Goal: Task Accomplishment & Management: Use online tool/utility

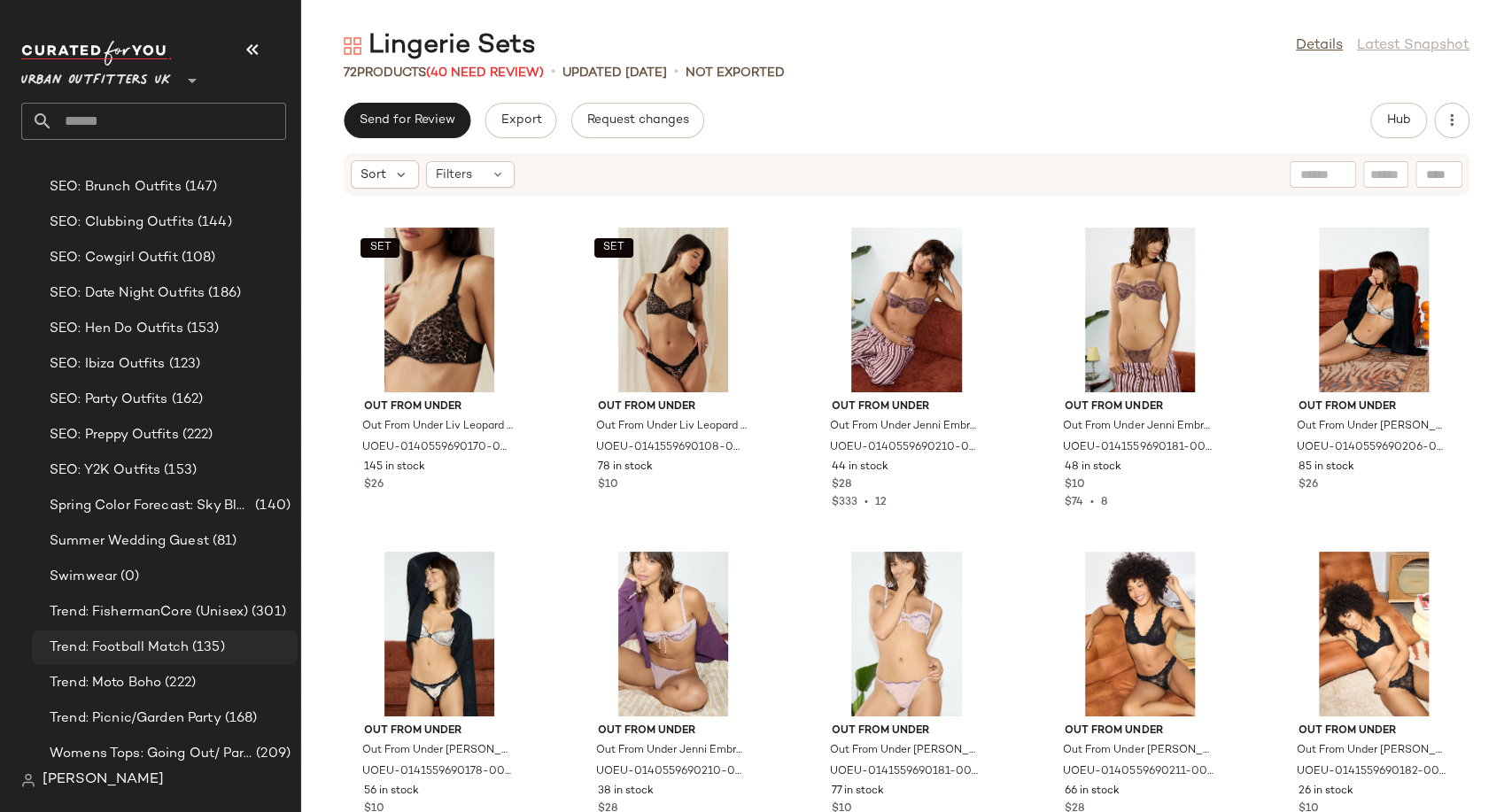
scroll to position [4929, 0]
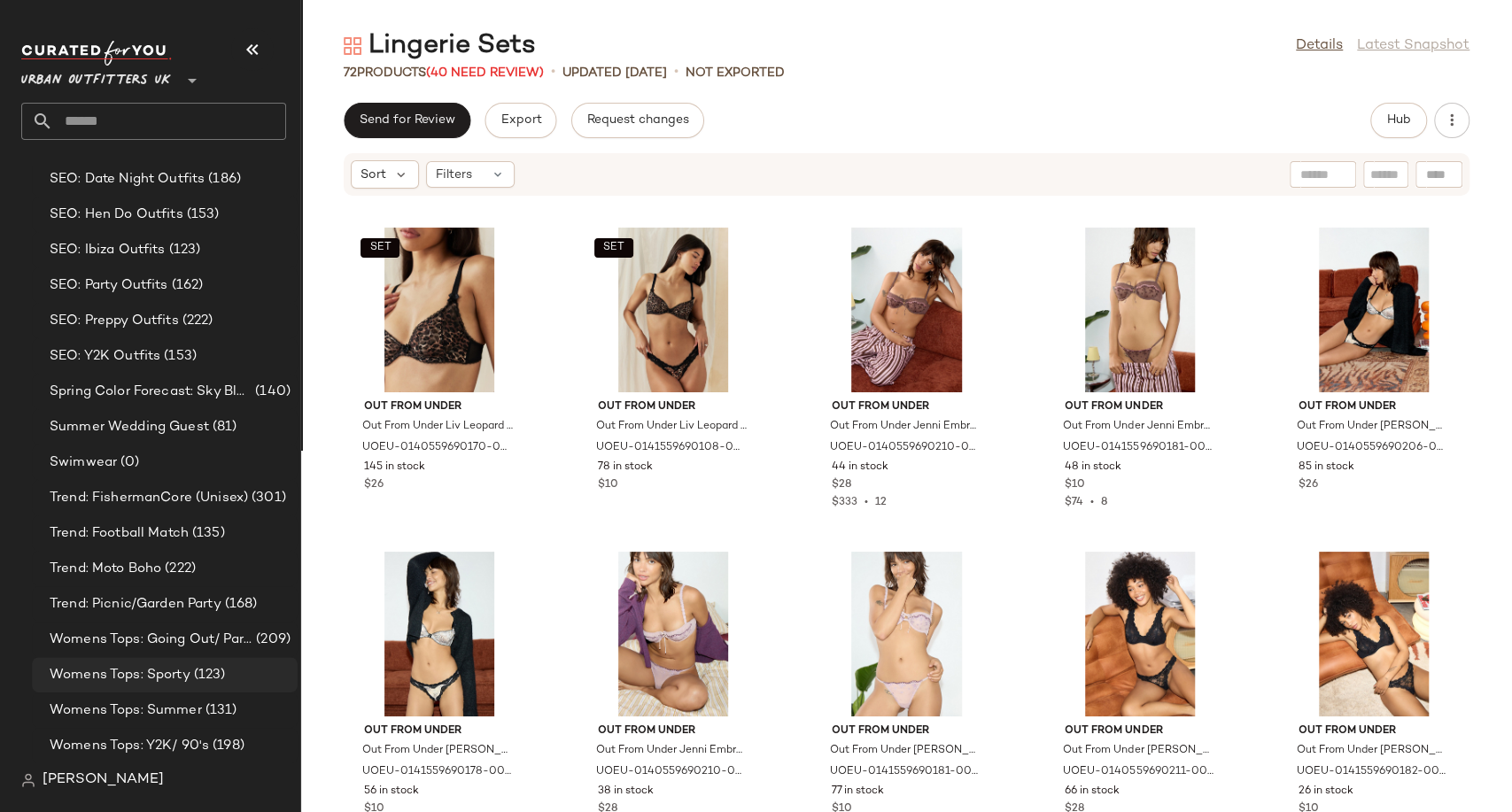
click at [163, 672] on span "Womens Tops: Sporty" at bounding box center [120, 675] width 141 height 20
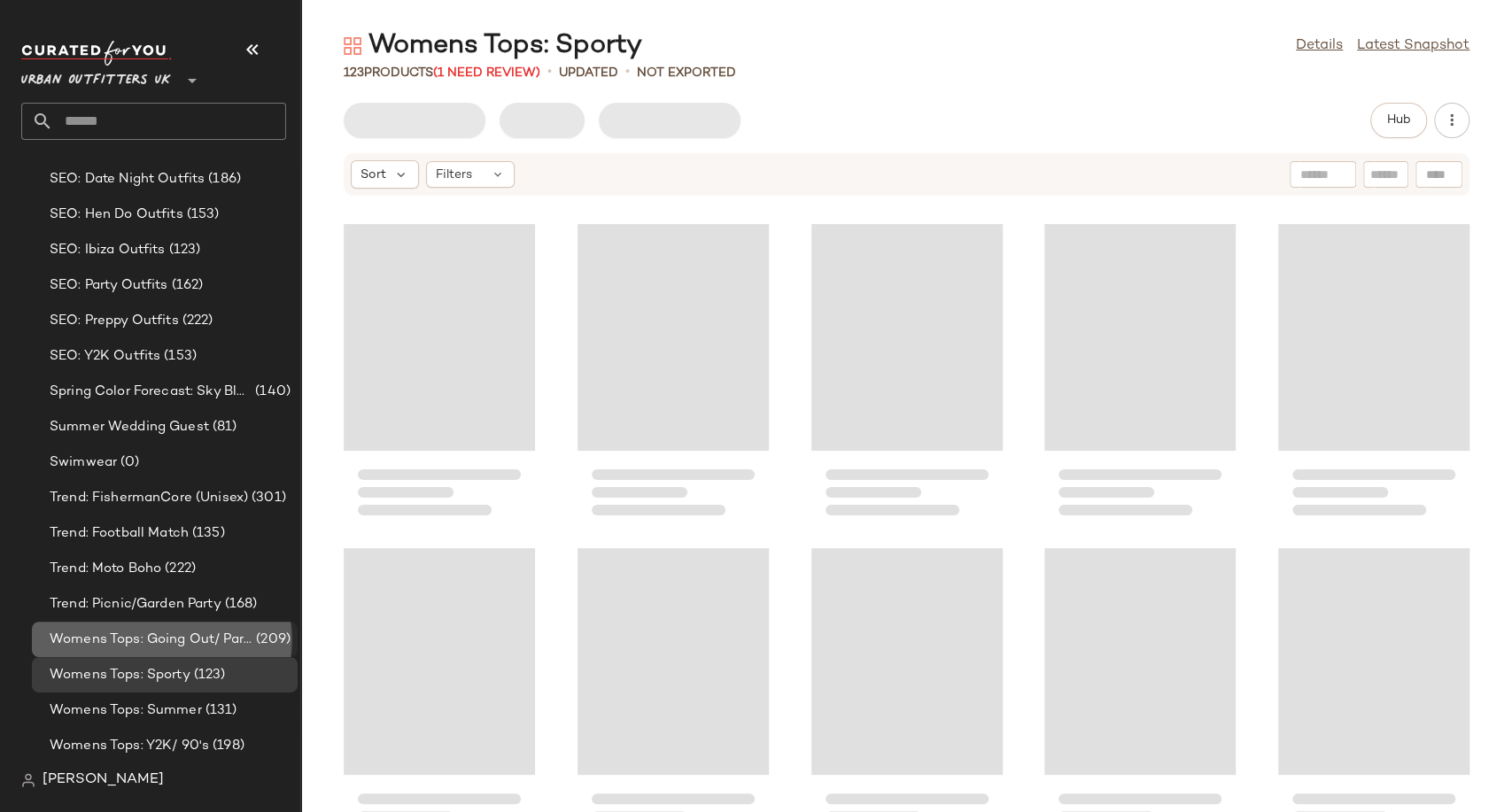
click at [157, 643] on span "Womens Tops: Going Out/ Party" at bounding box center [151, 640] width 203 height 20
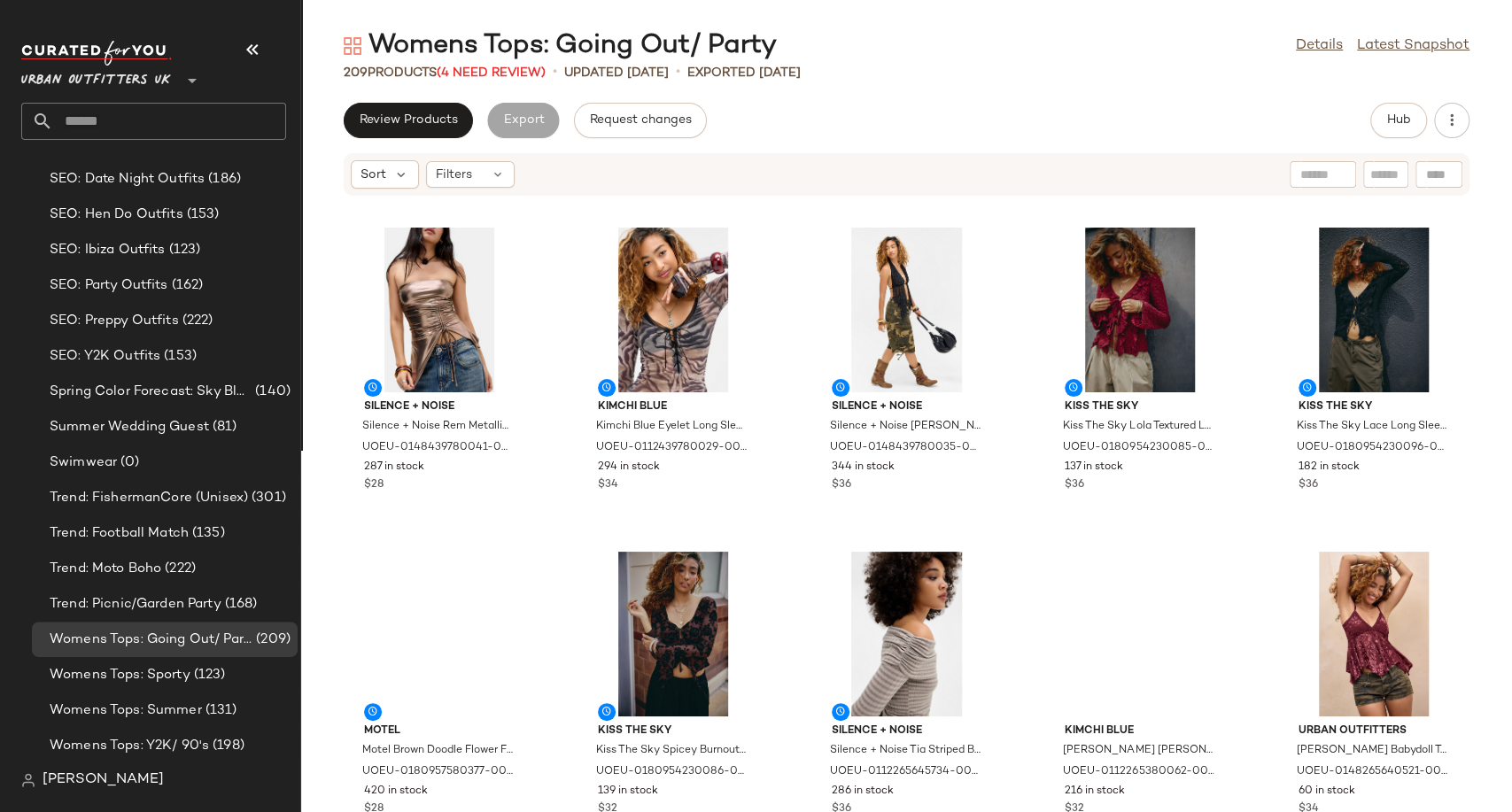
click at [857, 130] on div "Review Products Export Request changes Hub" at bounding box center [906, 120] width 1211 height 35
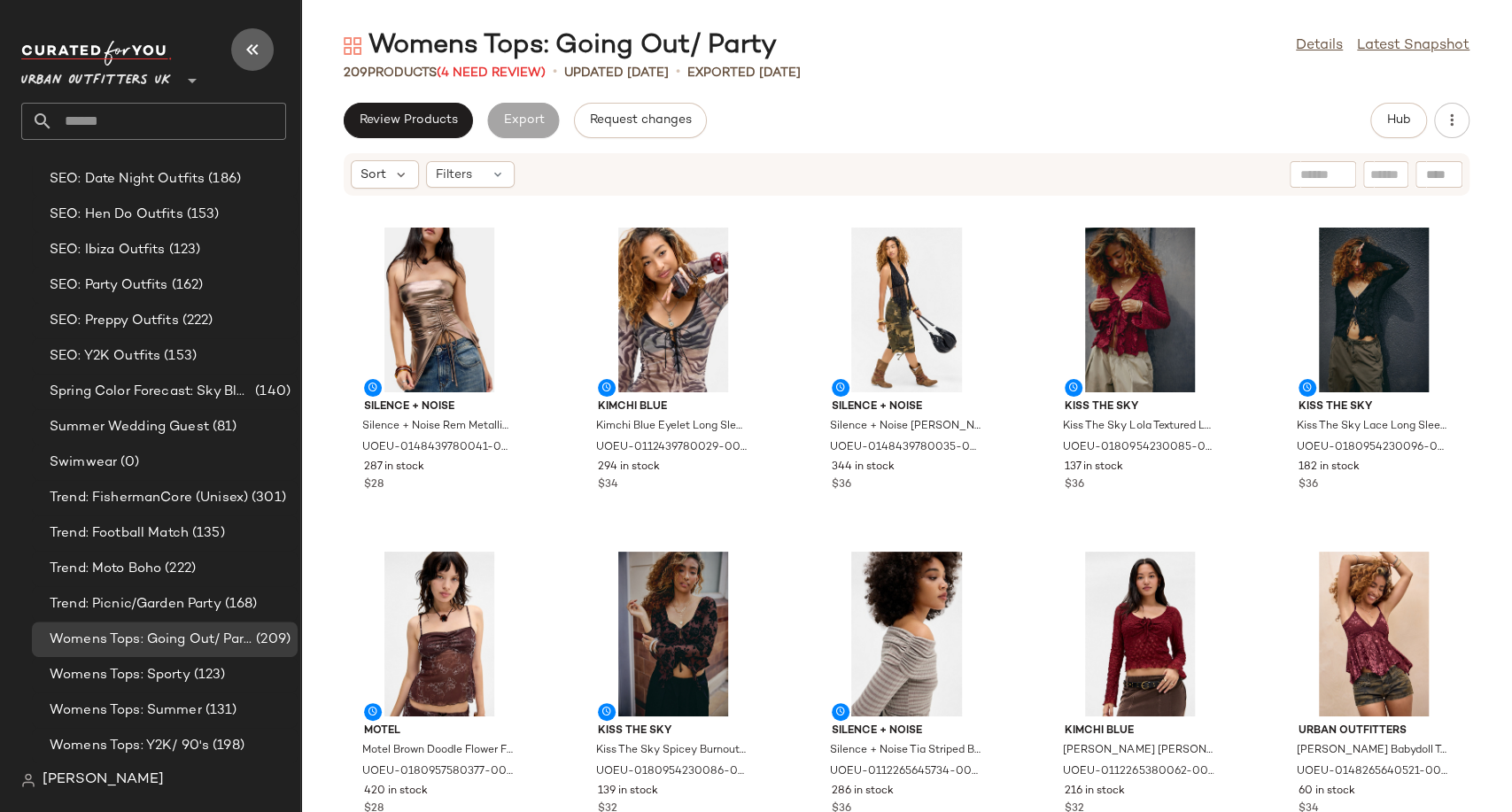
click at [240, 47] on button "button" at bounding box center [252, 50] width 43 height 43
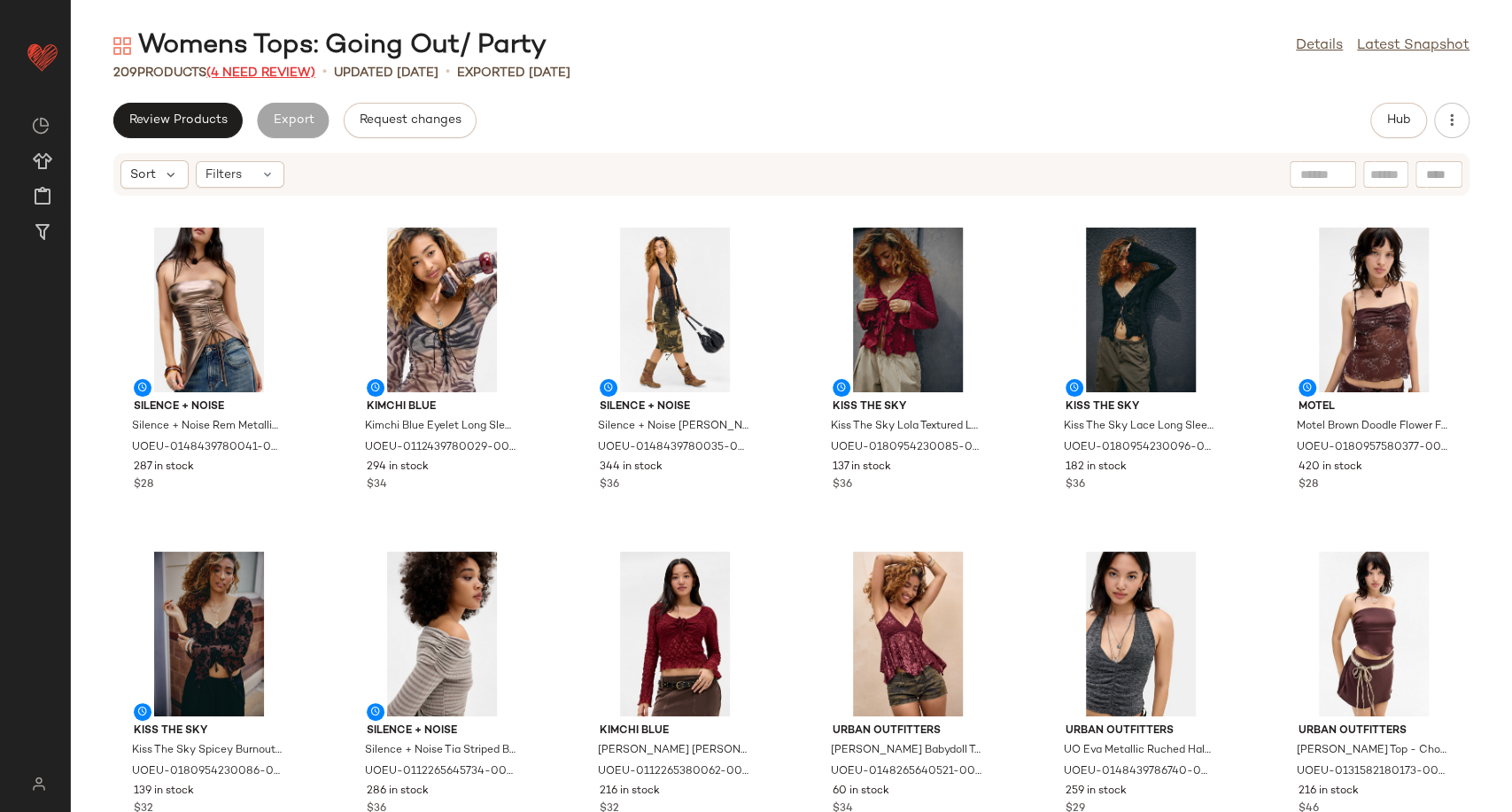
click at [278, 68] on span "(4 Need Review)" at bounding box center [261, 73] width 109 height 13
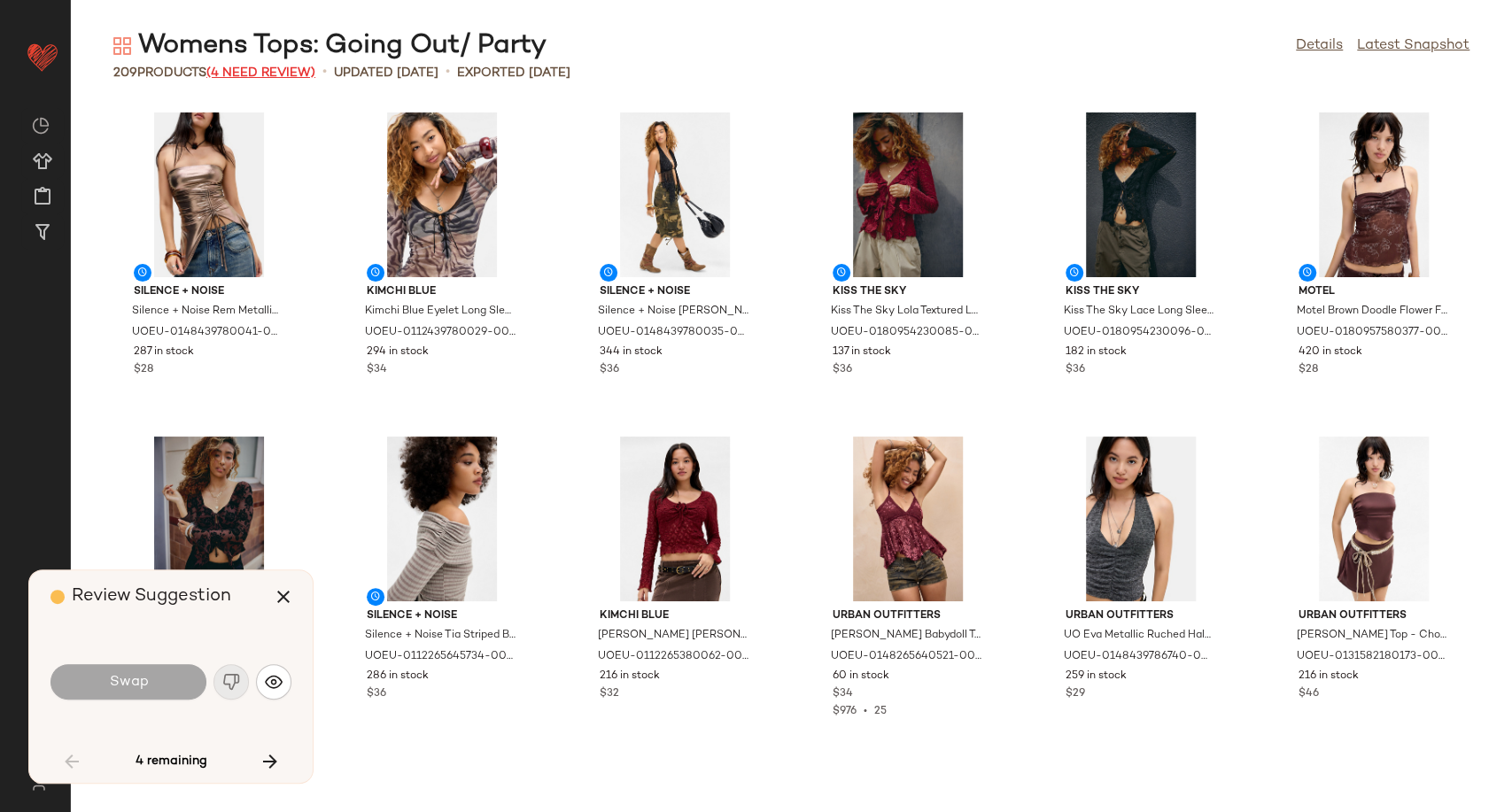
scroll to position [1310, 0]
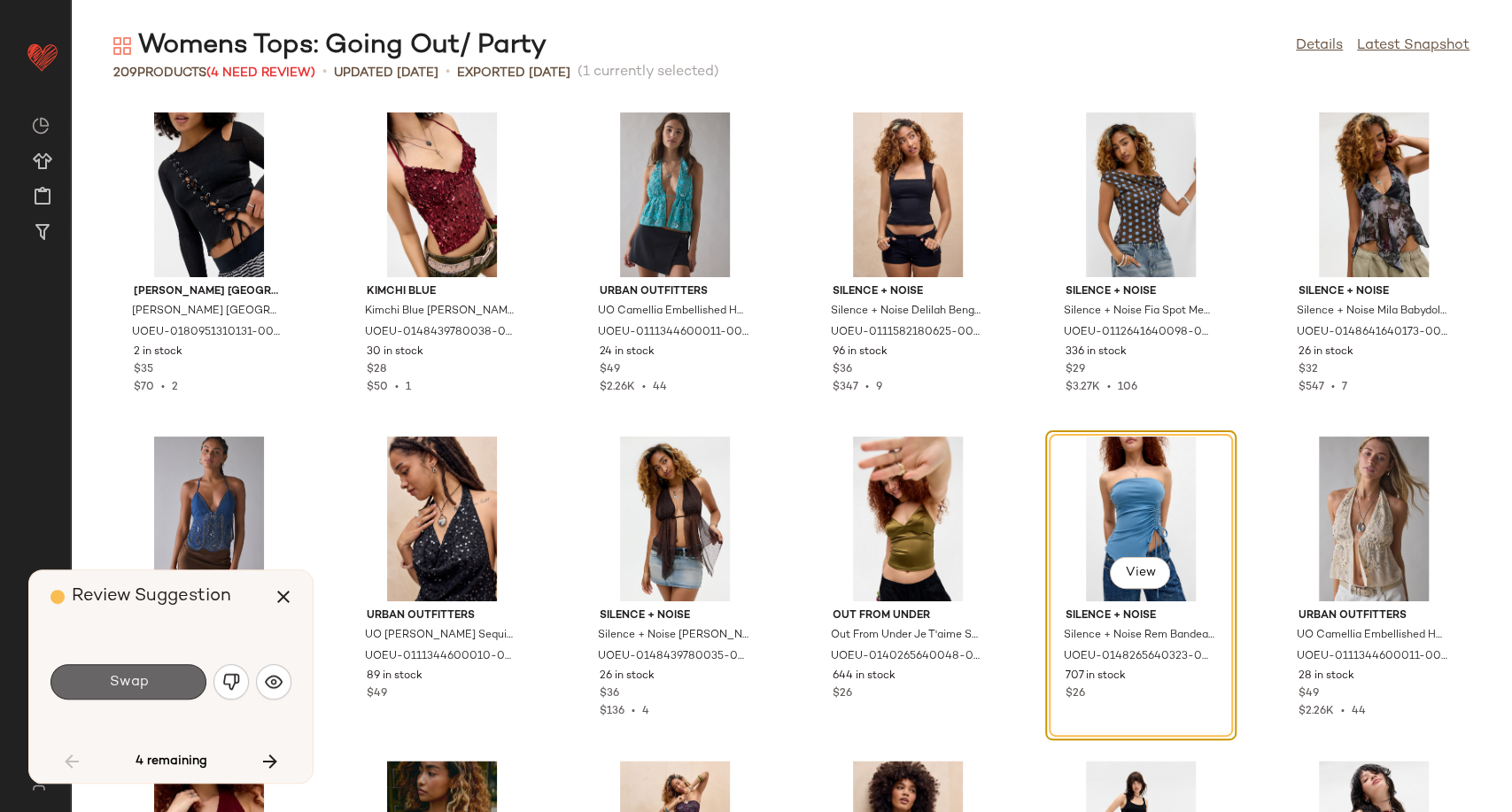
click at [149, 678] on button "Swap" at bounding box center [129, 682] width 156 height 35
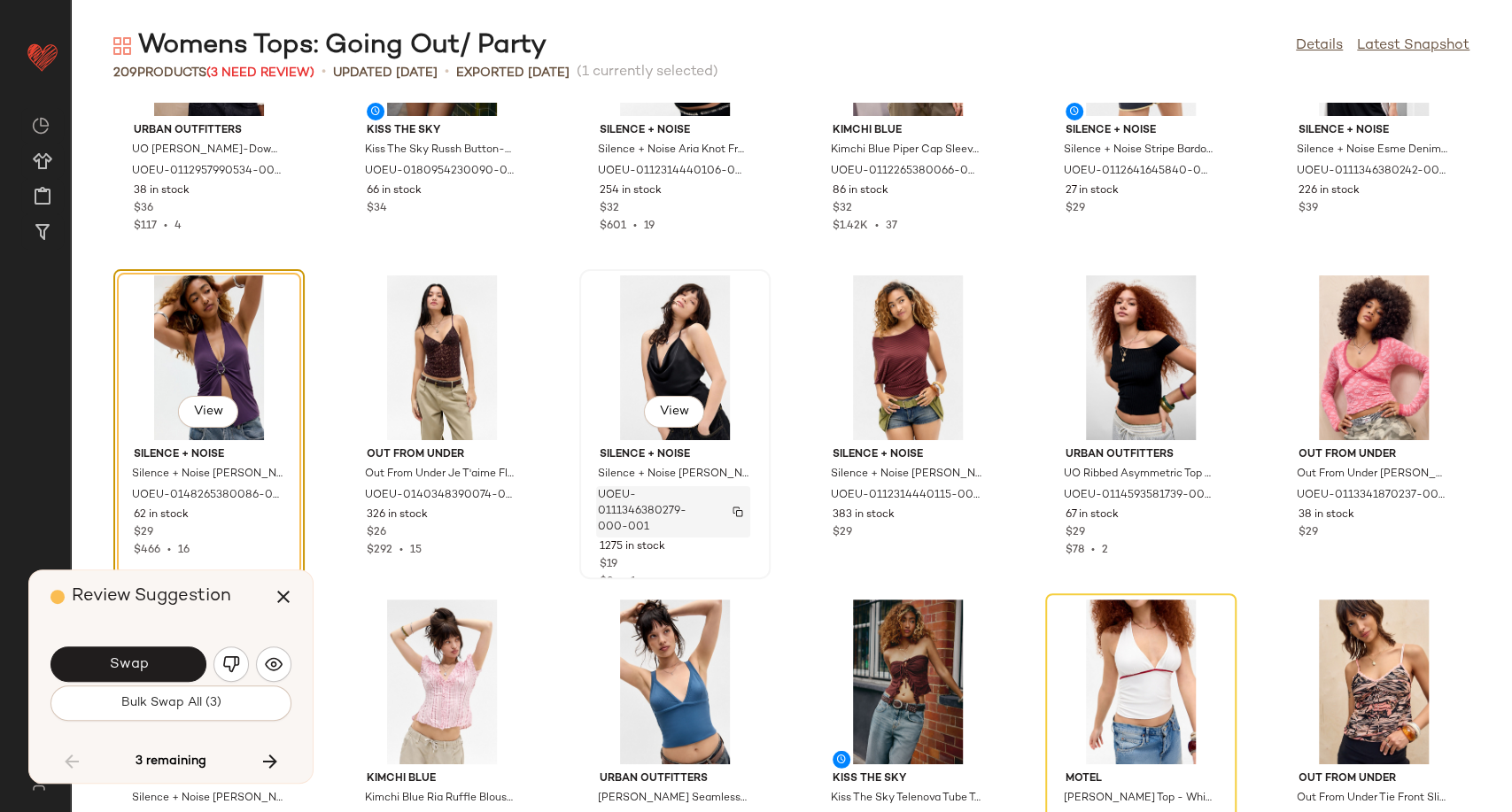
scroll to position [7652, 0]
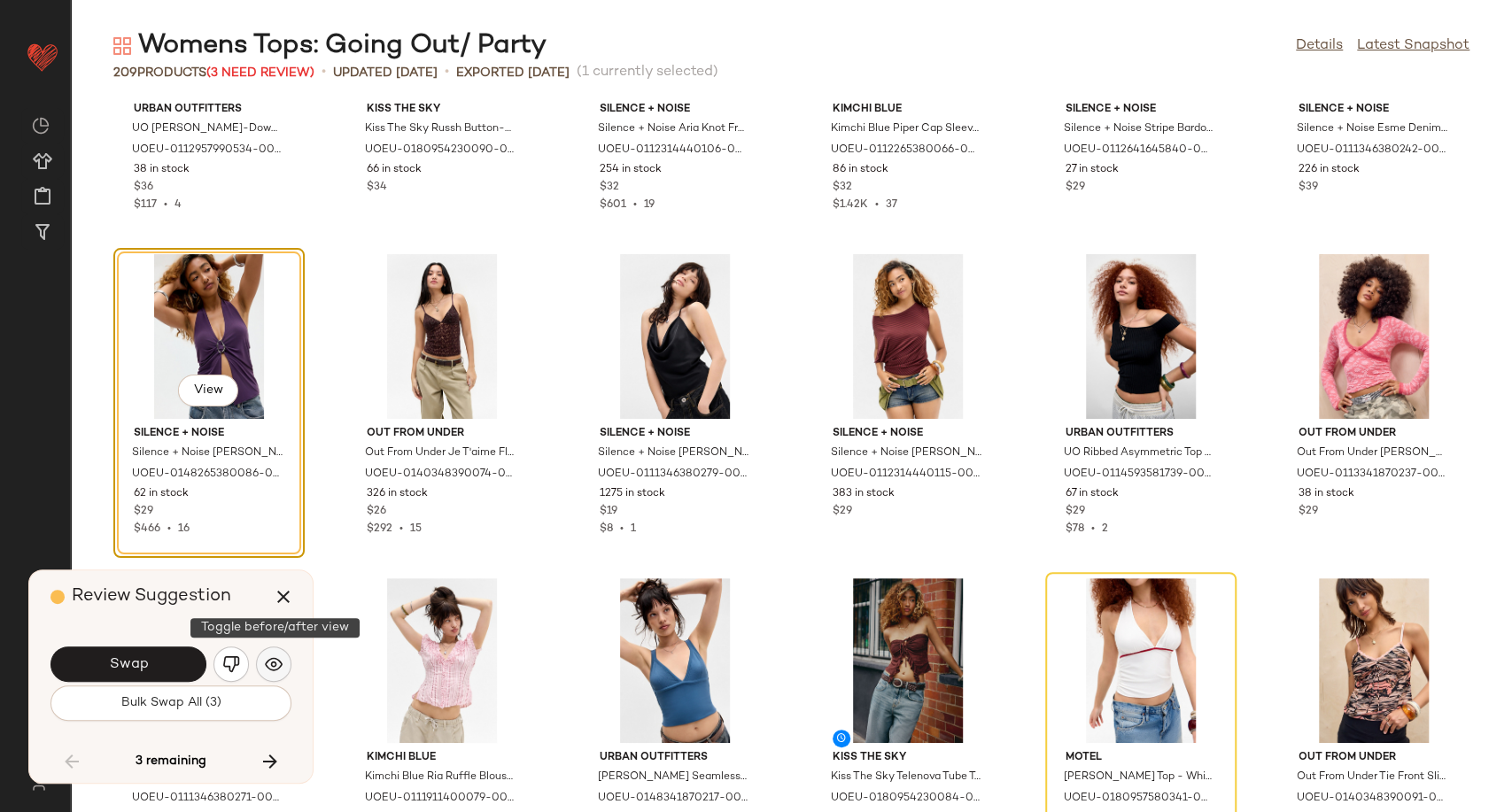
click at [277, 668] on img "button" at bounding box center [273, 664] width 18 height 18
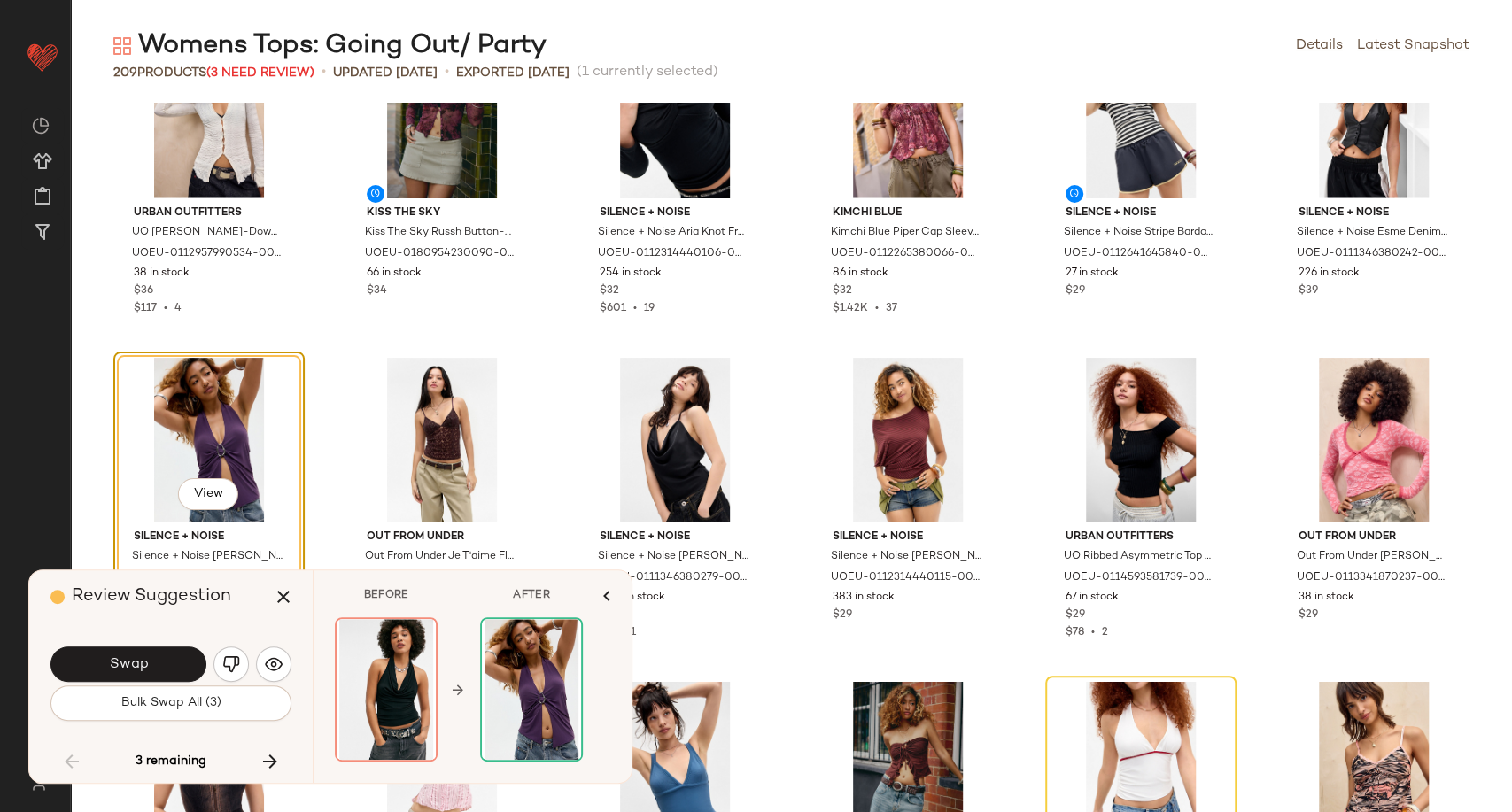
scroll to position [7553, 0]
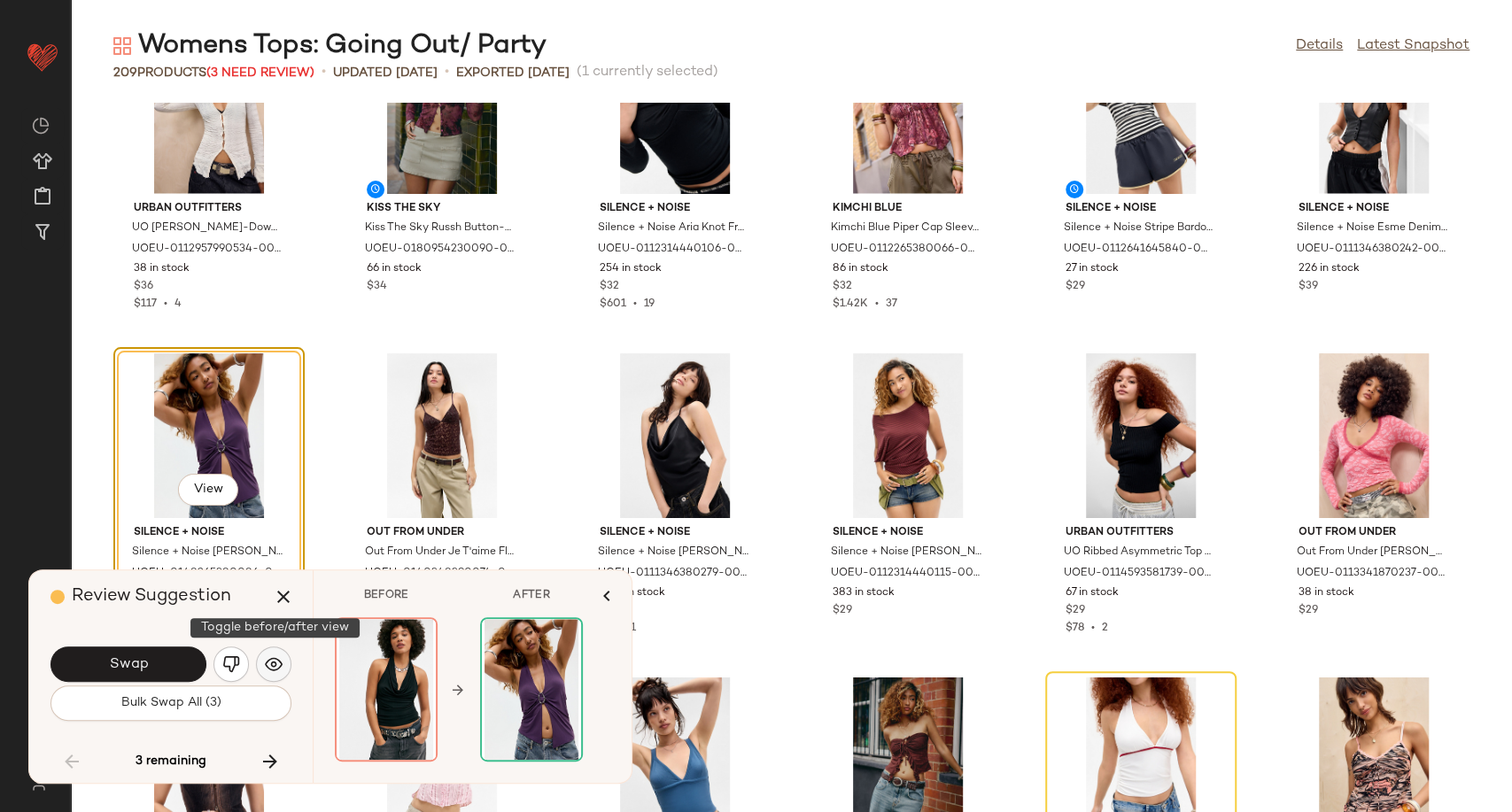
click at [272, 659] on img "button" at bounding box center [273, 664] width 18 height 18
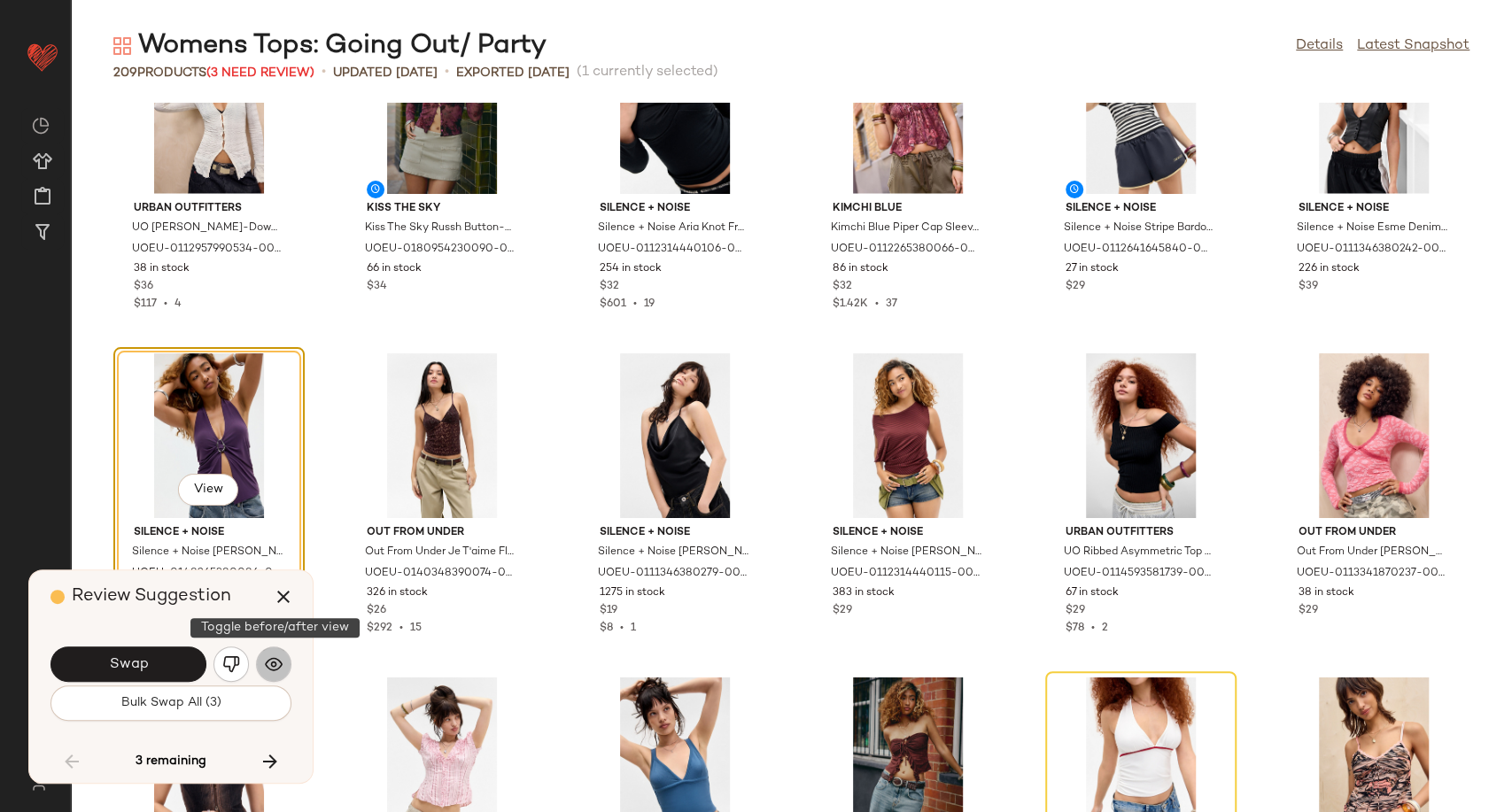
click at [272, 659] on img "button" at bounding box center [273, 664] width 18 height 18
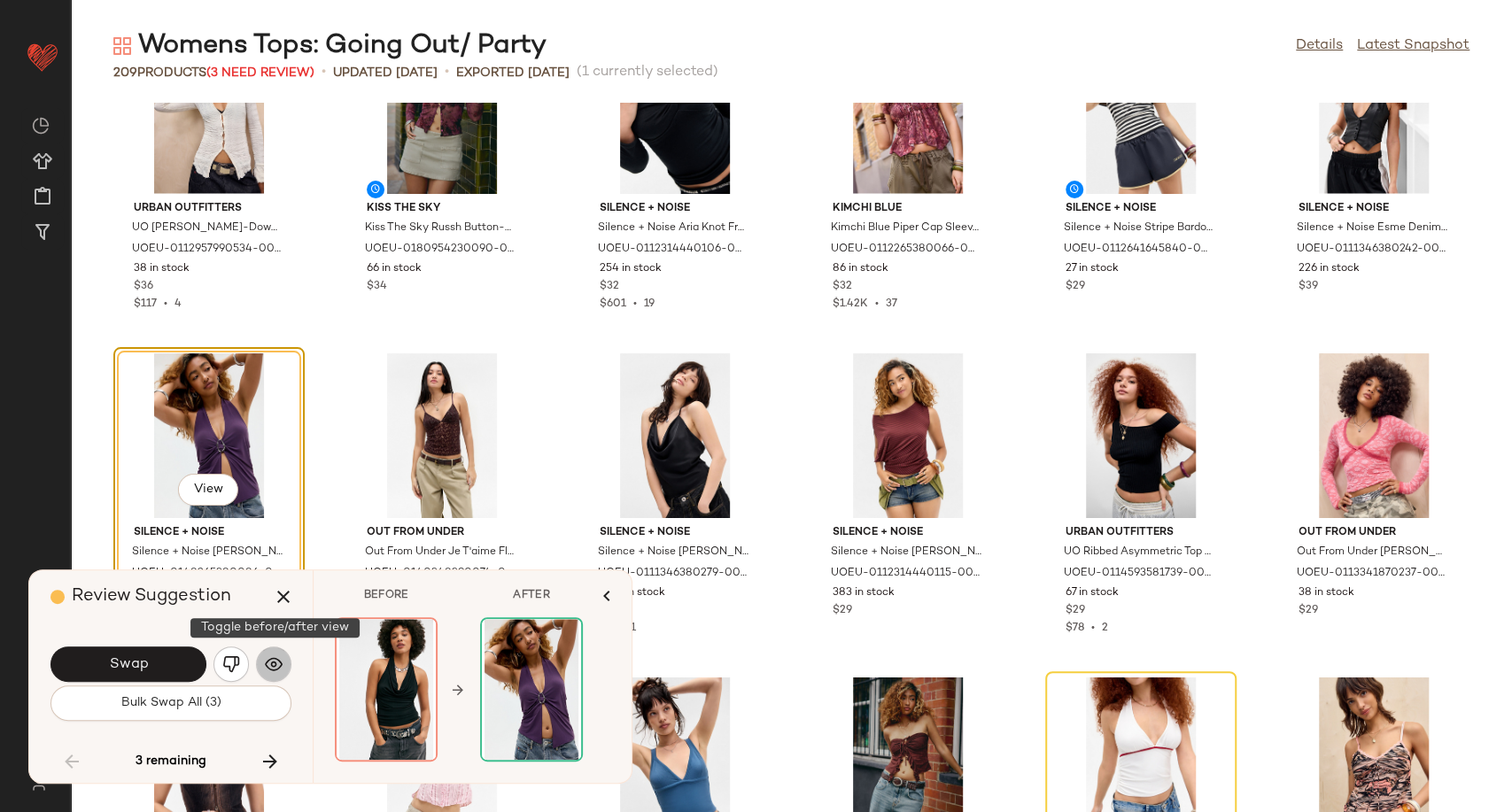
click at [271, 658] on img "button" at bounding box center [273, 664] width 18 height 18
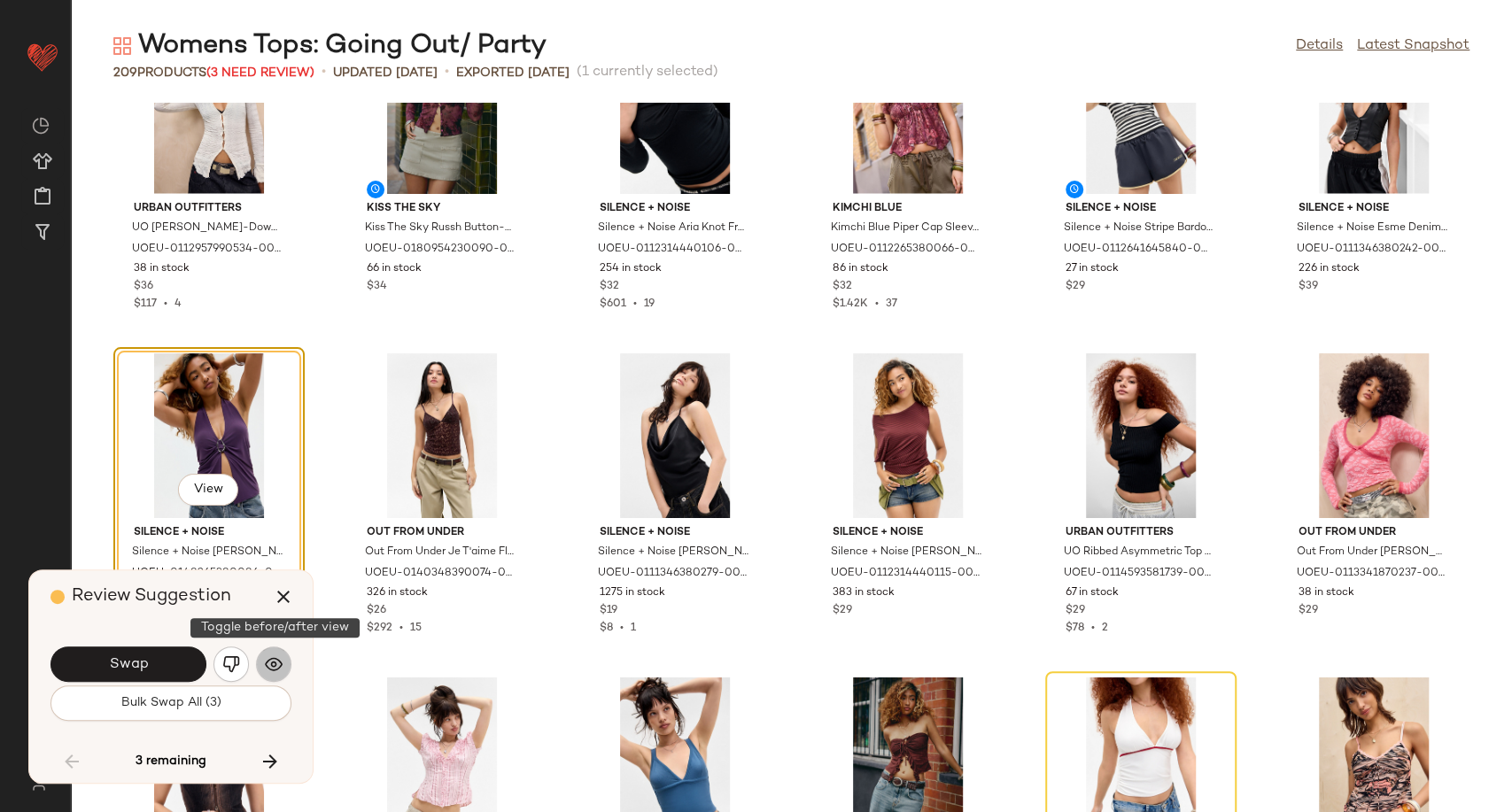
click at [271, 658] on img "button" at bounding box center [273, 664] width 18 height 18
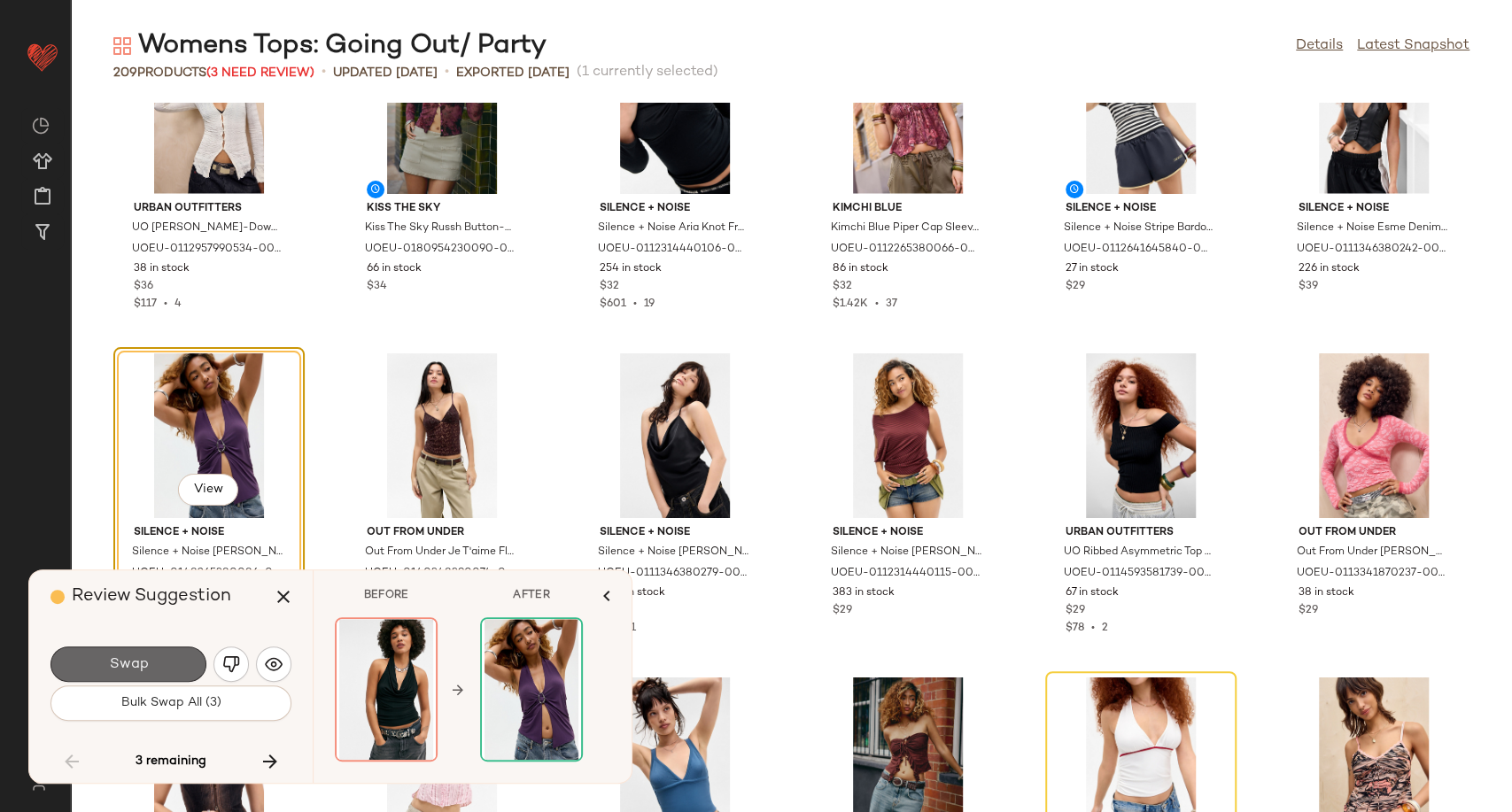
click at [148, 674] on button "Swap" at bounding box center [129, 664] width 156 height 35
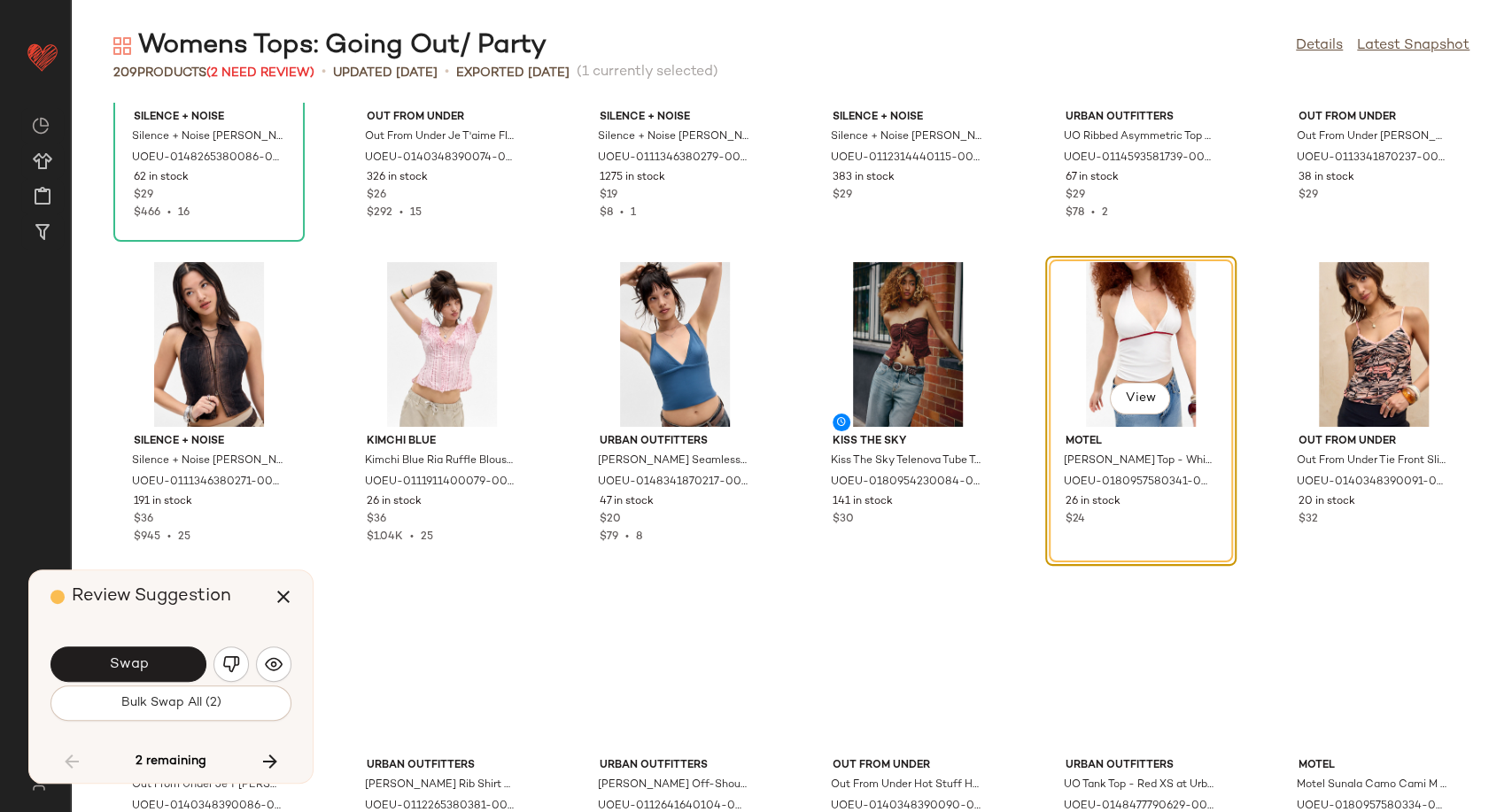
scroll to position [7971, 0]
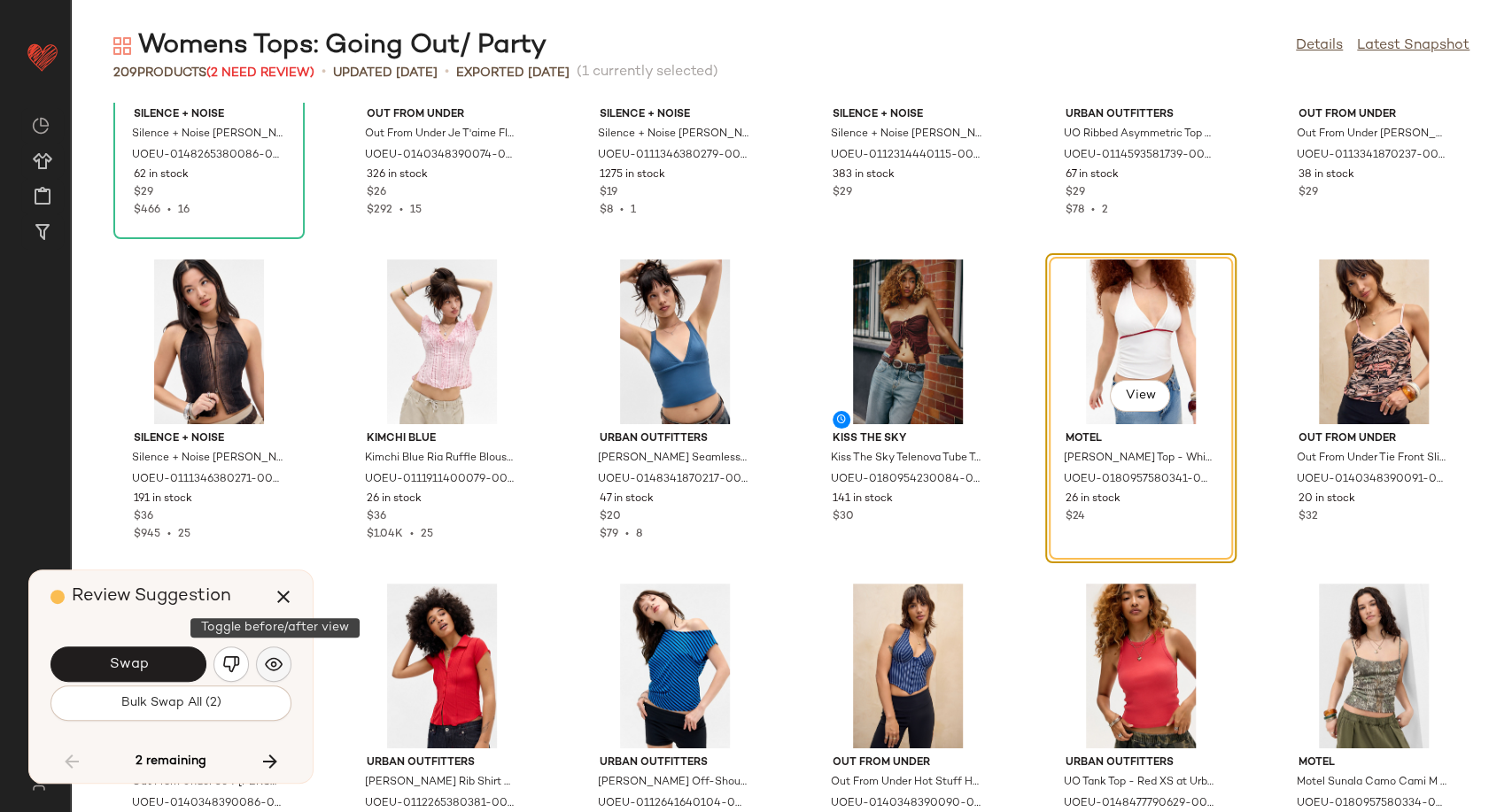
click at [279, 658] on img "button" at bounding box center [273, 664] width 18 height 18
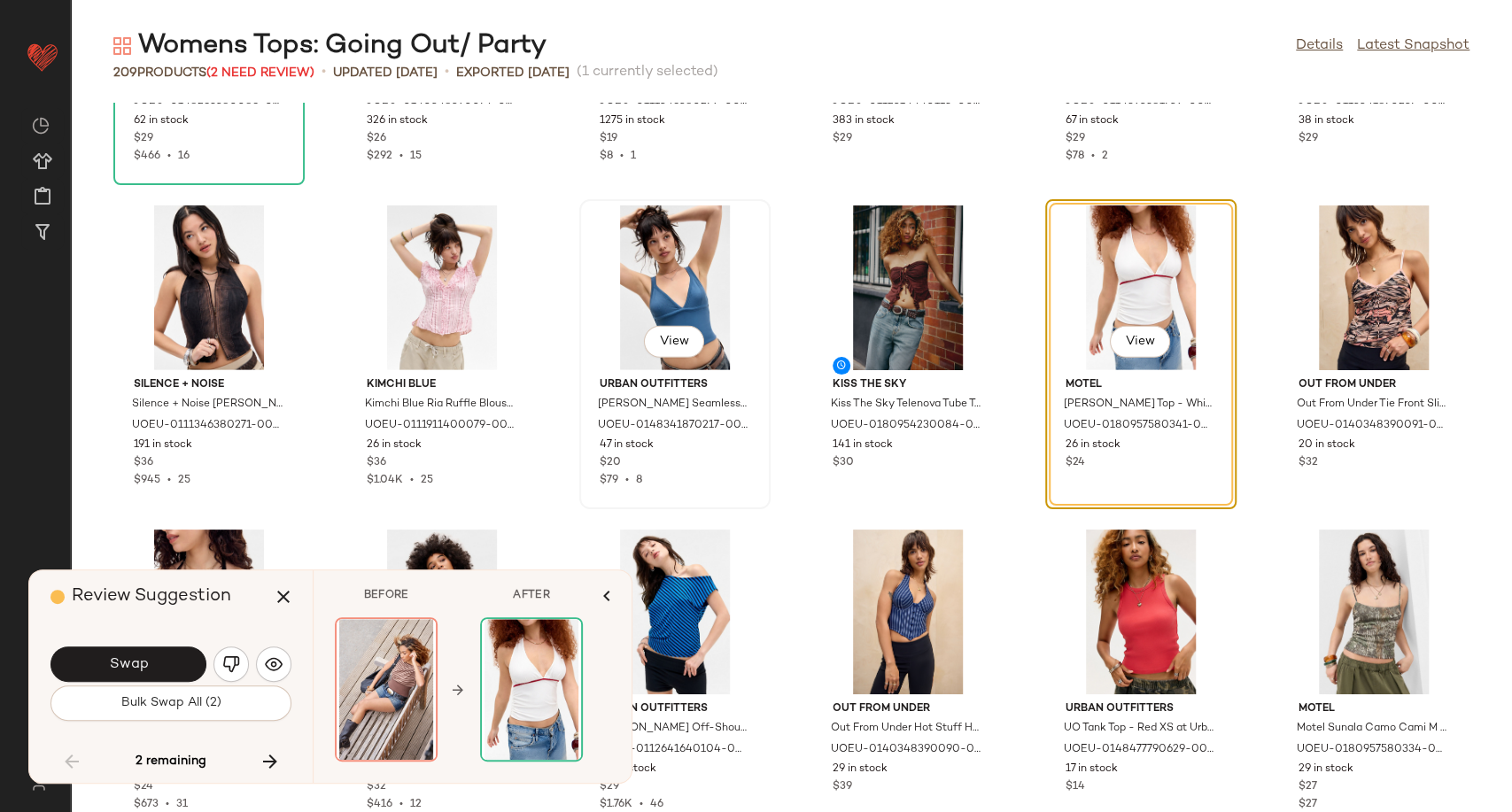
scroll to position [8168, 0]
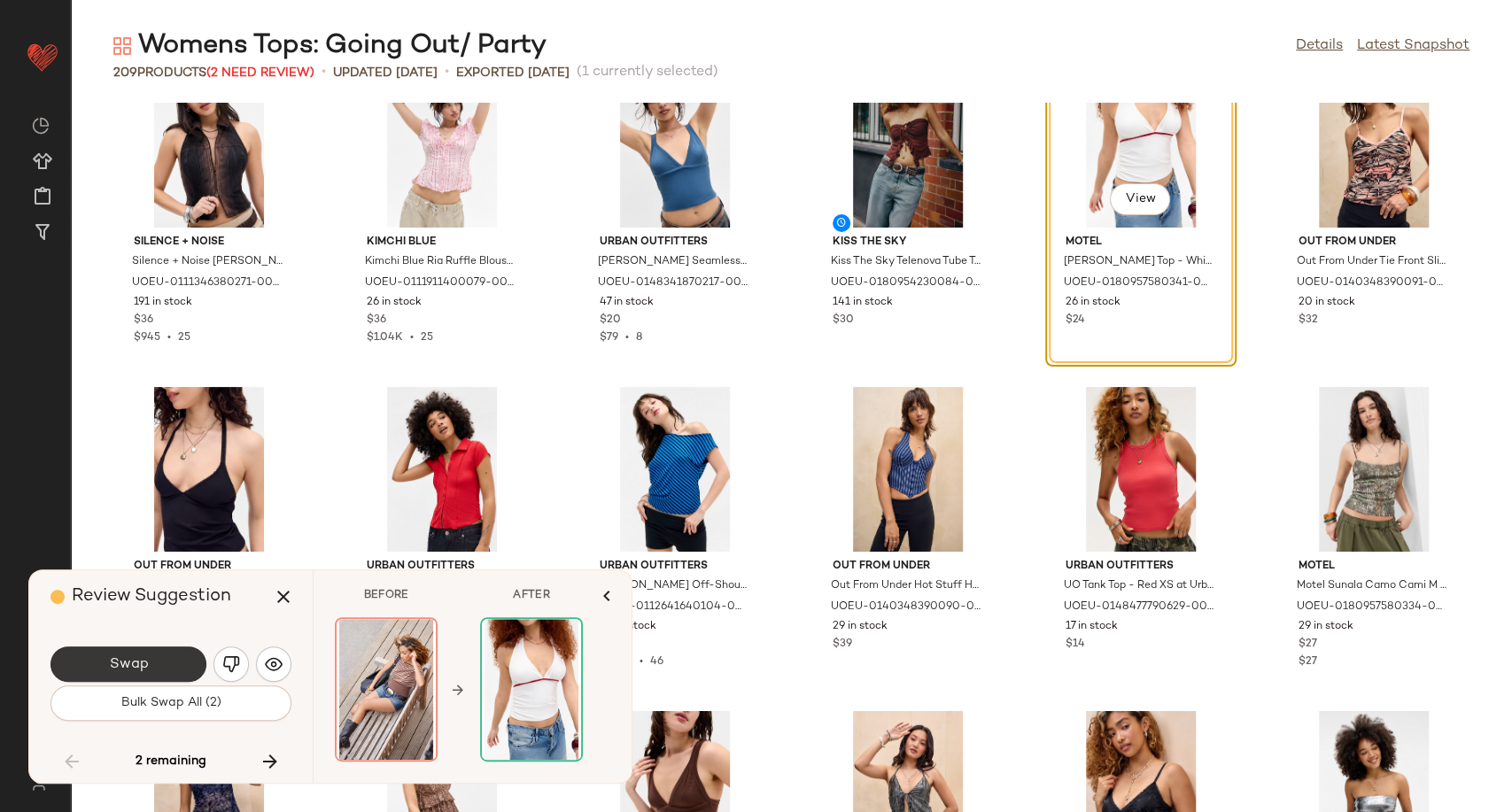
click at [160, 658] on button "Swap" at bounding box center [129, 664] width 156 height 35
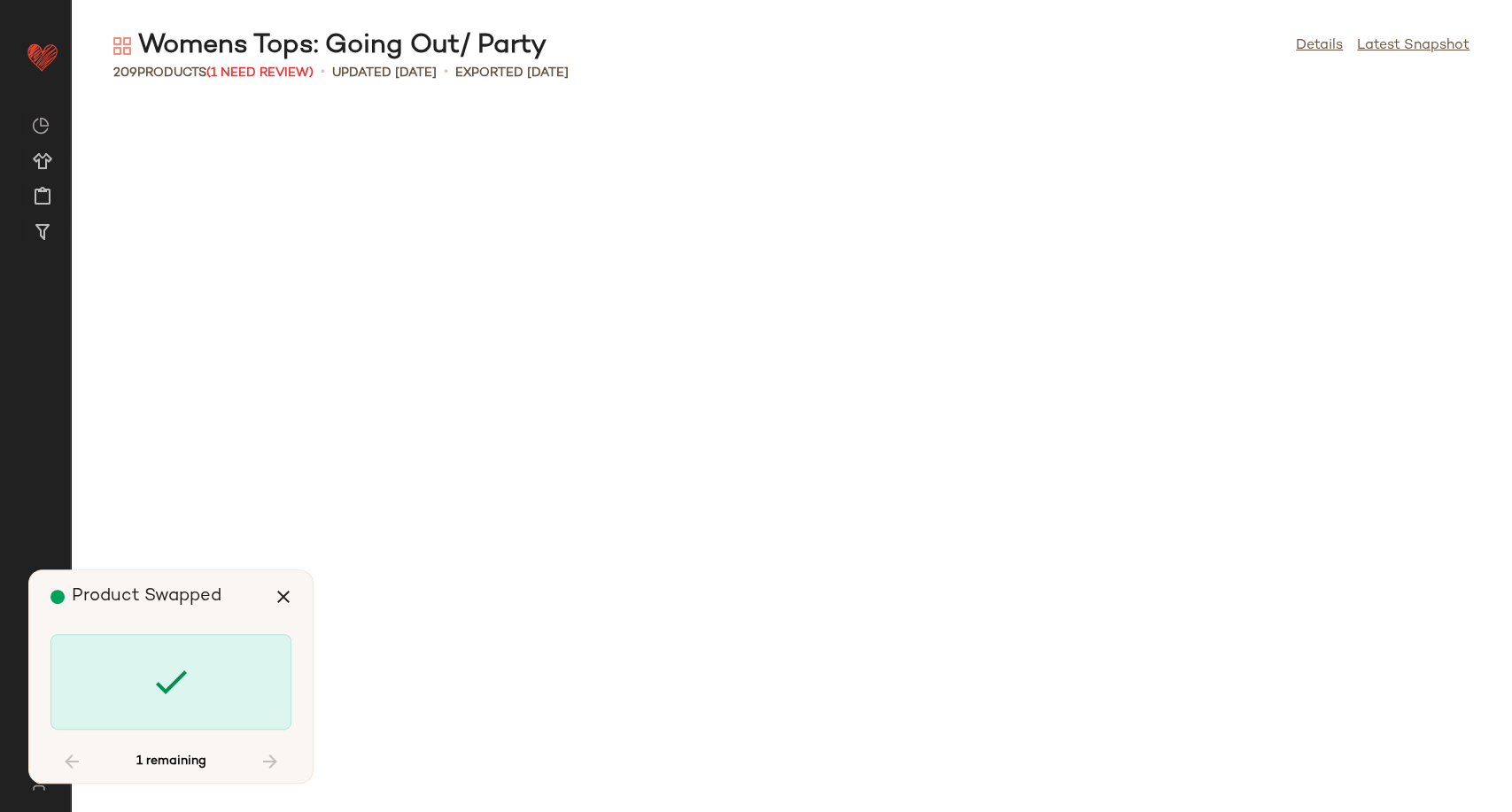
scroll to position [10639, 0]
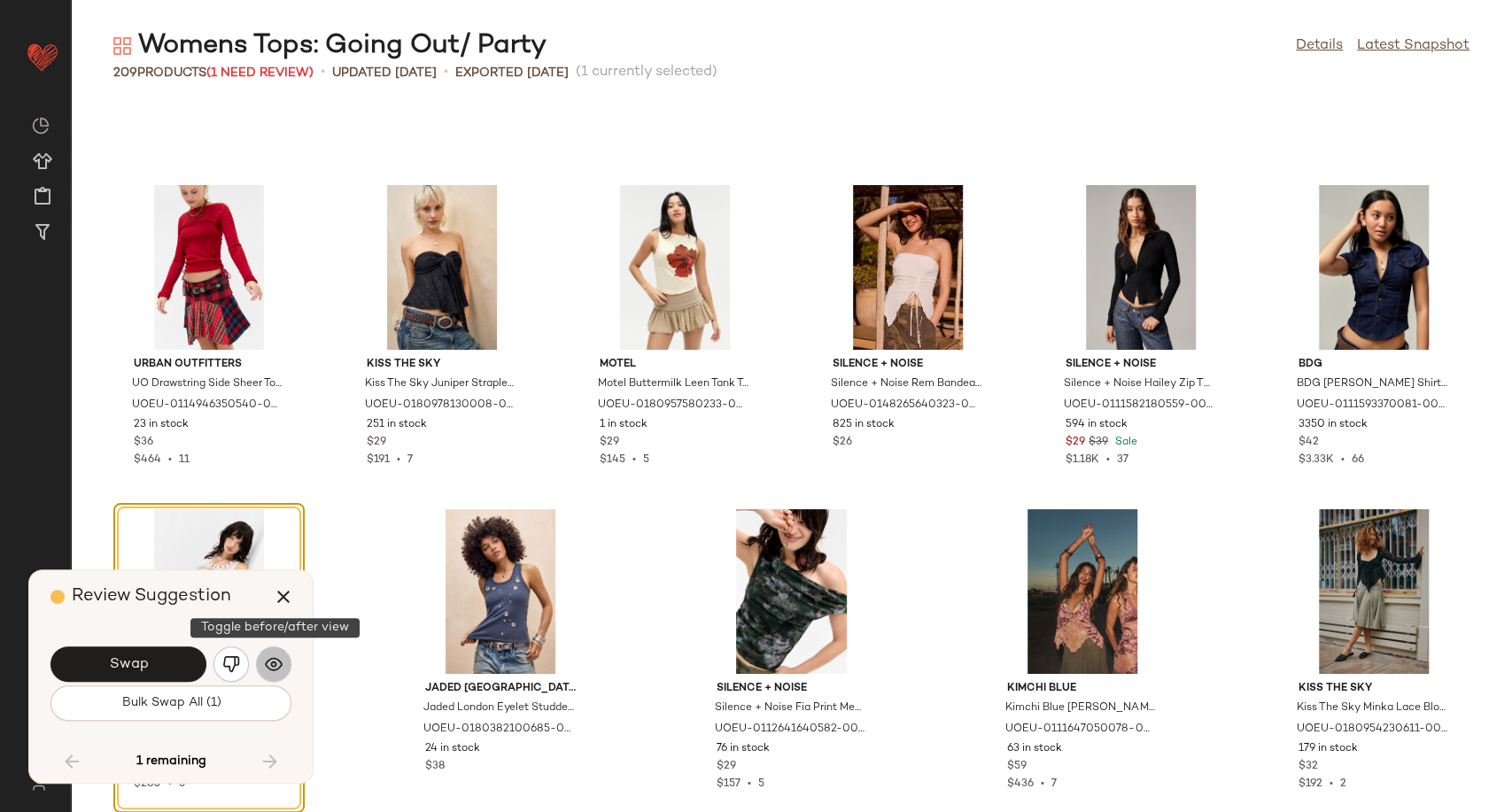
click at [272, 662] on img "button" at bounding box center [273, 664] width 18 height 18
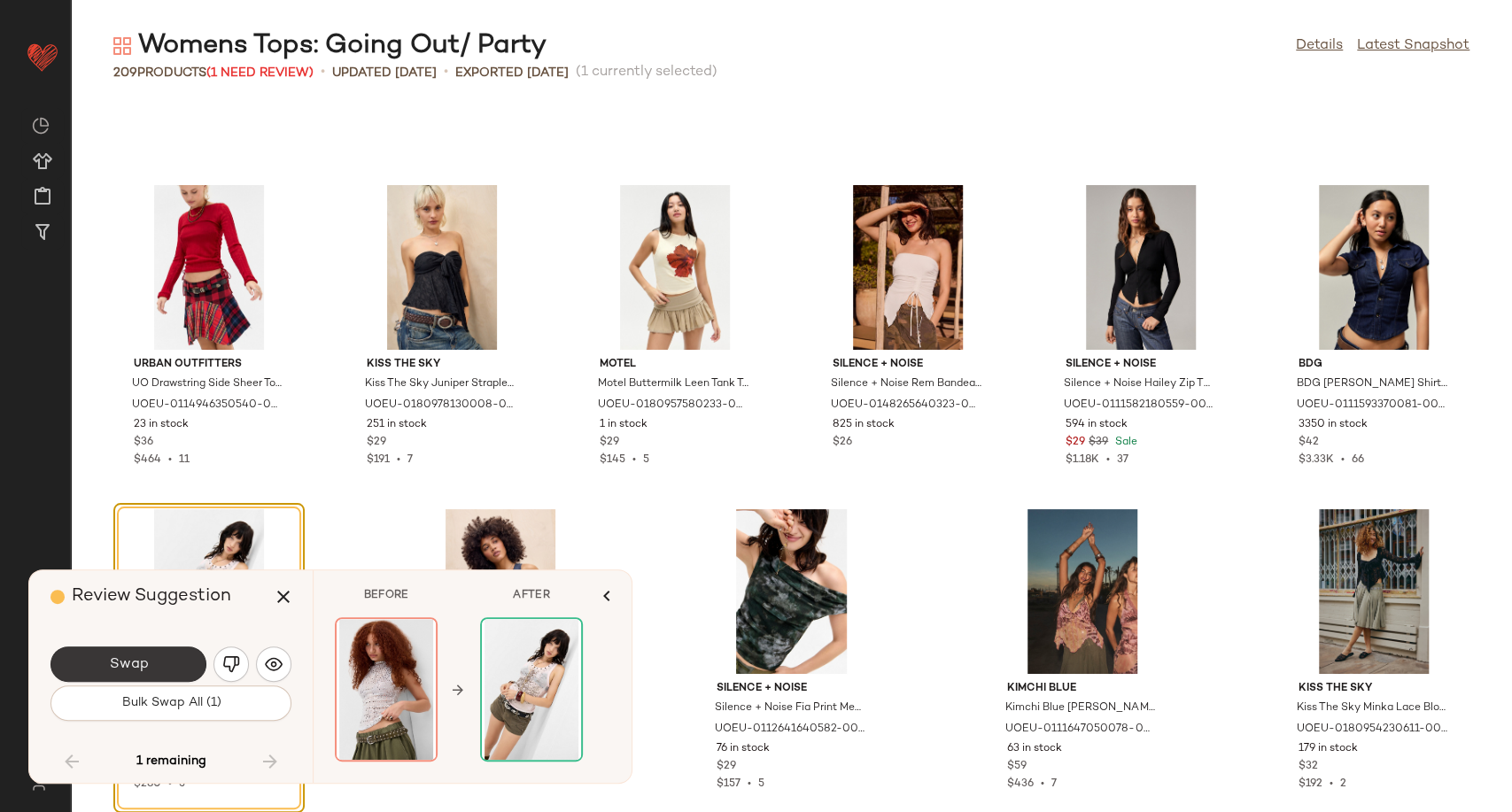
click at [166, 678] on button "Swap" at bounding box center [129, 664] width 156 height 35
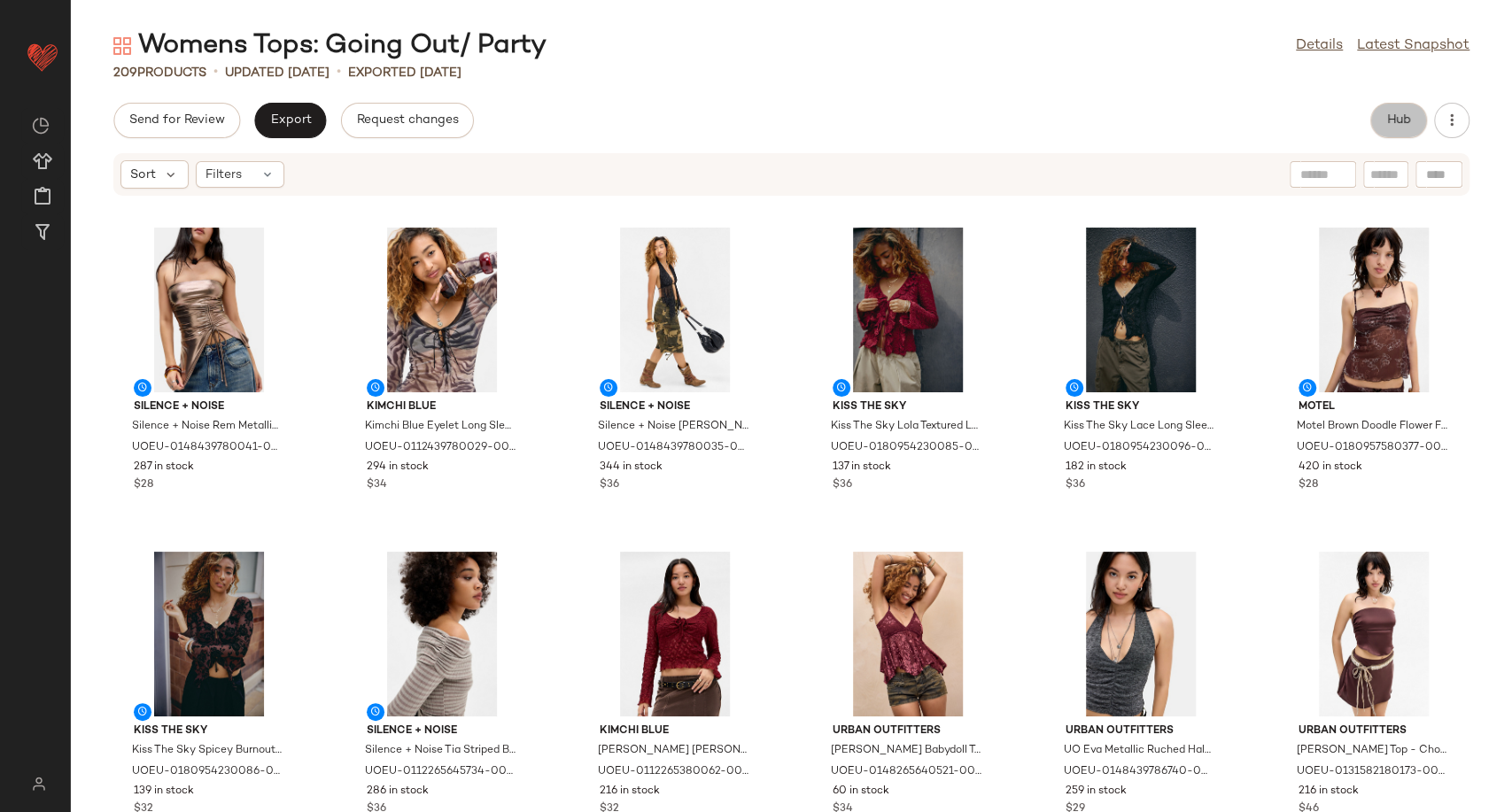
click at [1400, 122] on span "Hub" at bounding box center [1398, 120] width 25 height 14
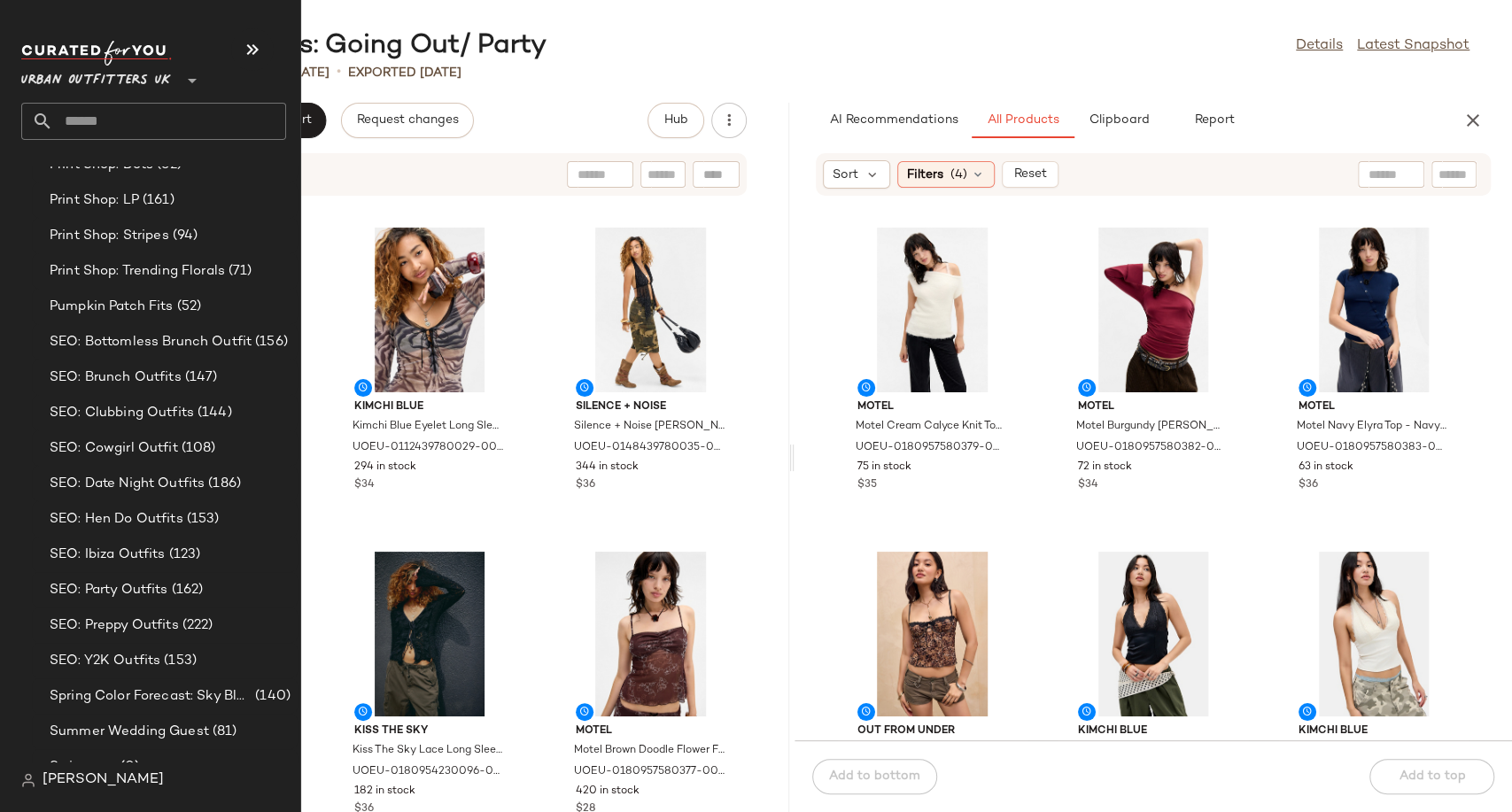
scroll to position [4929, 0]
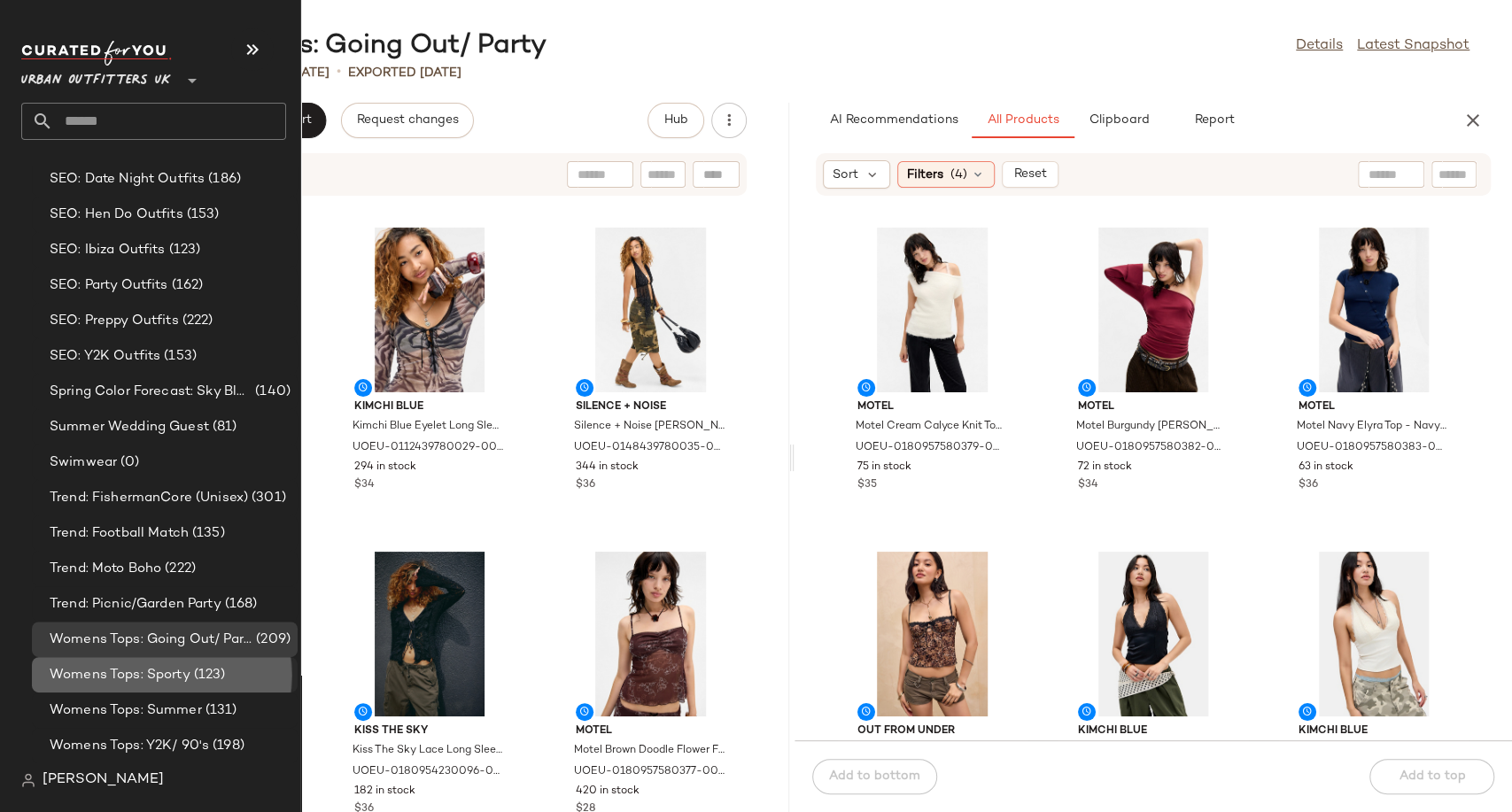
click at [137, 680] on span "Womens Tops: Sporty" at bounding box center [120, 675] width 141 height 20
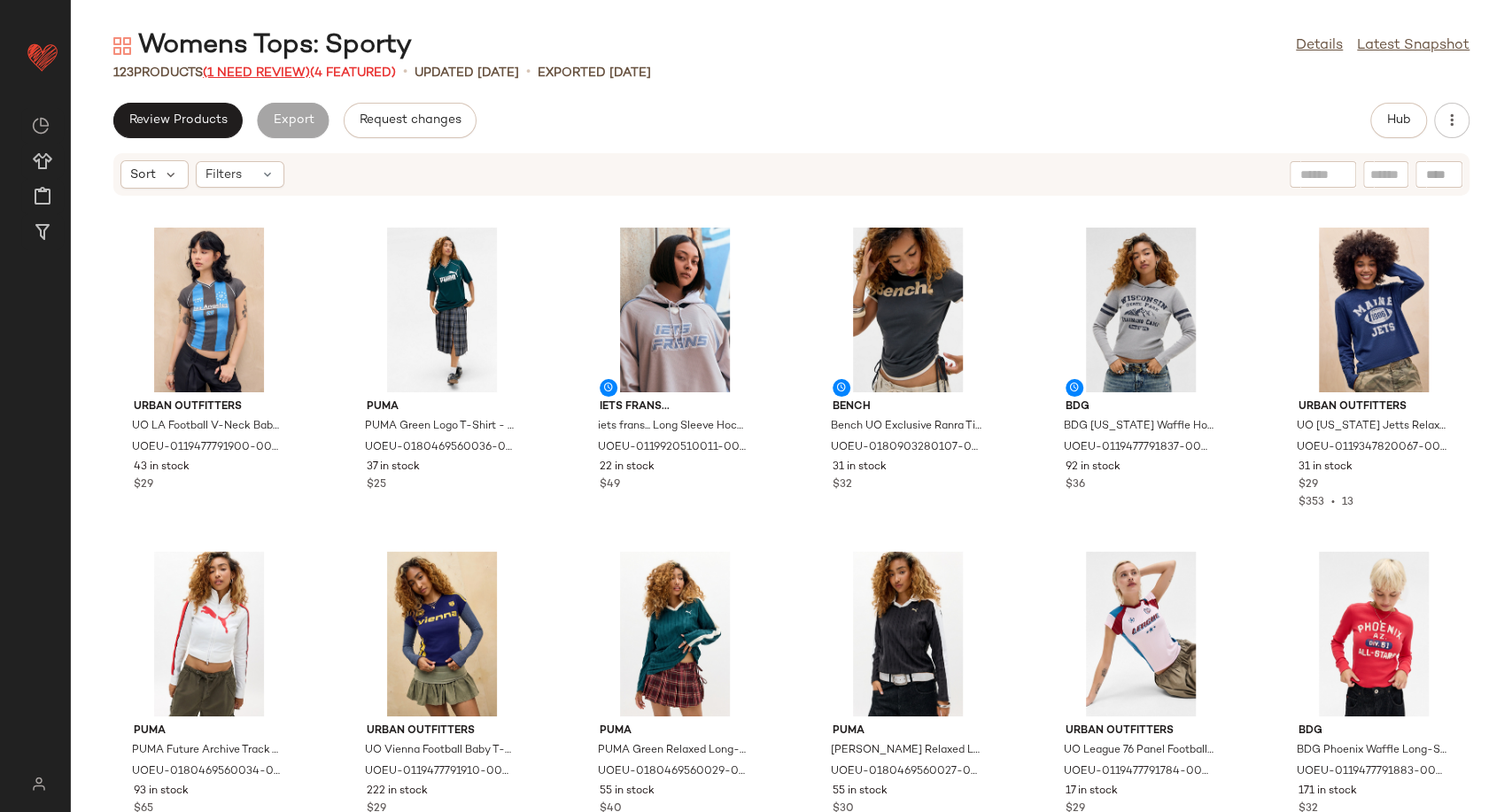
click at [258, 67] on span "(1 Need Review)" at bounding box center [256, 73] width 107 height 13
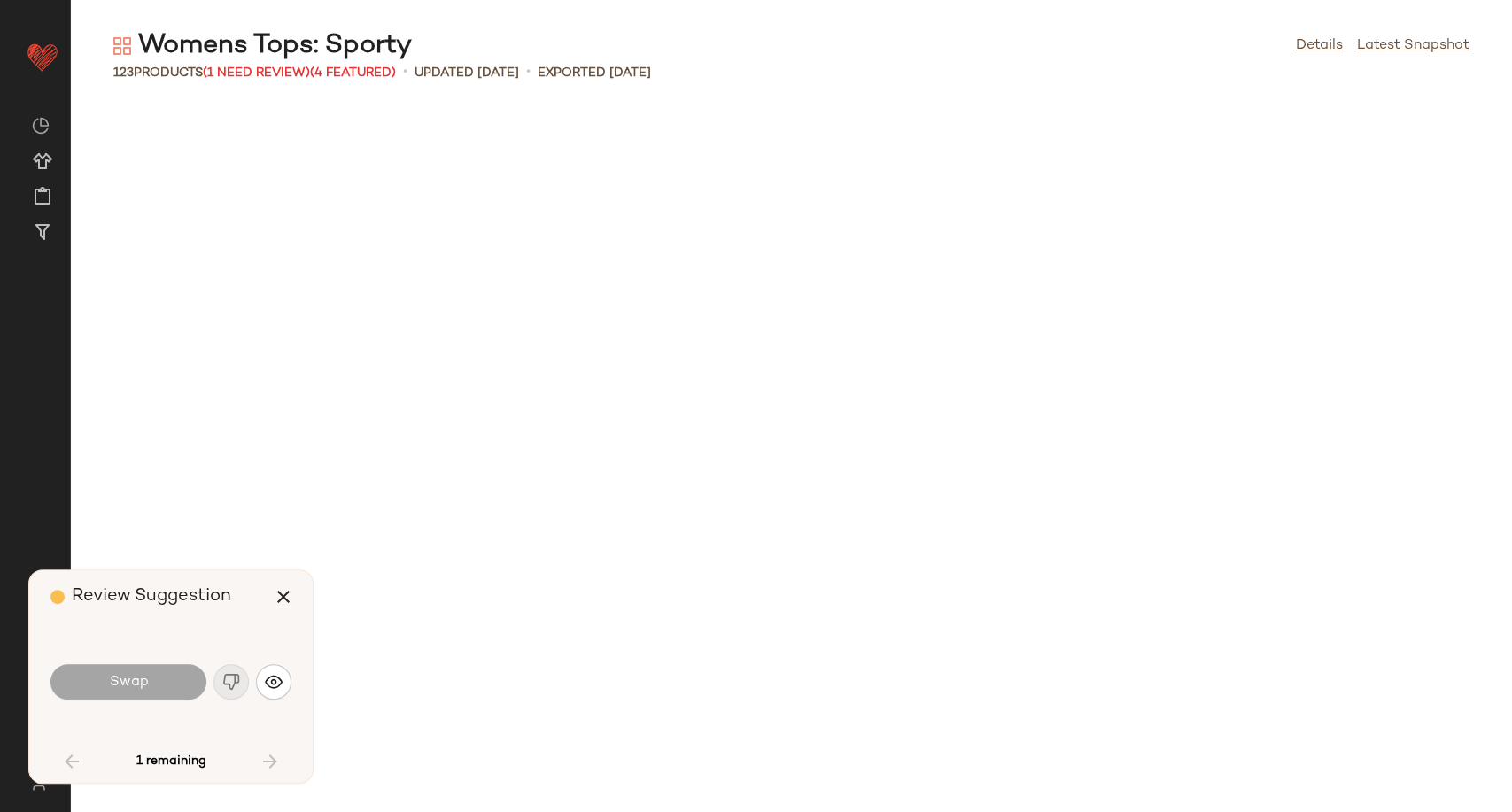
scroll to position [1621, 0]
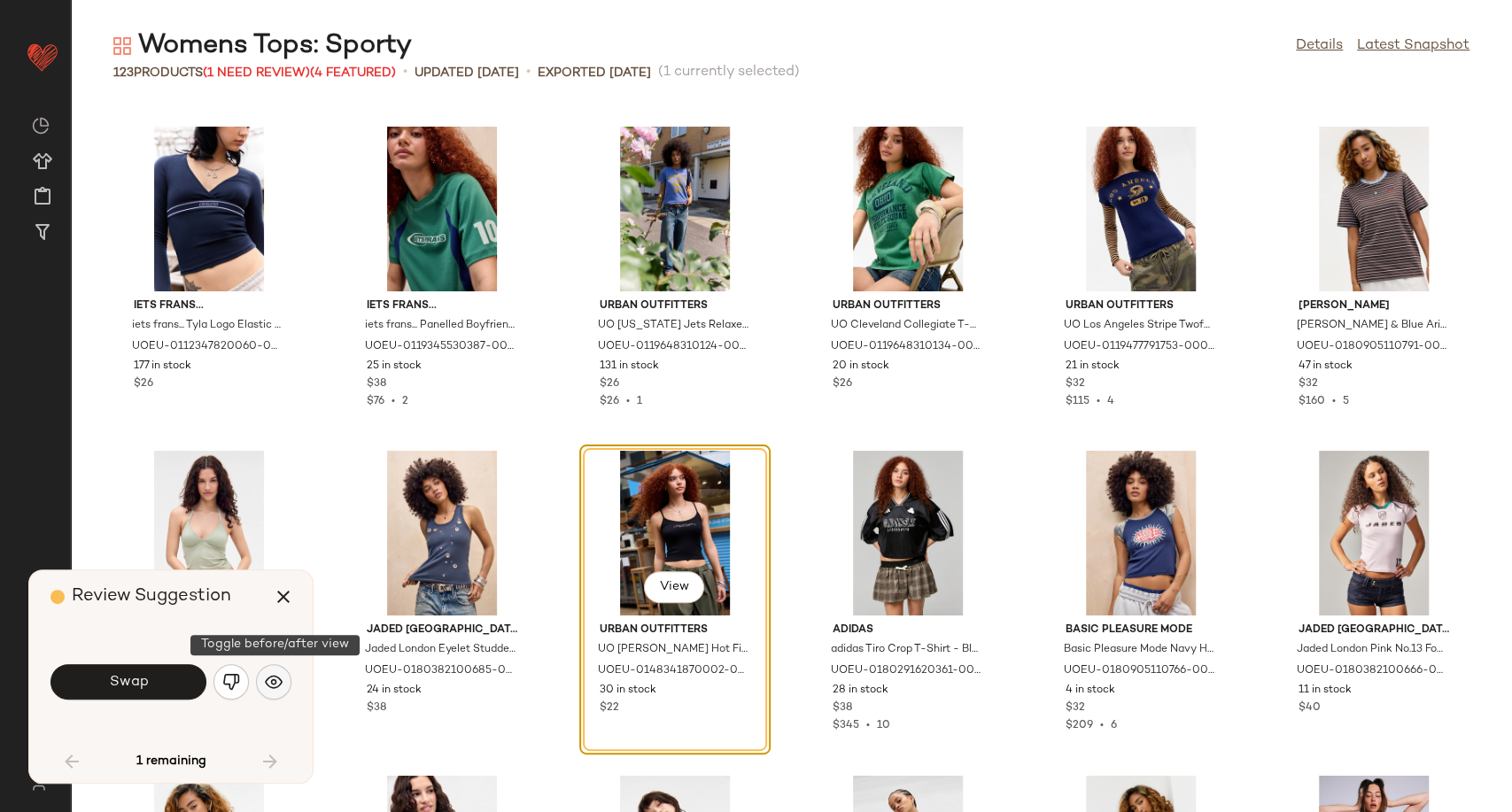
click at [270, 686] on img "button" at bounding box center [273, 682] width 18 height 18
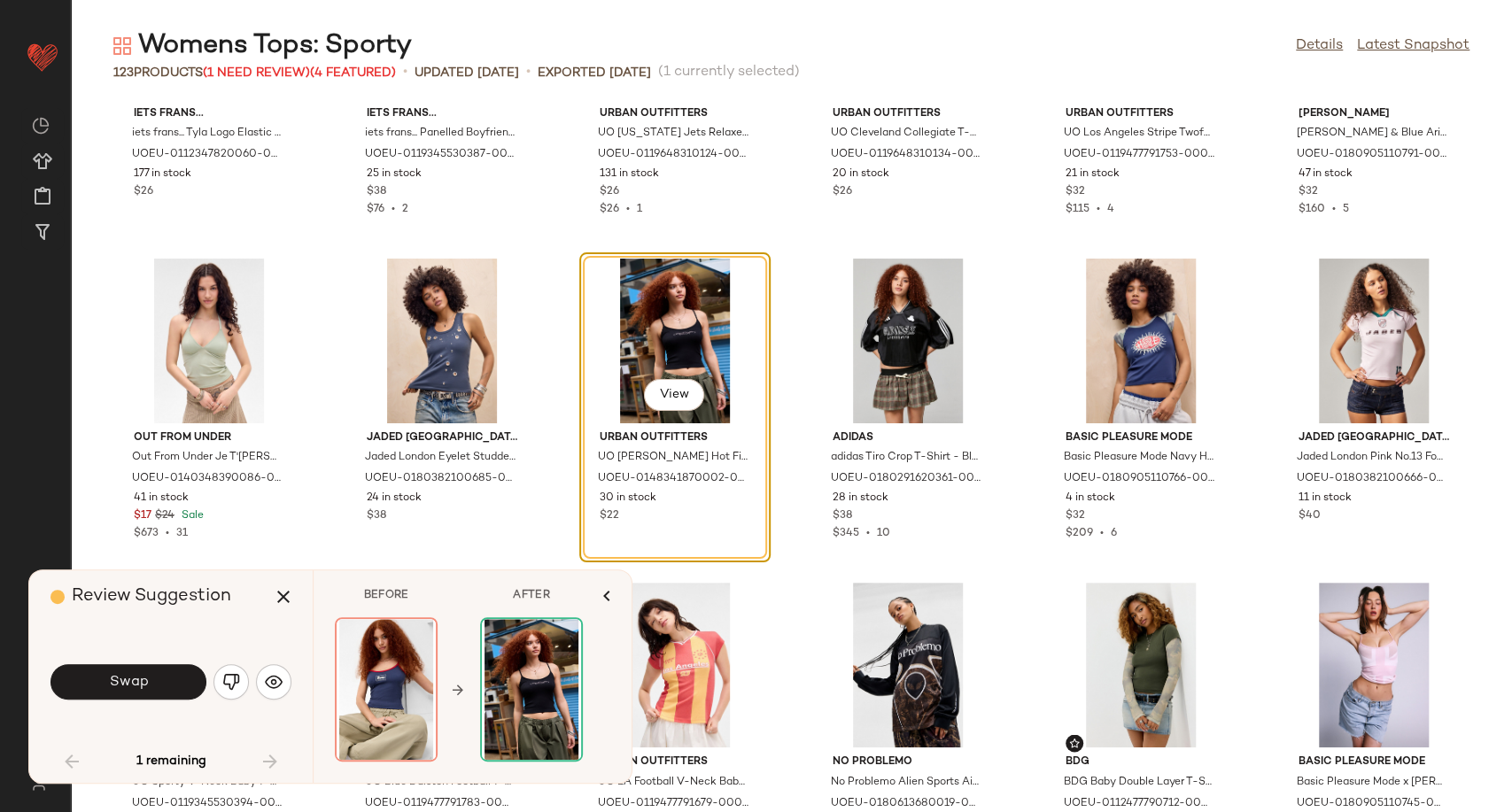
scroll to position [1817, 0]
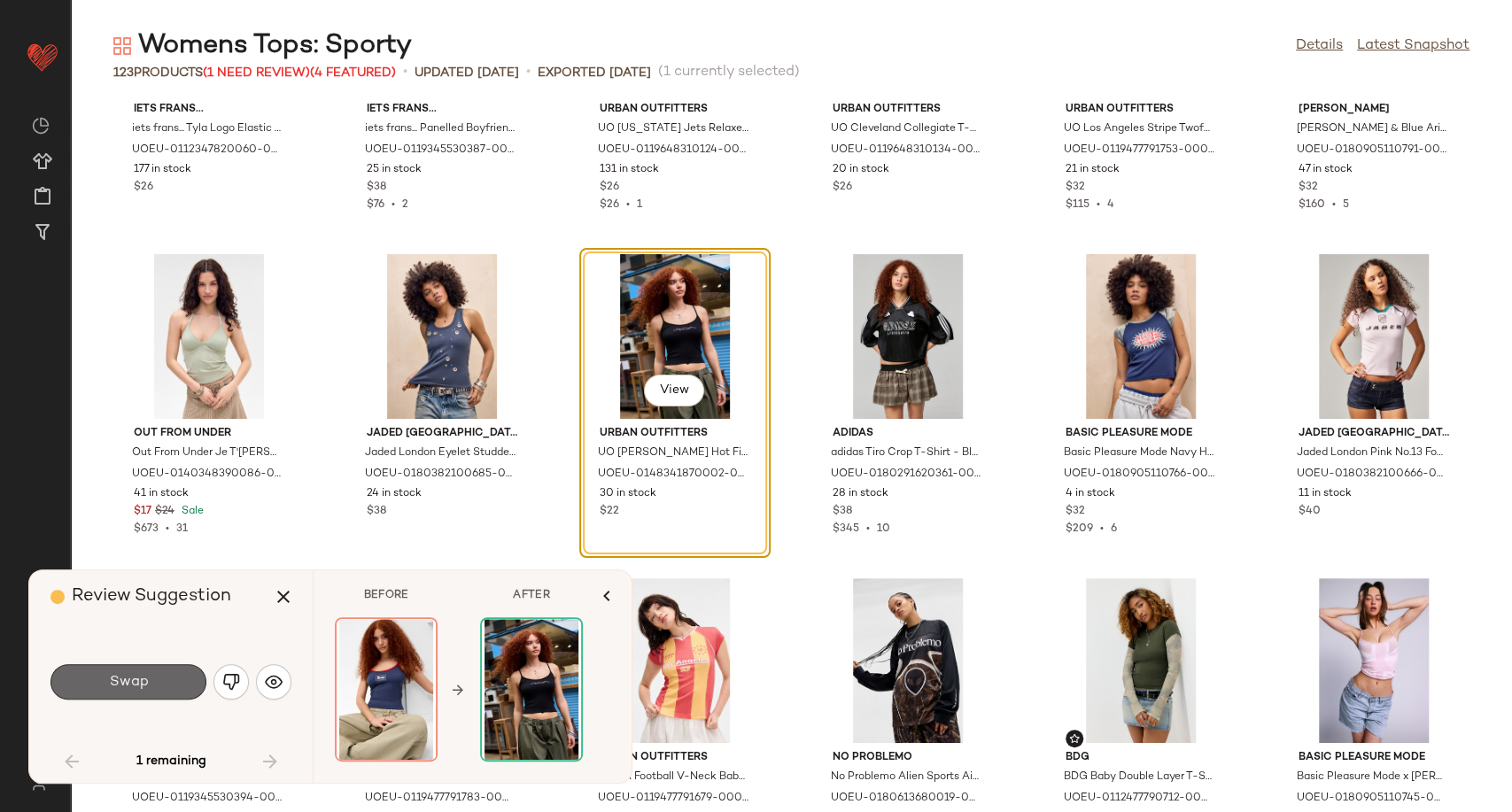
click at [149, 695] on button "Swap" at bounding box center [129, 682] width 156 height 35
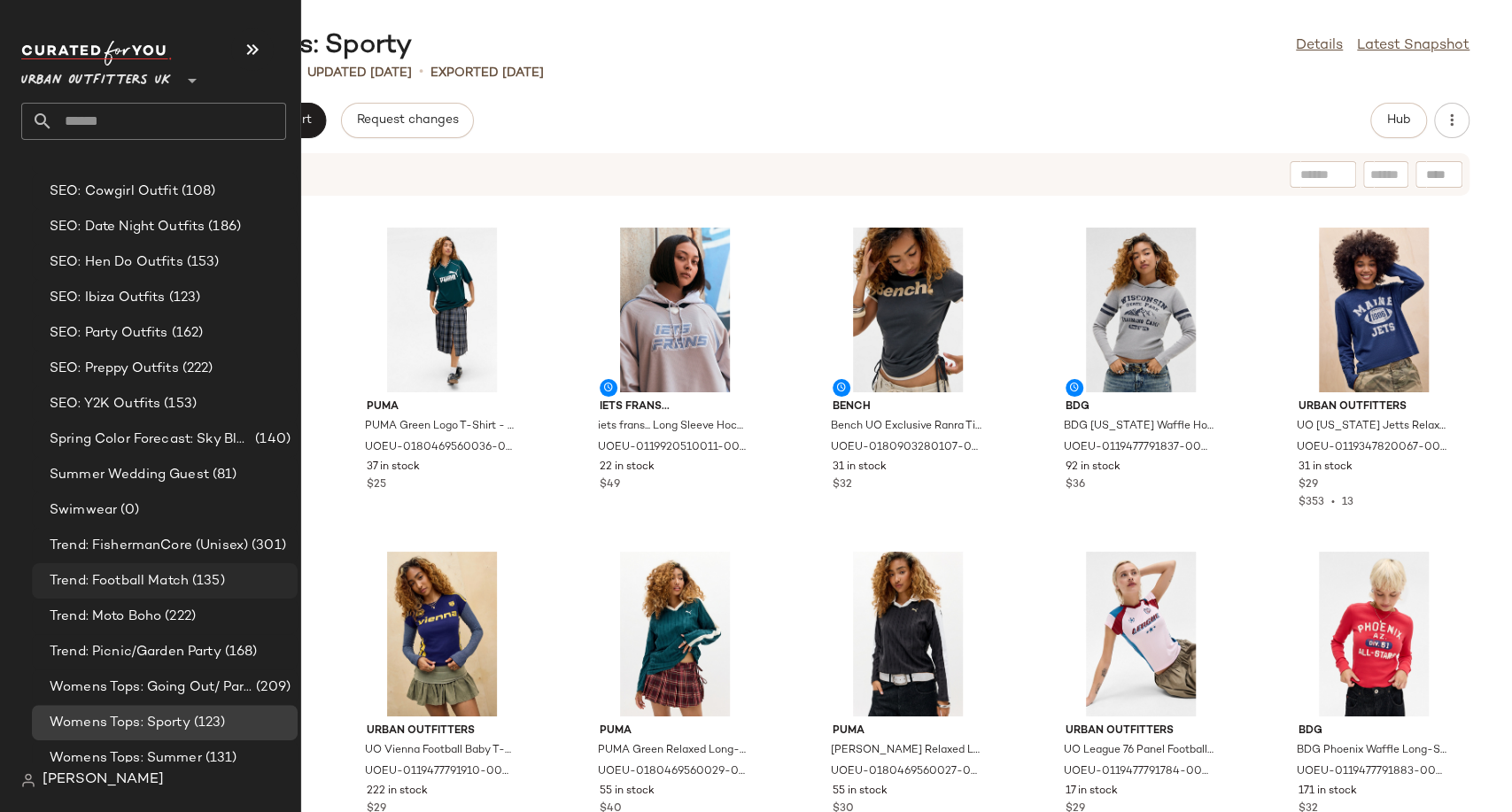
scroll to position [4929, 0]
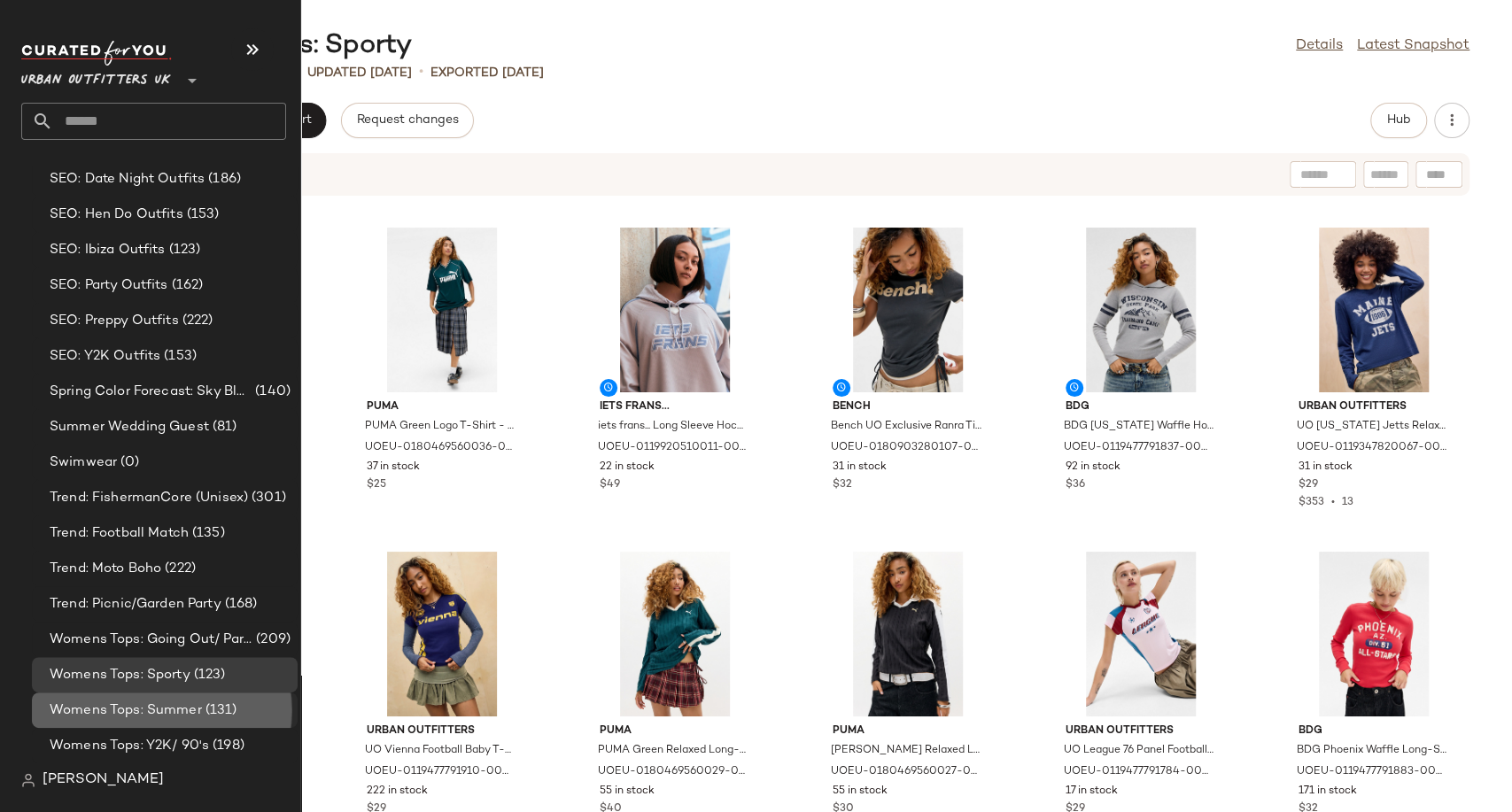
click at [178, 711] on span "Womens Tops: Summer" at bounding box center [126, 711] width 153 height 20
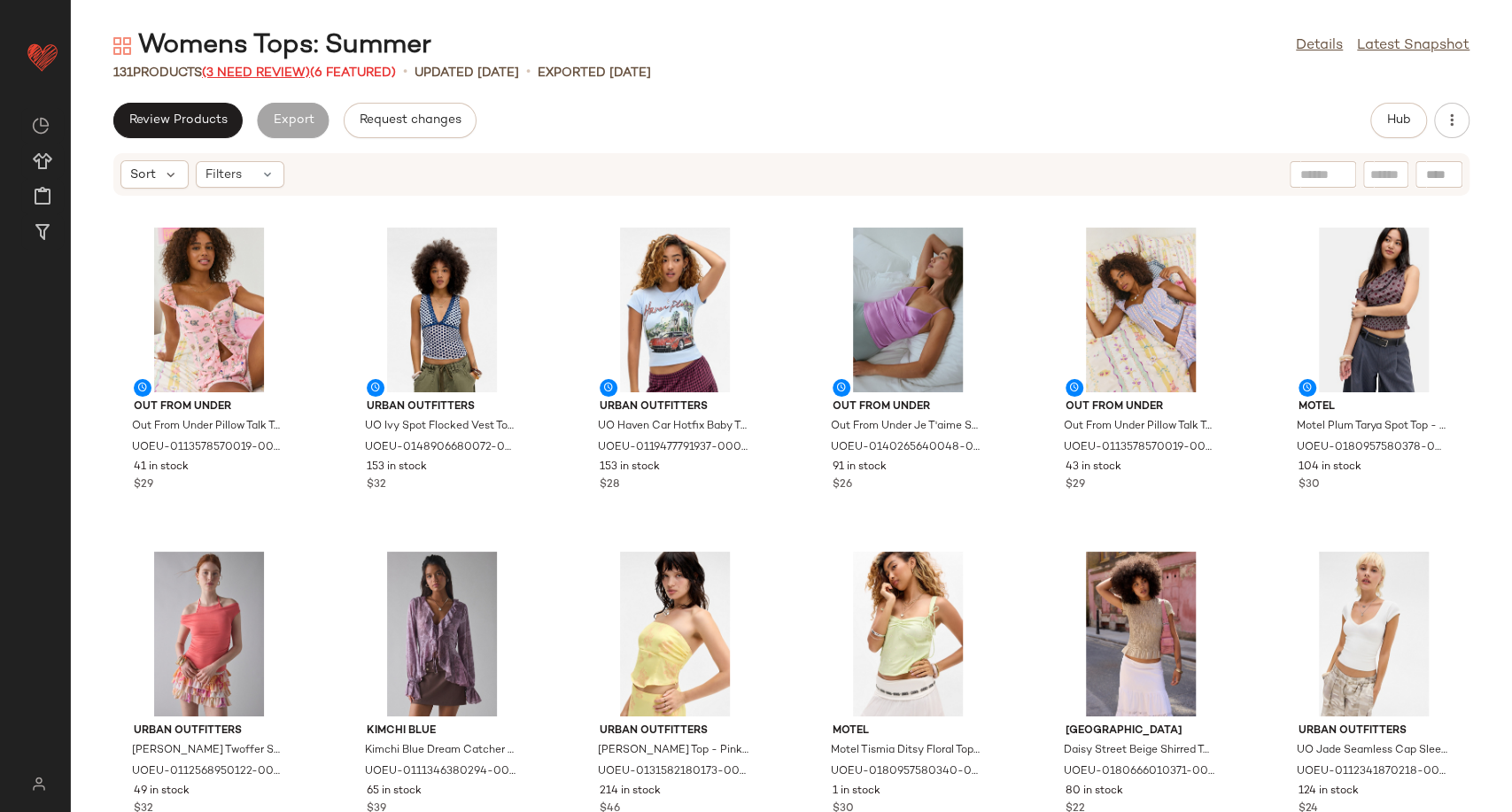
click at [245, 67] on span "(3 Need Review)" at bounding box center [255, 73] width 108 height 13
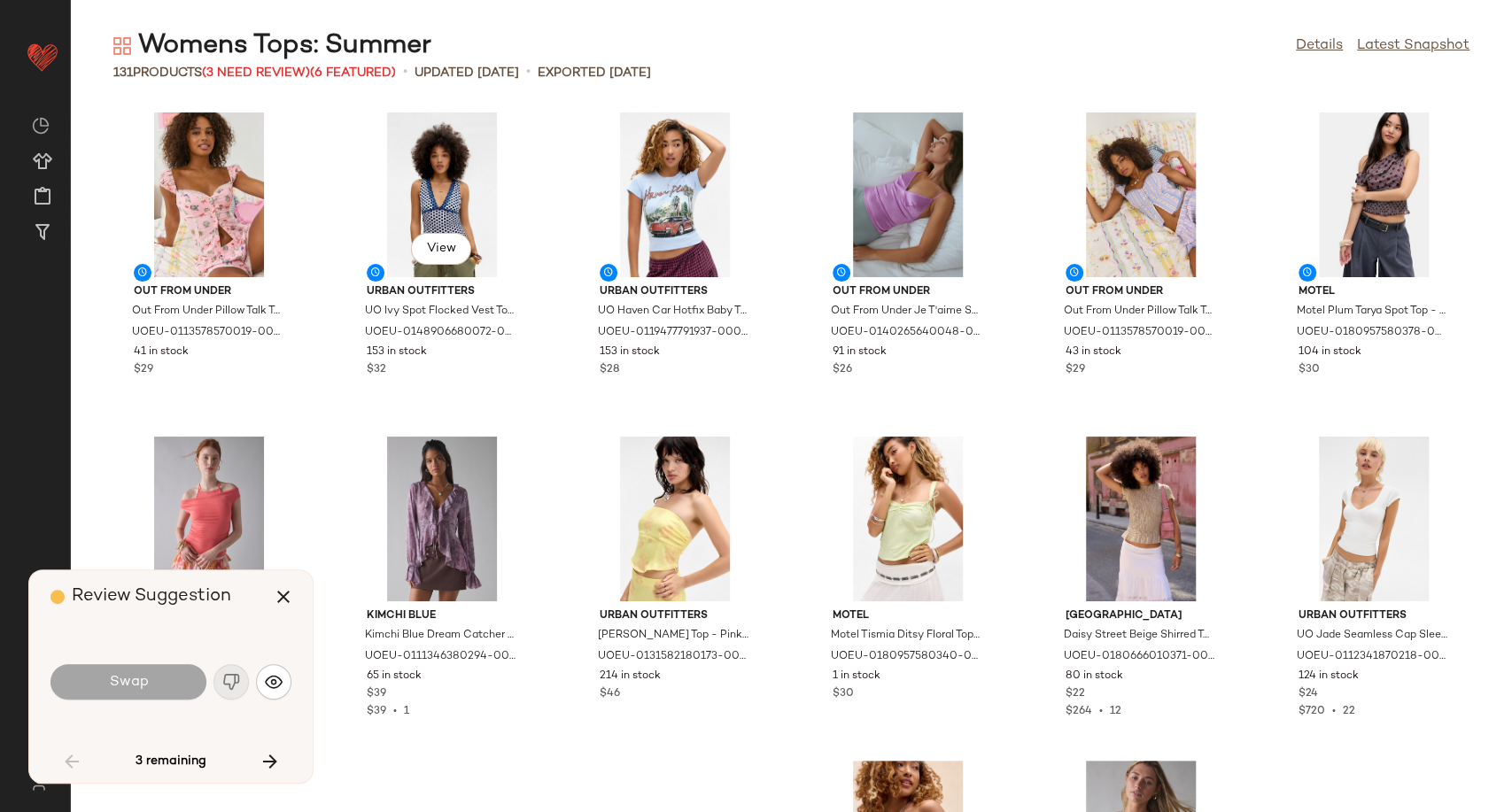
scroll to position [2918, 0]
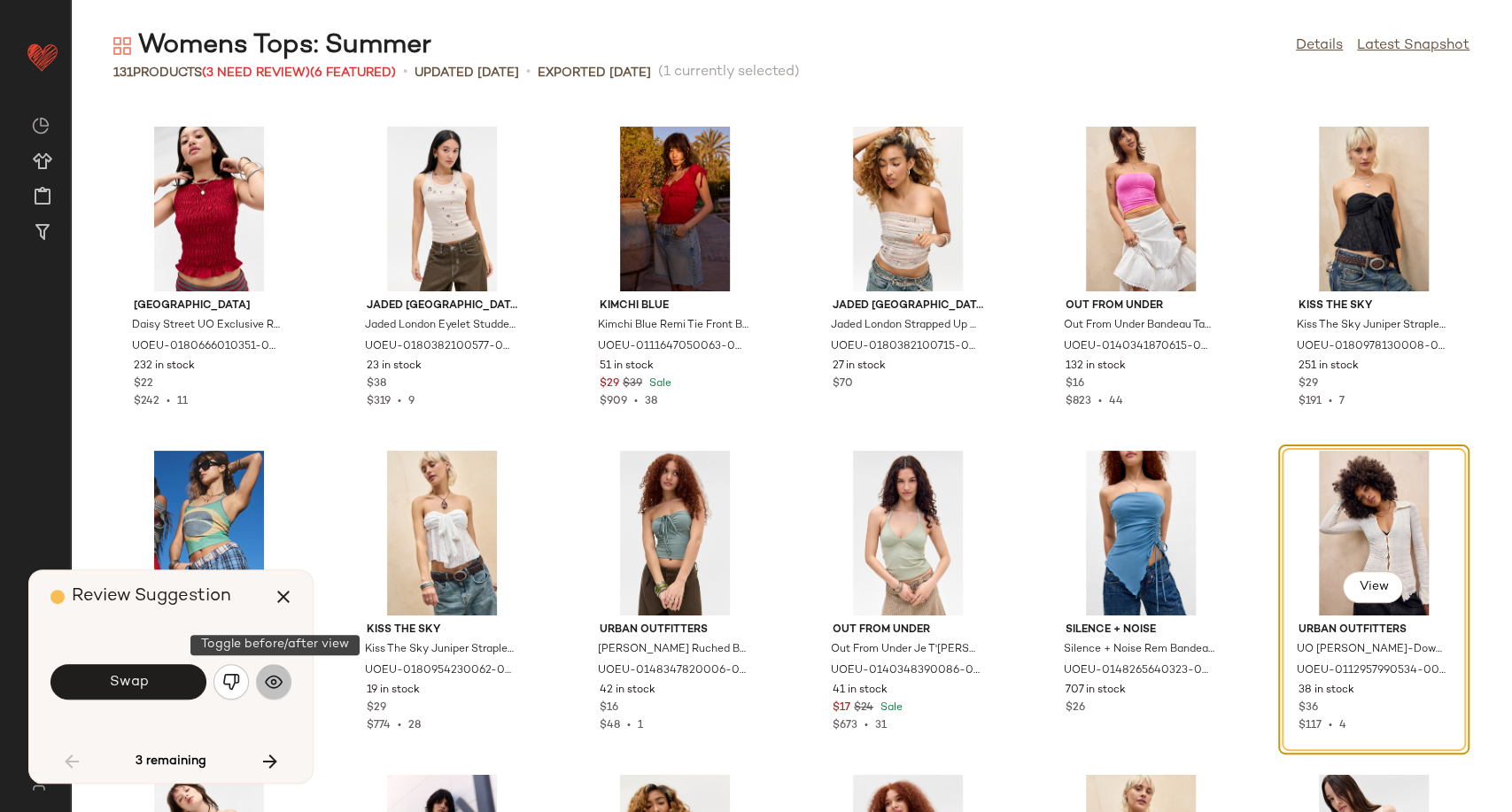
click at [271, 689] on img "button" at bounding box center [273, 682] width 18 height 18
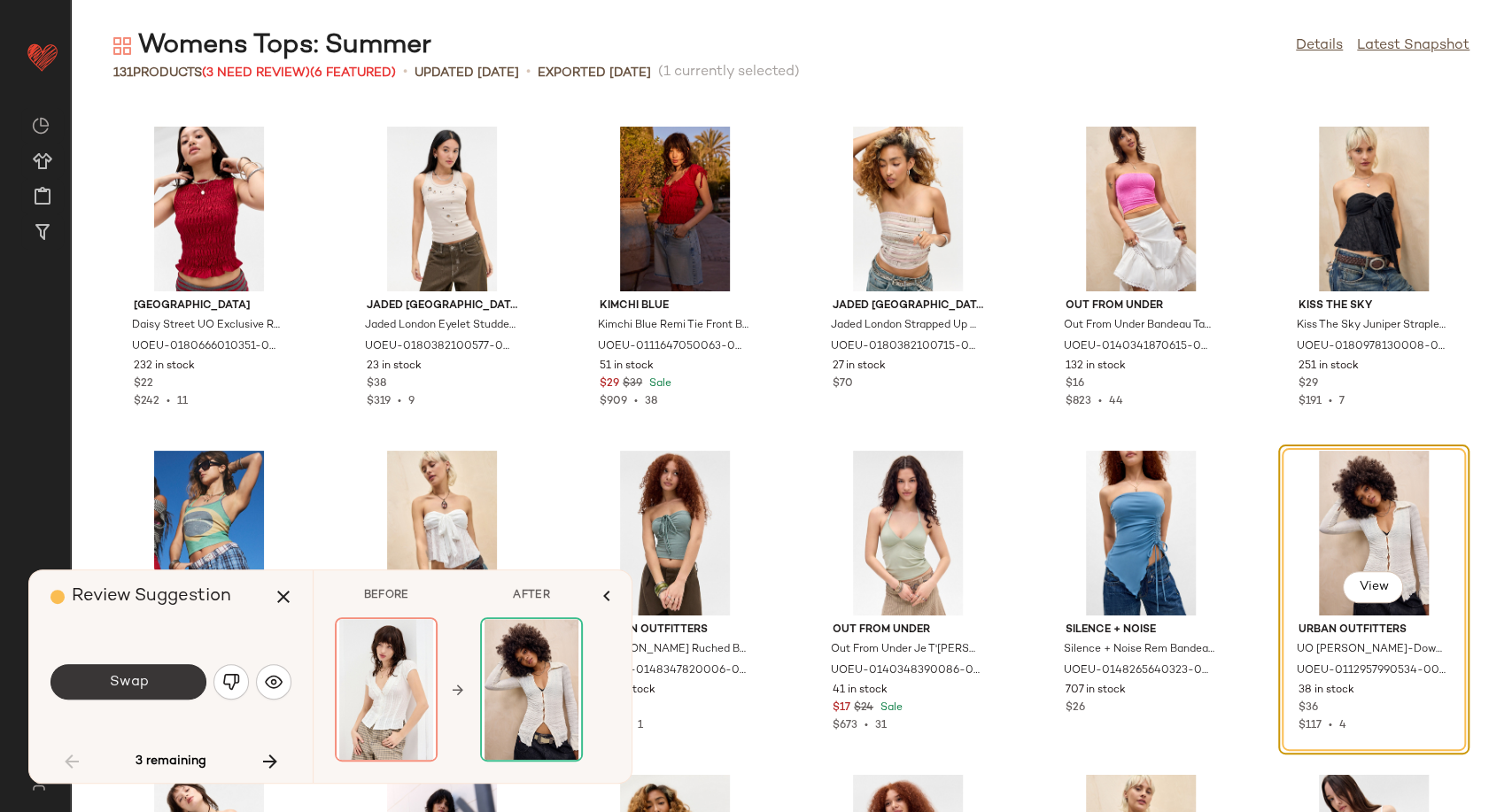
click at [136, 689] on span "Swap" at bounding box center [128, 683] width 40 height 17
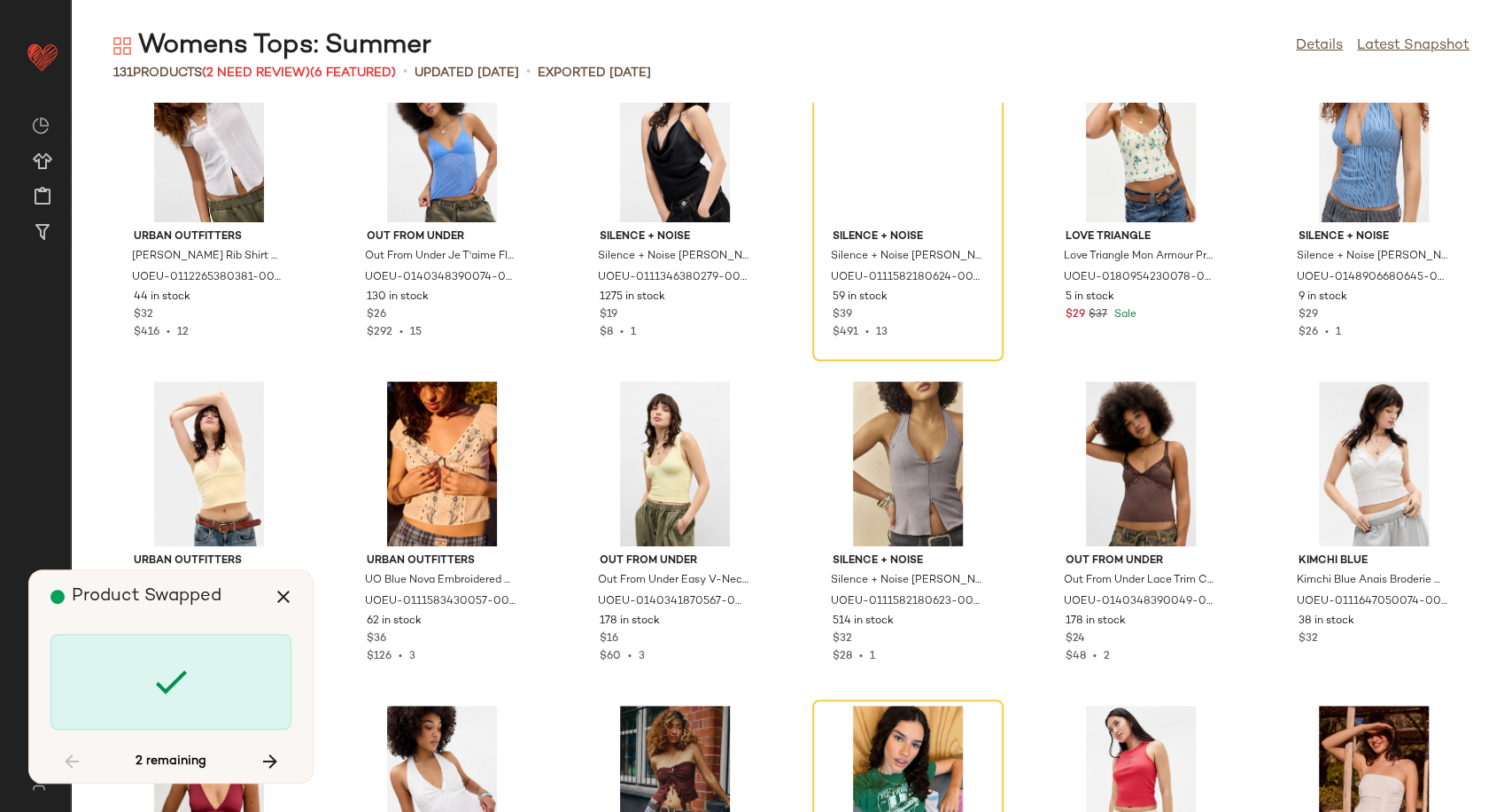
scroll to position [4960, 0]
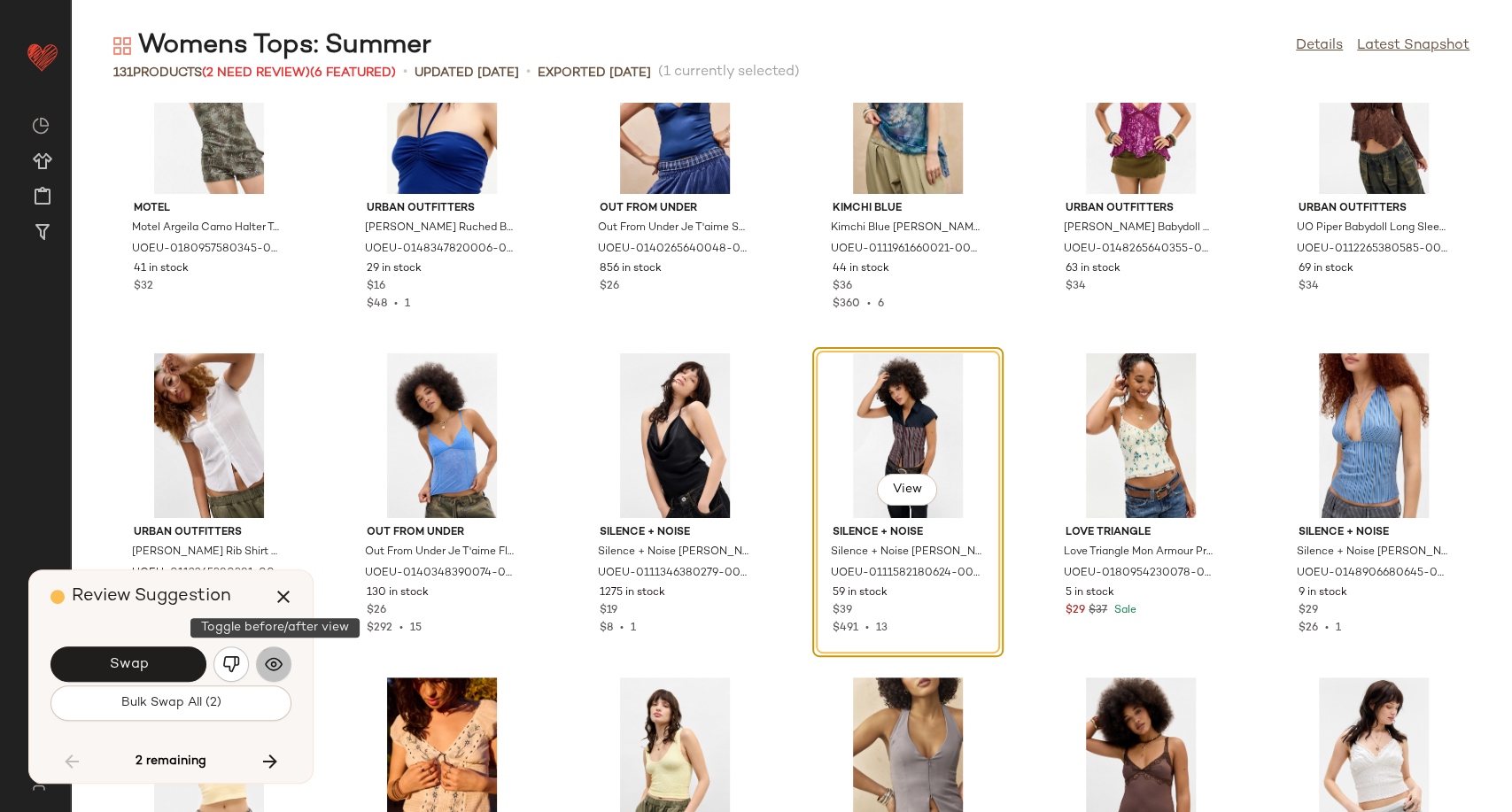
click at [282, 663] on img "button" at bounding box center [273, 664] width 18 height 18
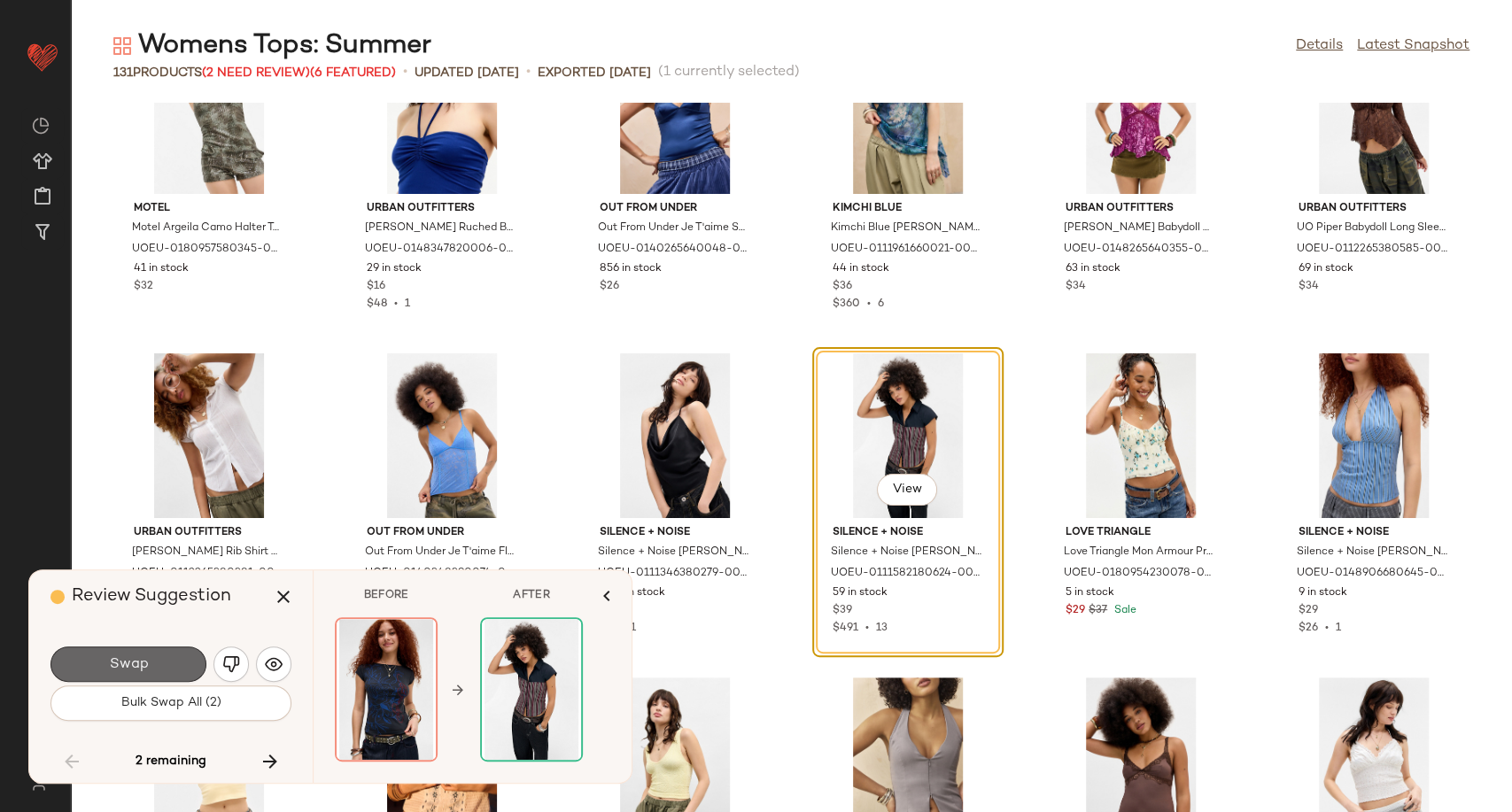
click at [178, 666] on button "Swap" at bounding box center [129, 664] width 156 height 35
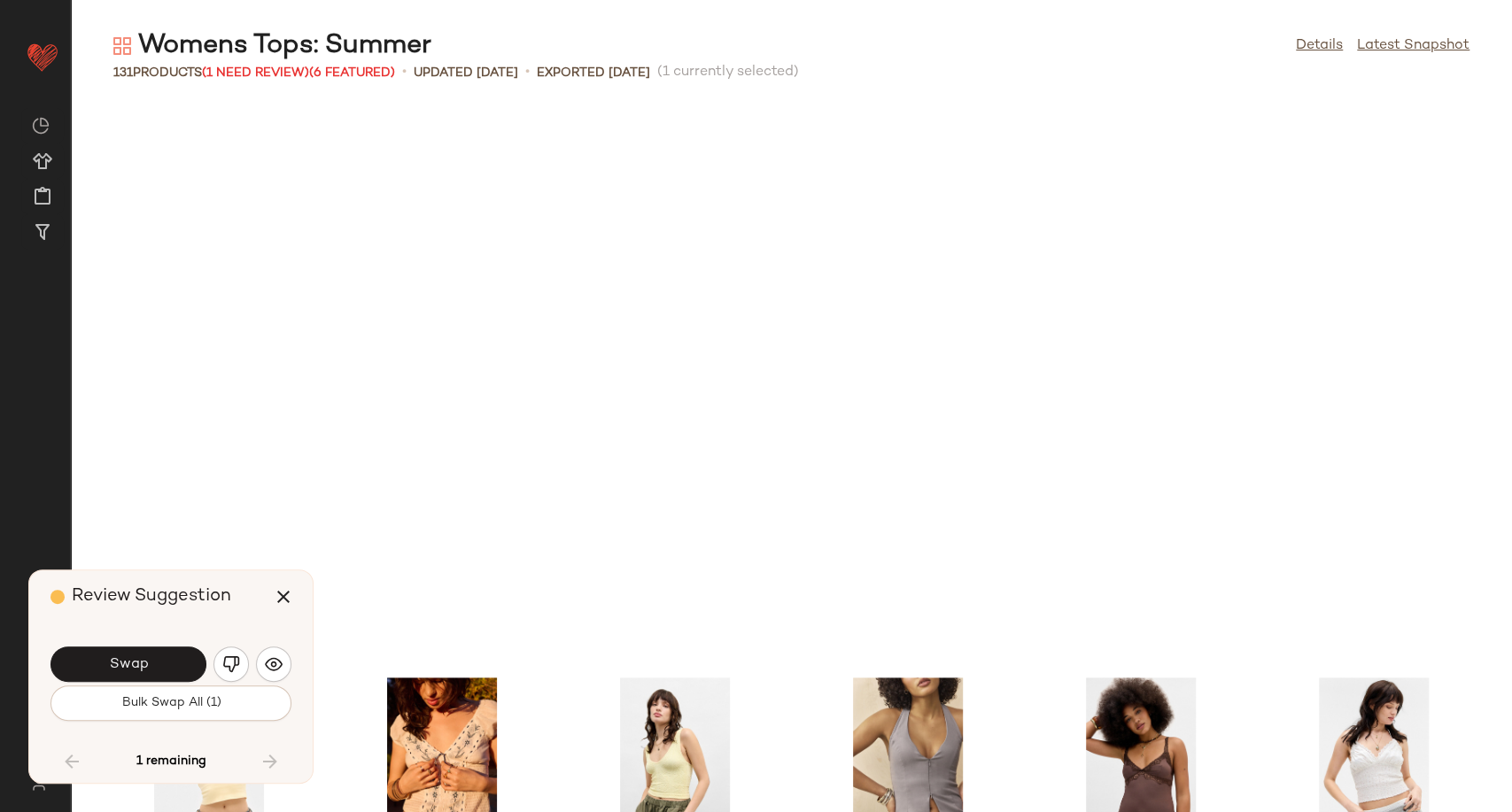
scroll to position [5511, 0]
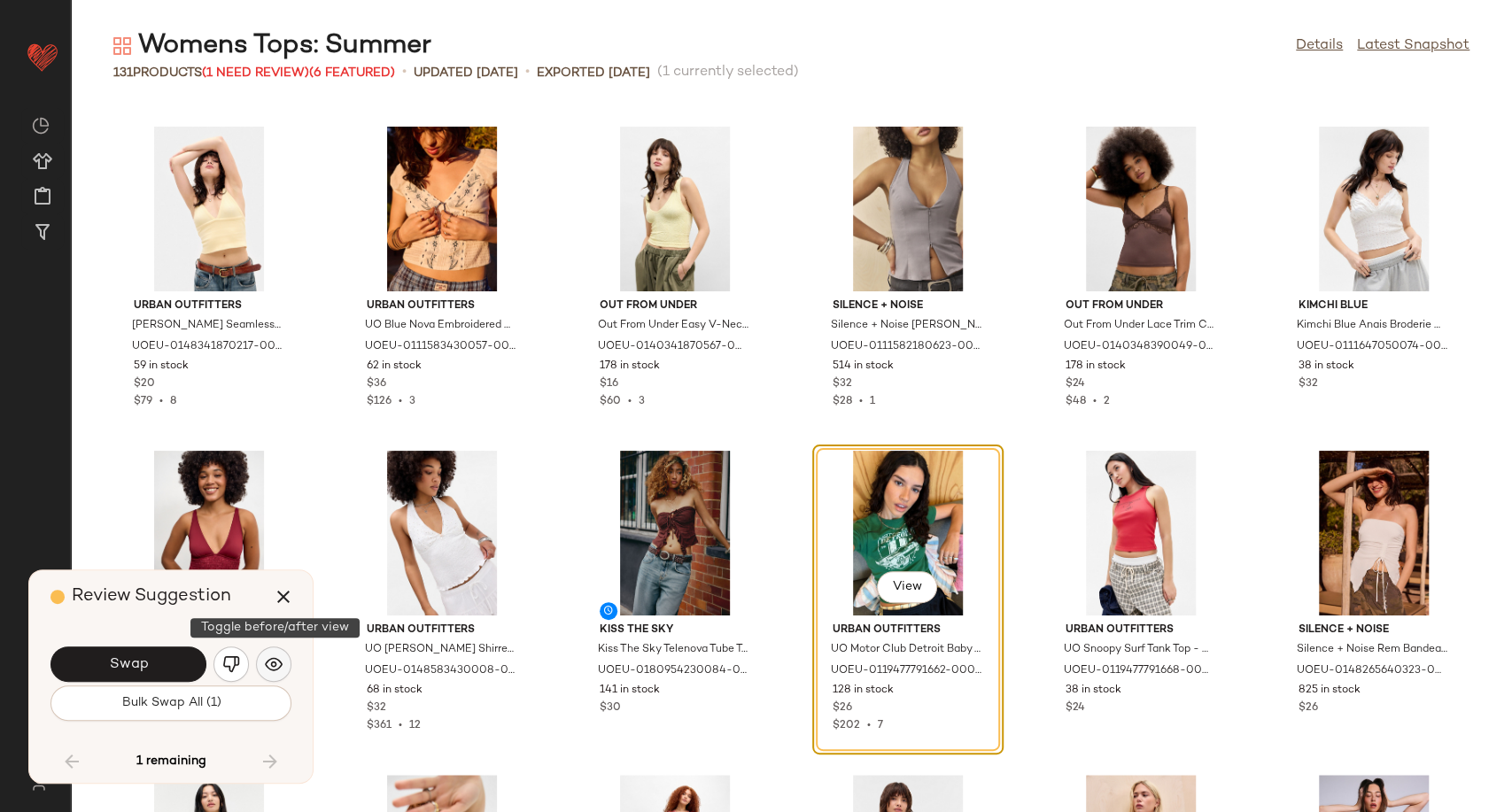
click at [271, 660] on img "button" at bounding box center [273, 664] width 18 height 18
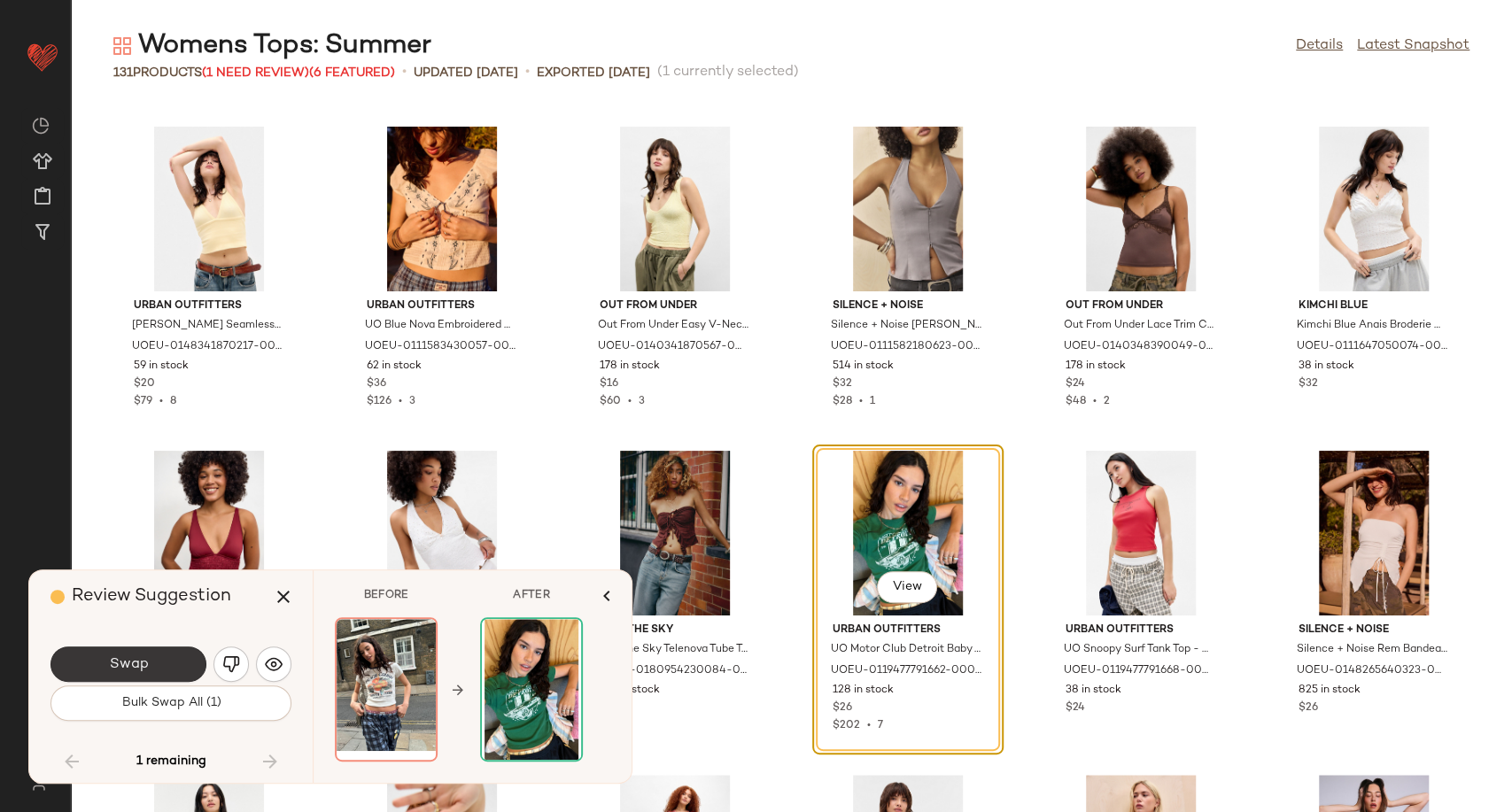
click at [167, 674] on button "Swap" at bounding box center [129, 664] width 156 height 35
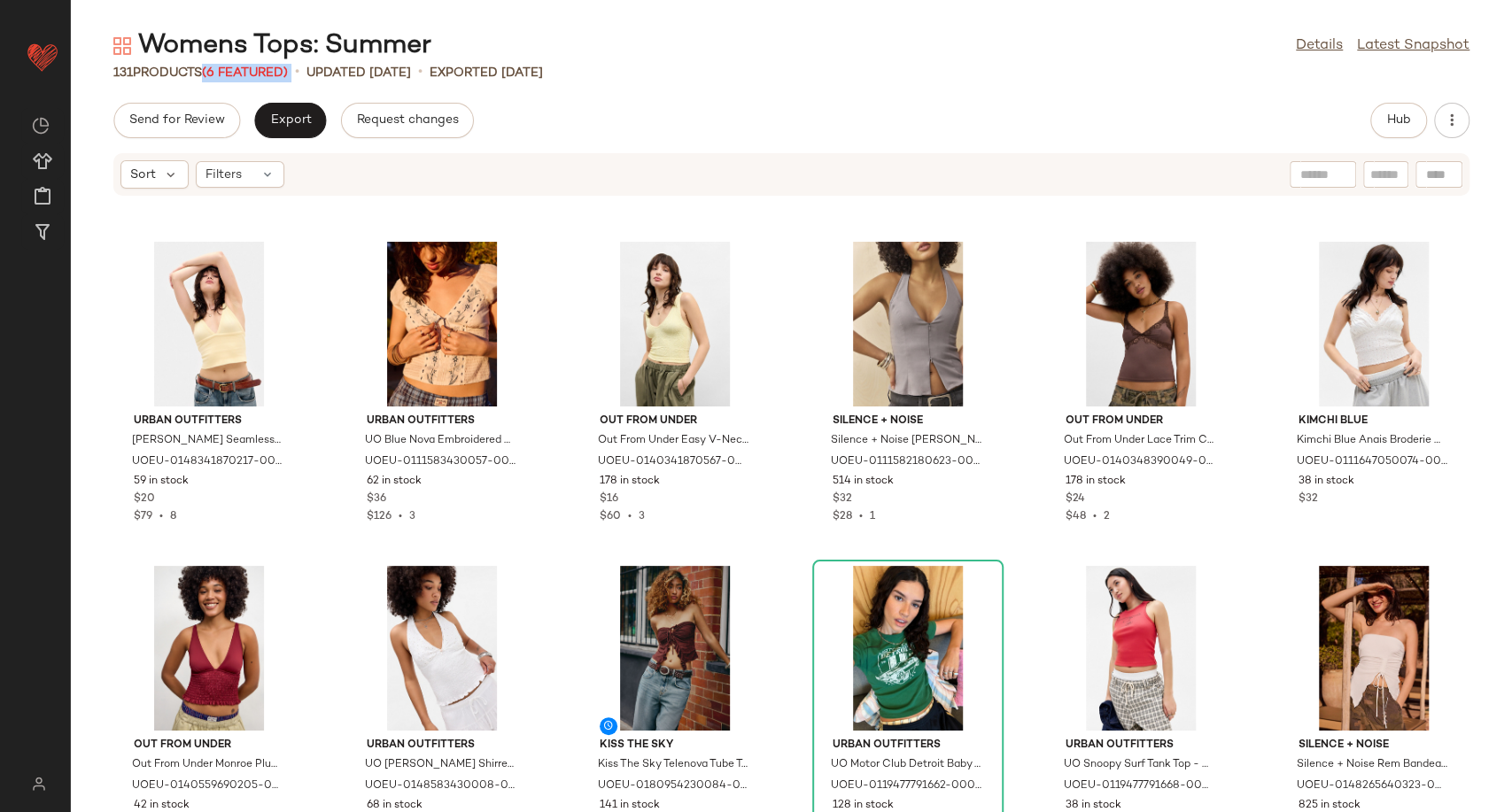
drag, startPoint x: 213, startPoint y: 73, endPoint x: 303, endPoint y: 74, distance: 90.0
click at [303, 74] on div "131 Products (6 Featured) • updated [DATE] • Exported [DATE]" at bounding box center [792, 72] width 1441 height 18
click at [257, 70] on span "(6 Featured)" at bounding box center [244, 73] width 86 height 13
drag, startPoint x: 211, startPoint y: 68, endPoint x: 313, endPoint y: 71, distance: 102.0
click at [313, 71] on div "131 Products (6 Featured) • updated [DATE] • Exported [DATE]" at bounding box center [792, 72] width 1441 height 18
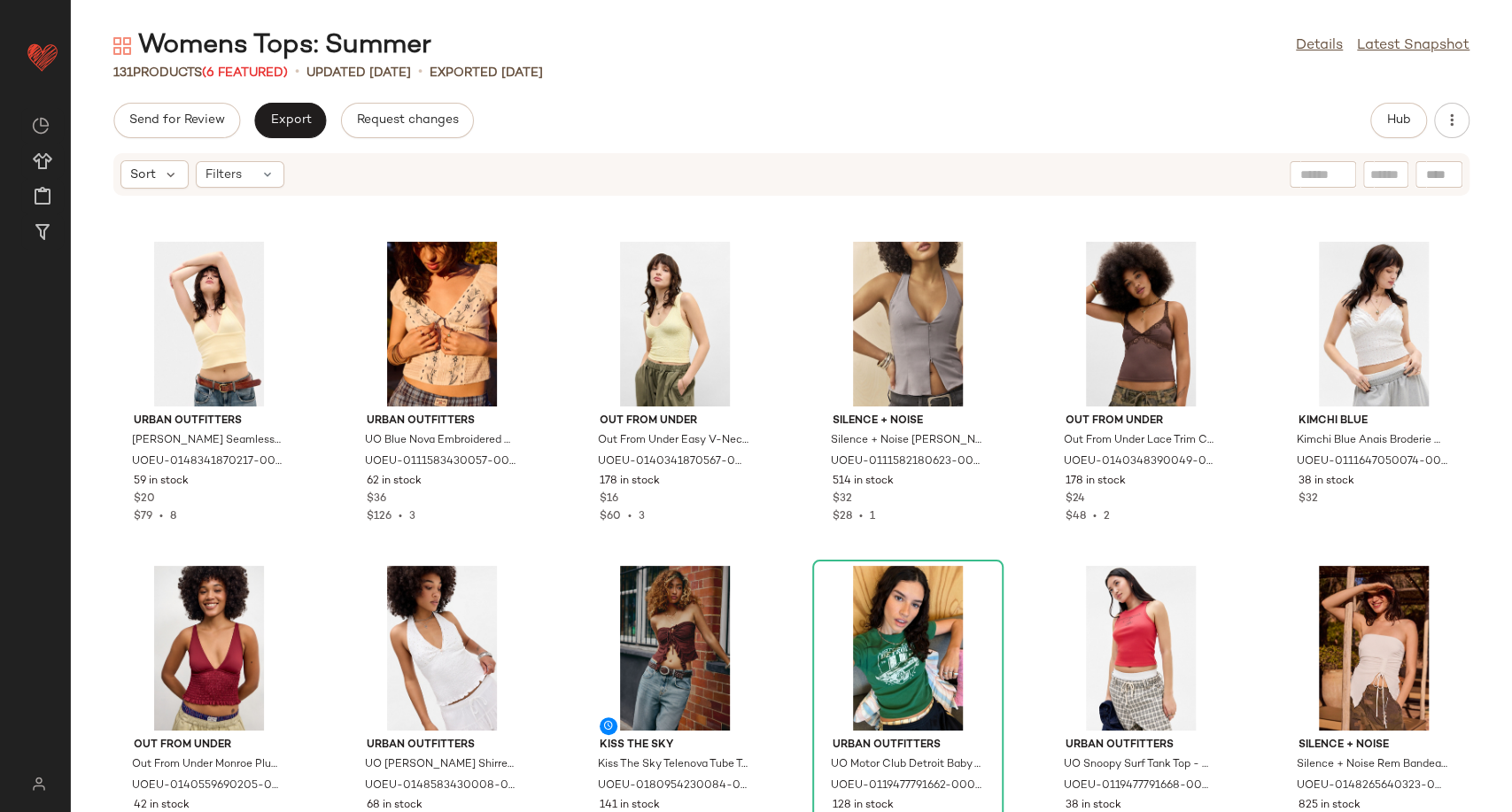
click at [668, 73] on div "131 Products (6 Featured) • updated [DATE] • Exported [DATE]" at bounding box center [792, 72] width 1441 height 18
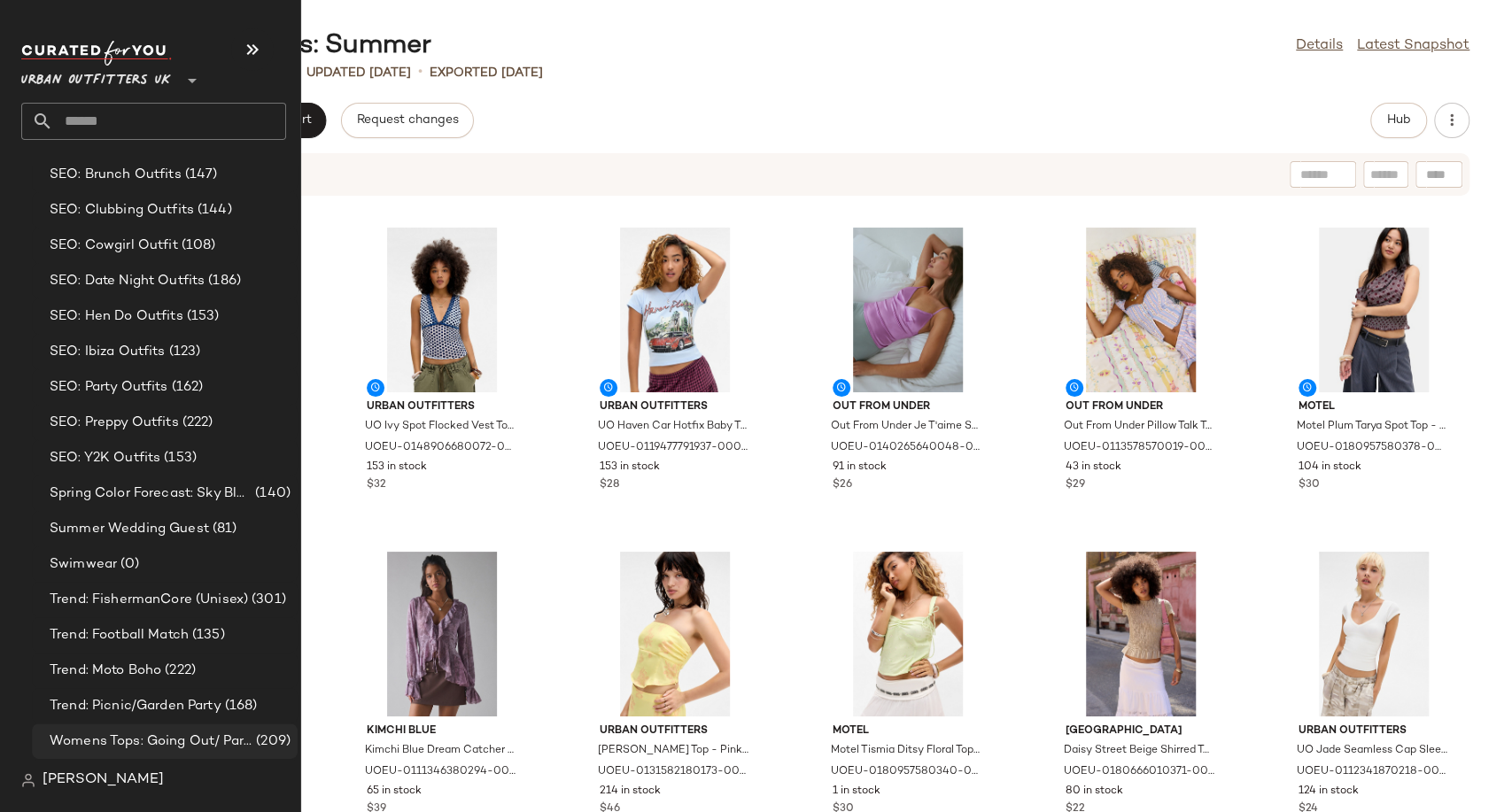
scroll to position [4929, 0]
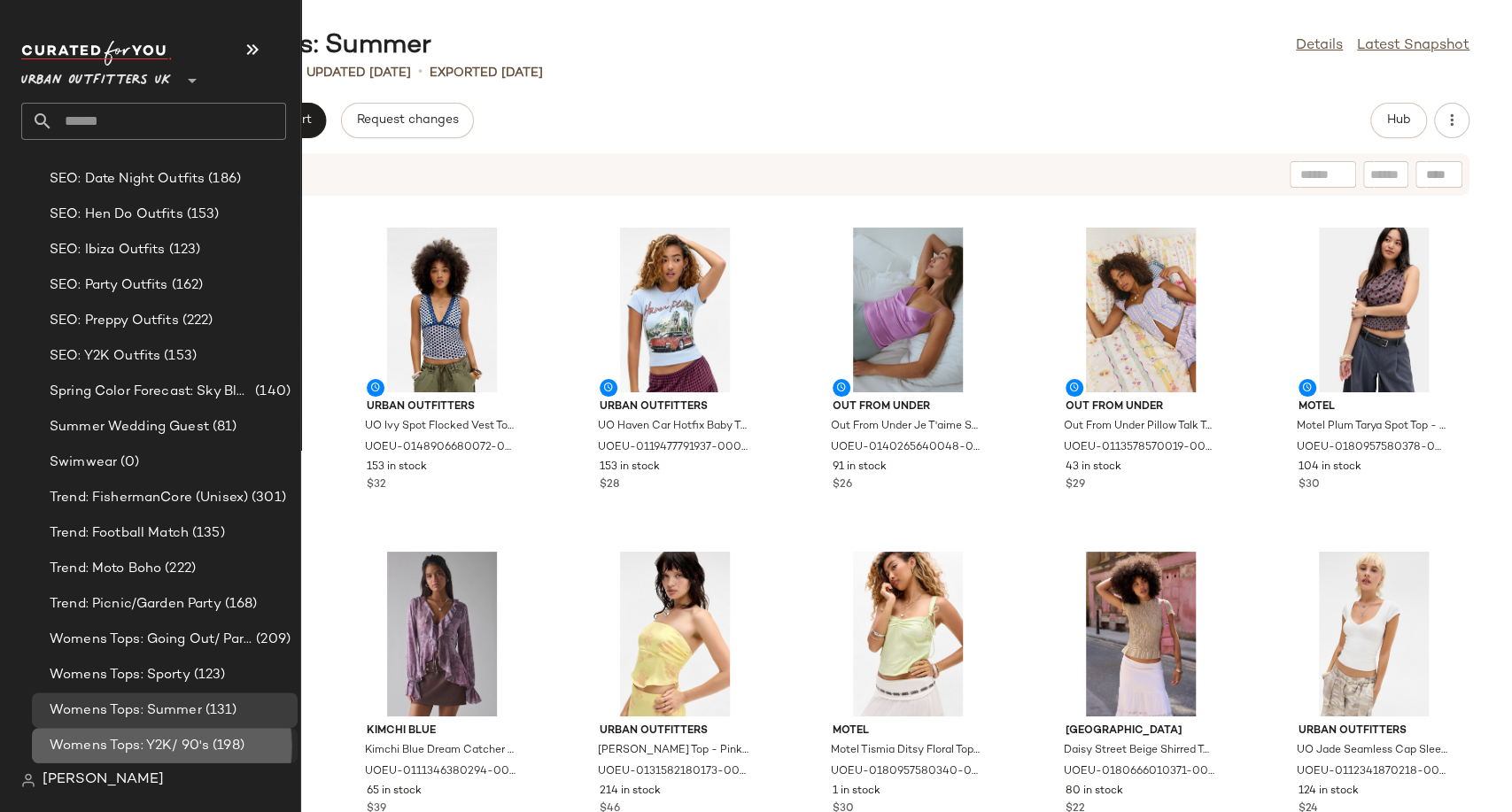
click at [181, 745] on span "Womens Tops: Y2K/ 90's" at bounding box center [129, 746] width 159 height 20
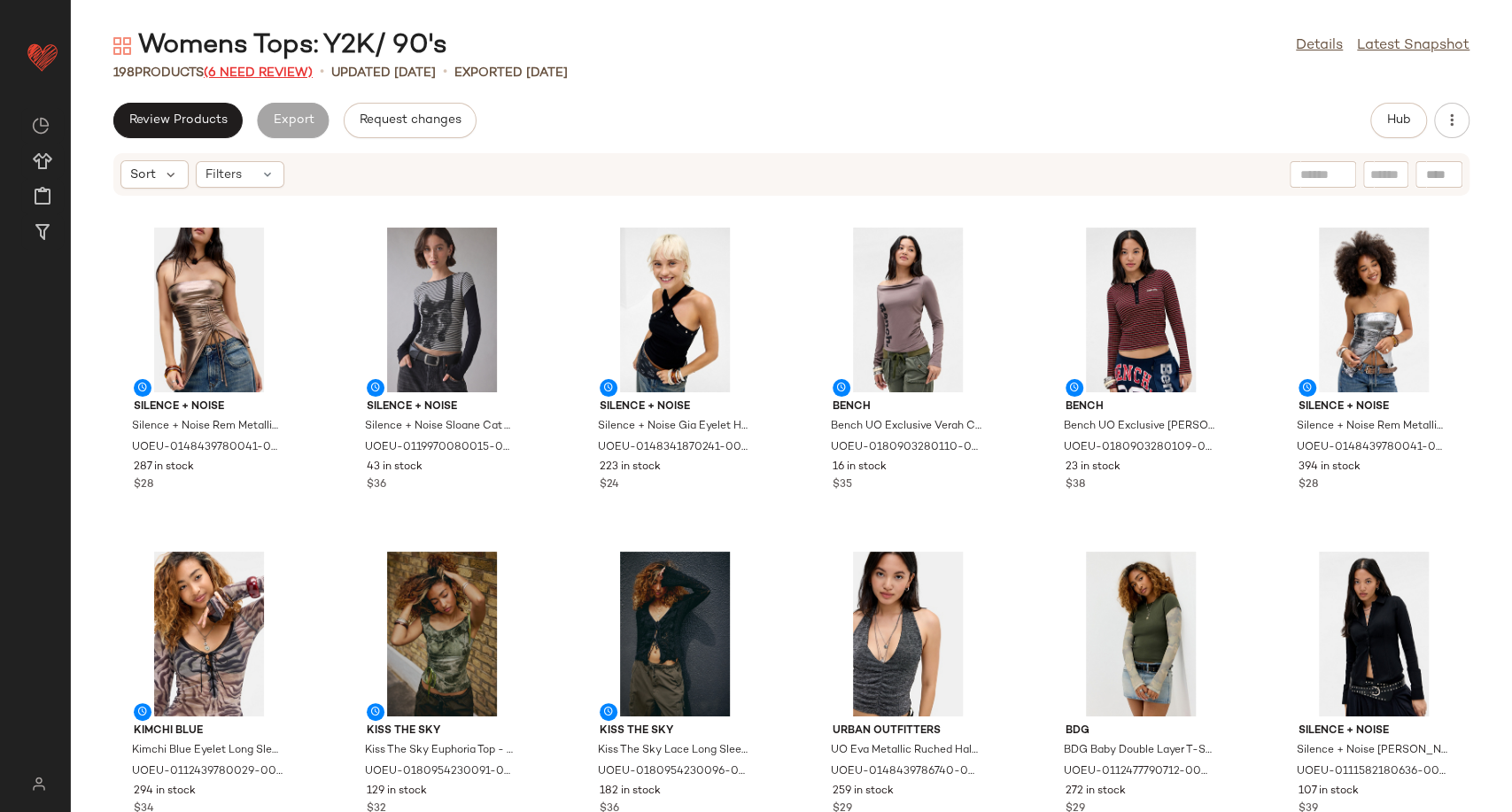
click at [256, 70] on span "(6 Need Review)" at bounding box center [258, 73] width 109 height 13
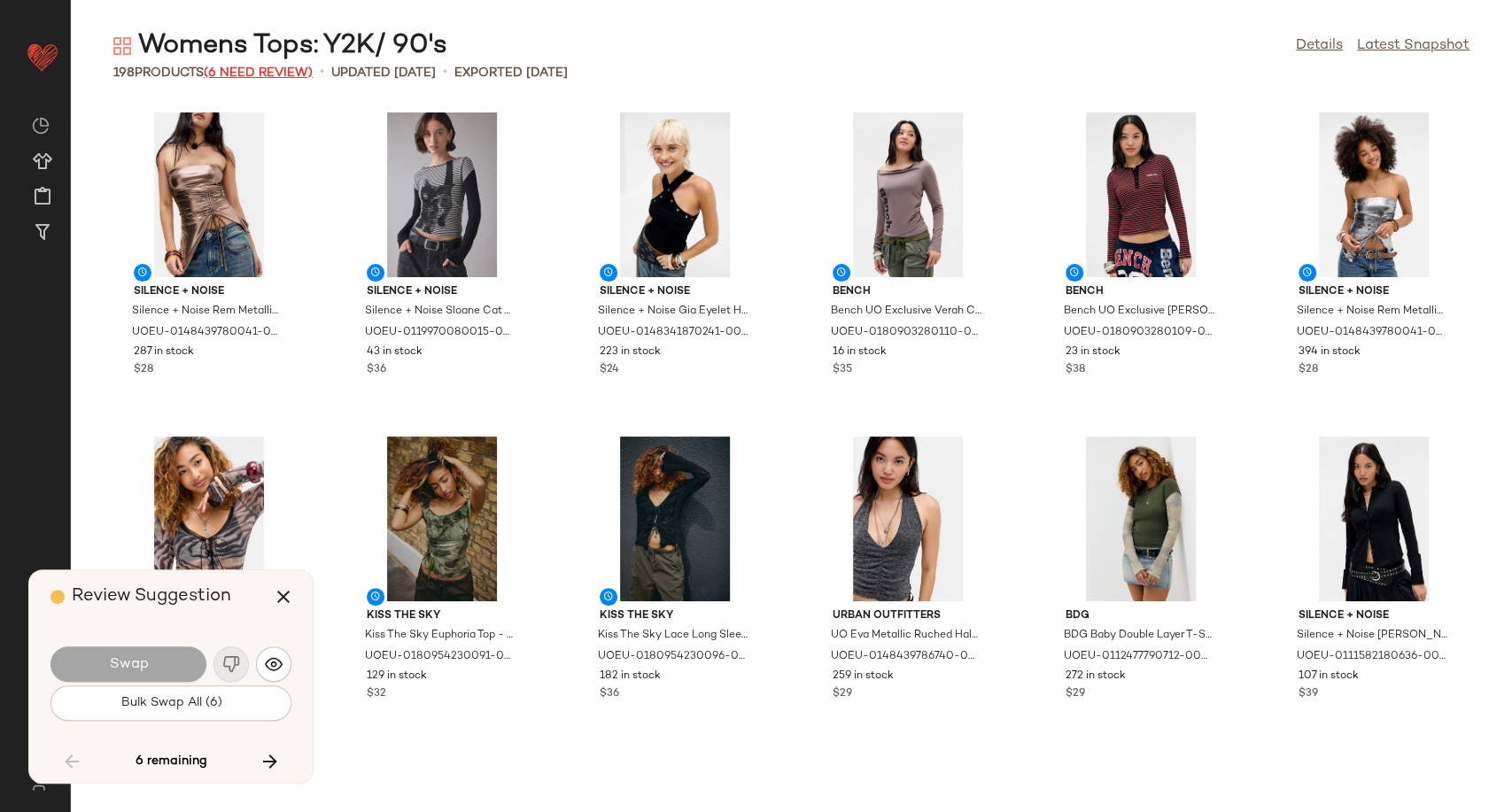
scroll to position [4862, 0]
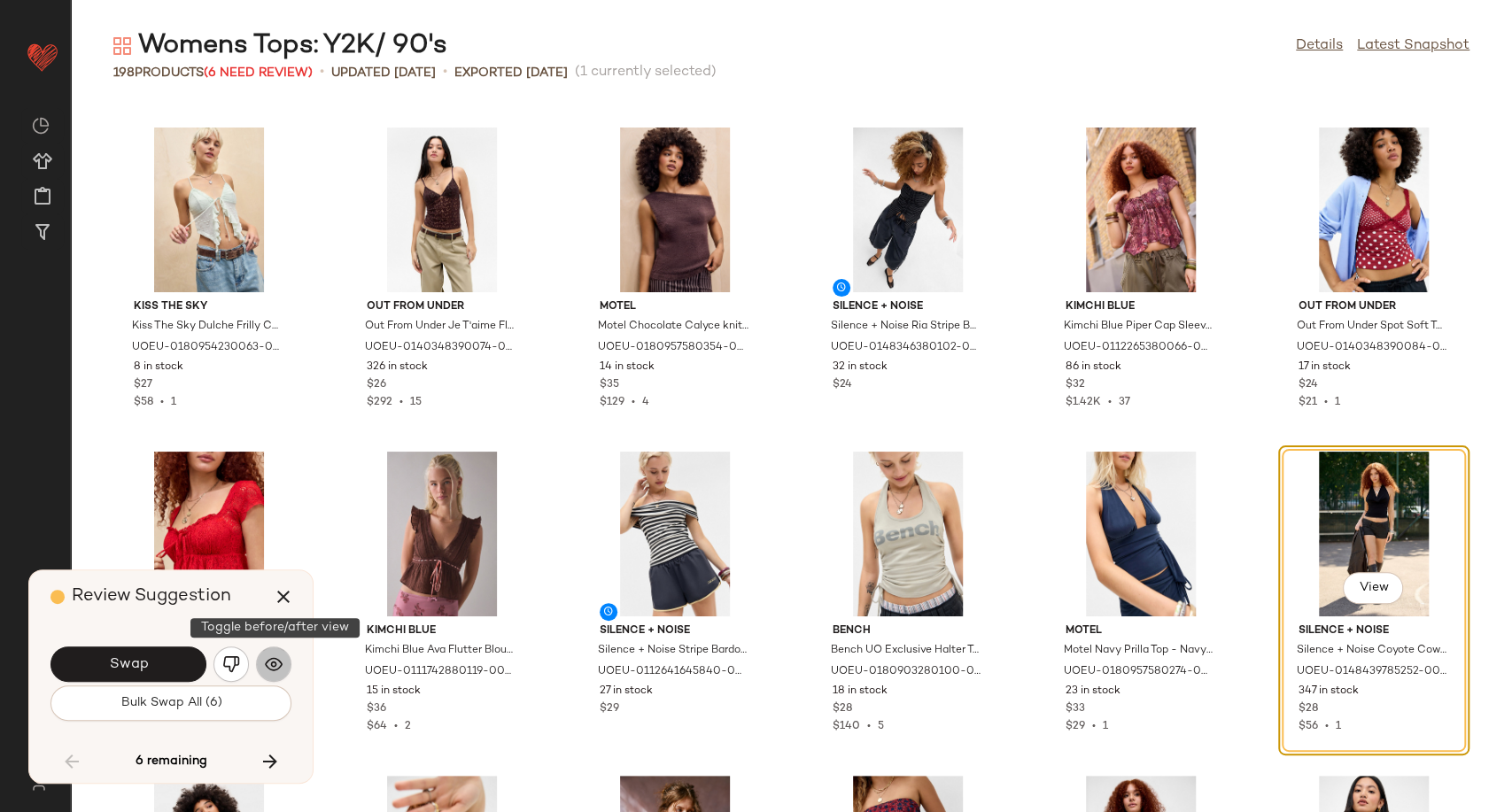
click at [287, 660] on button "button" at bounding box center [274, 664] width 35 height 35
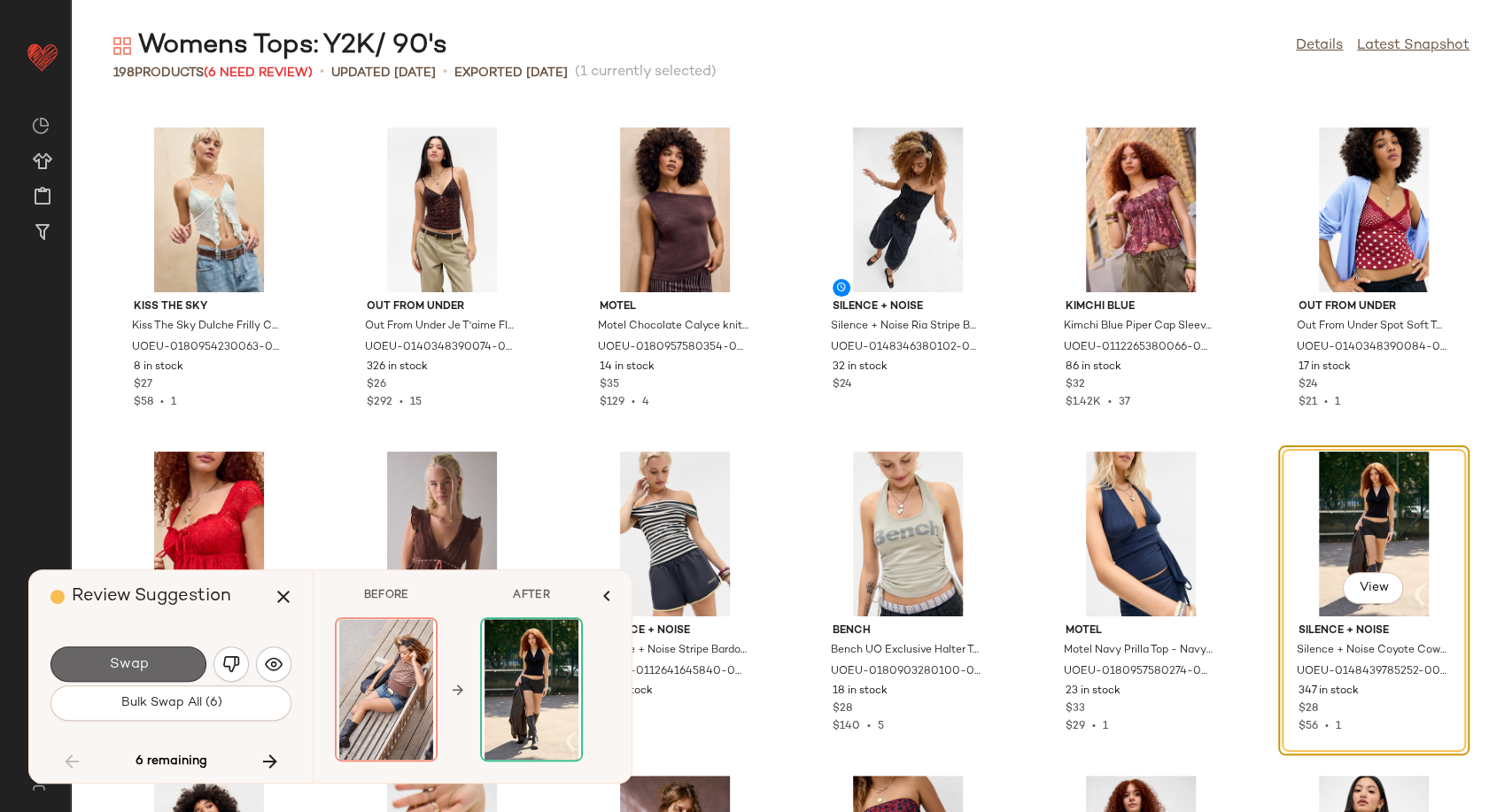
click at [155, 667] on button "Swap" at bounding box center [129, 664] width 156 height 35
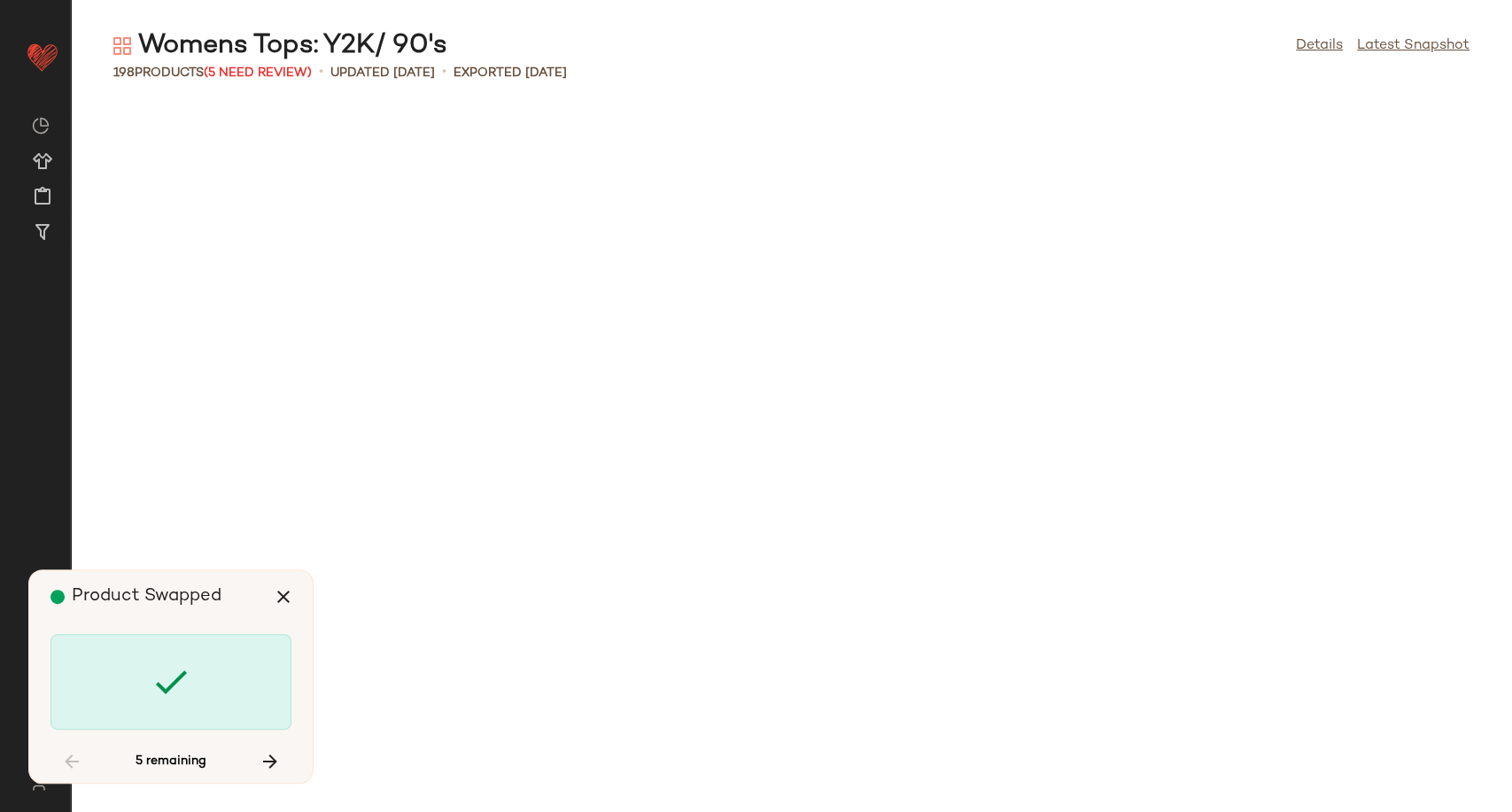
scroll to position [7131, 0]
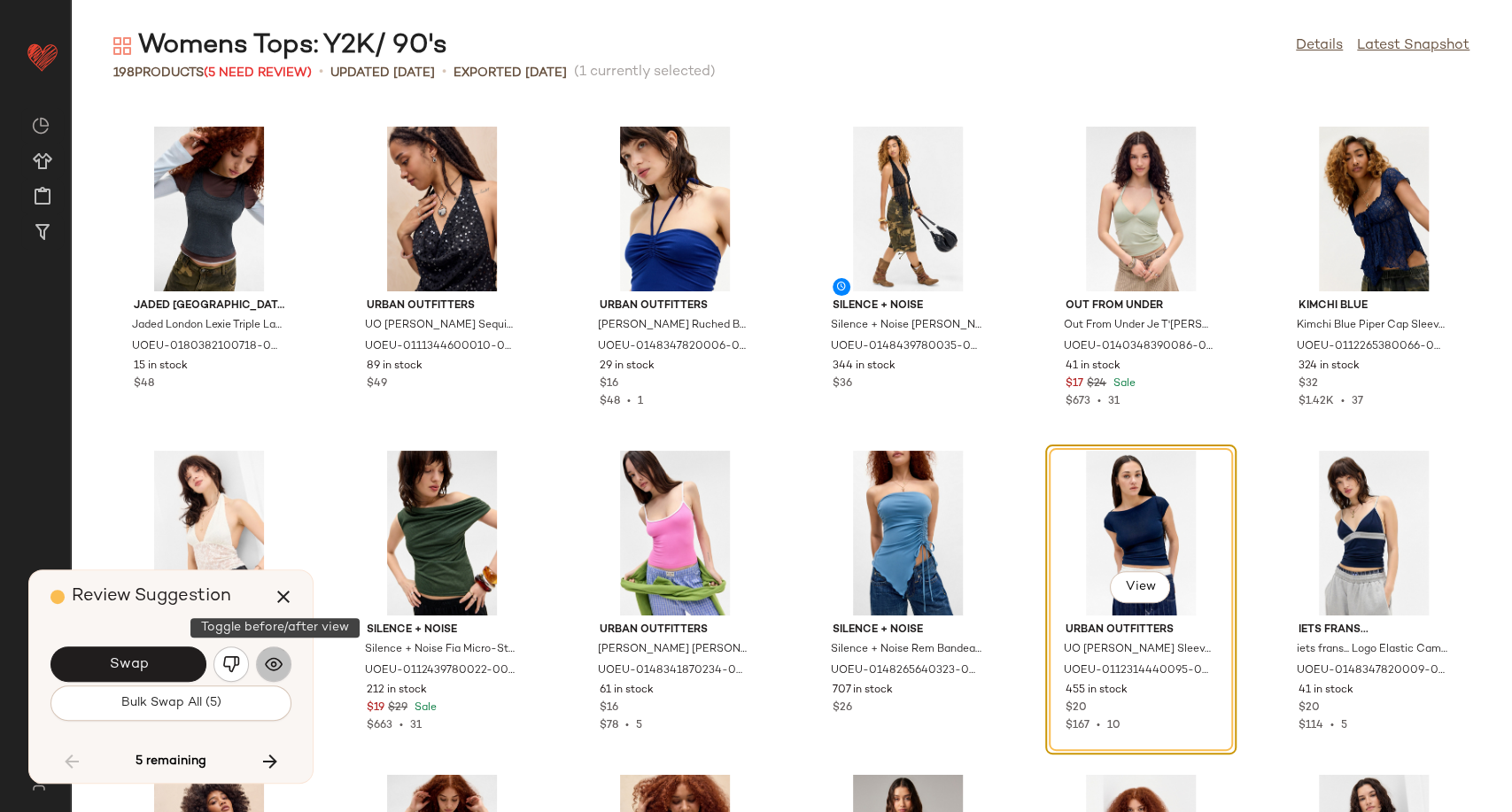
click at [281, 662] on img "button" at bounding box center [273, 664] width 18 height 18
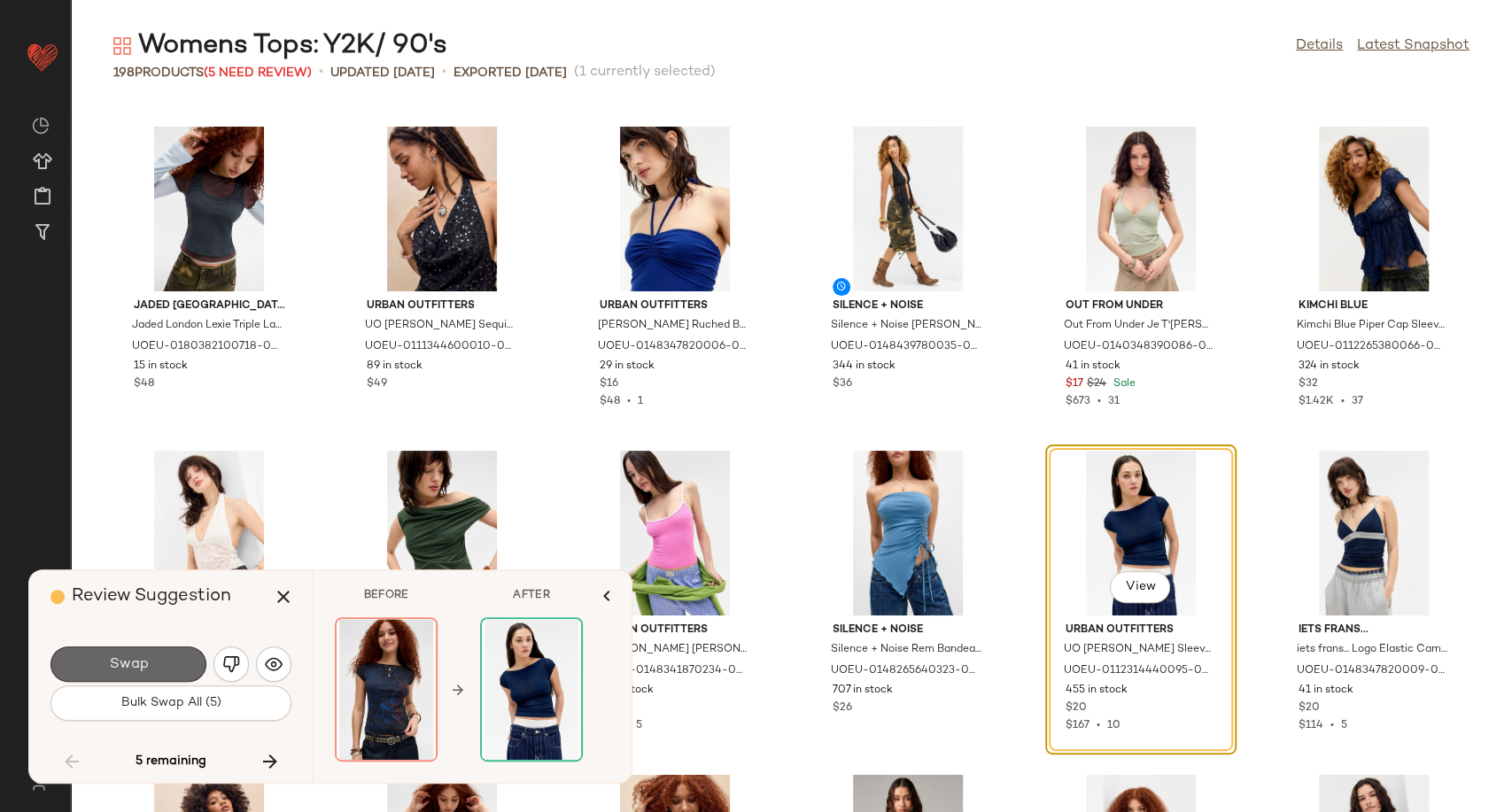
click at [159, 669] on button "Swap" at bounding box center [129, 664] width 156 height 35
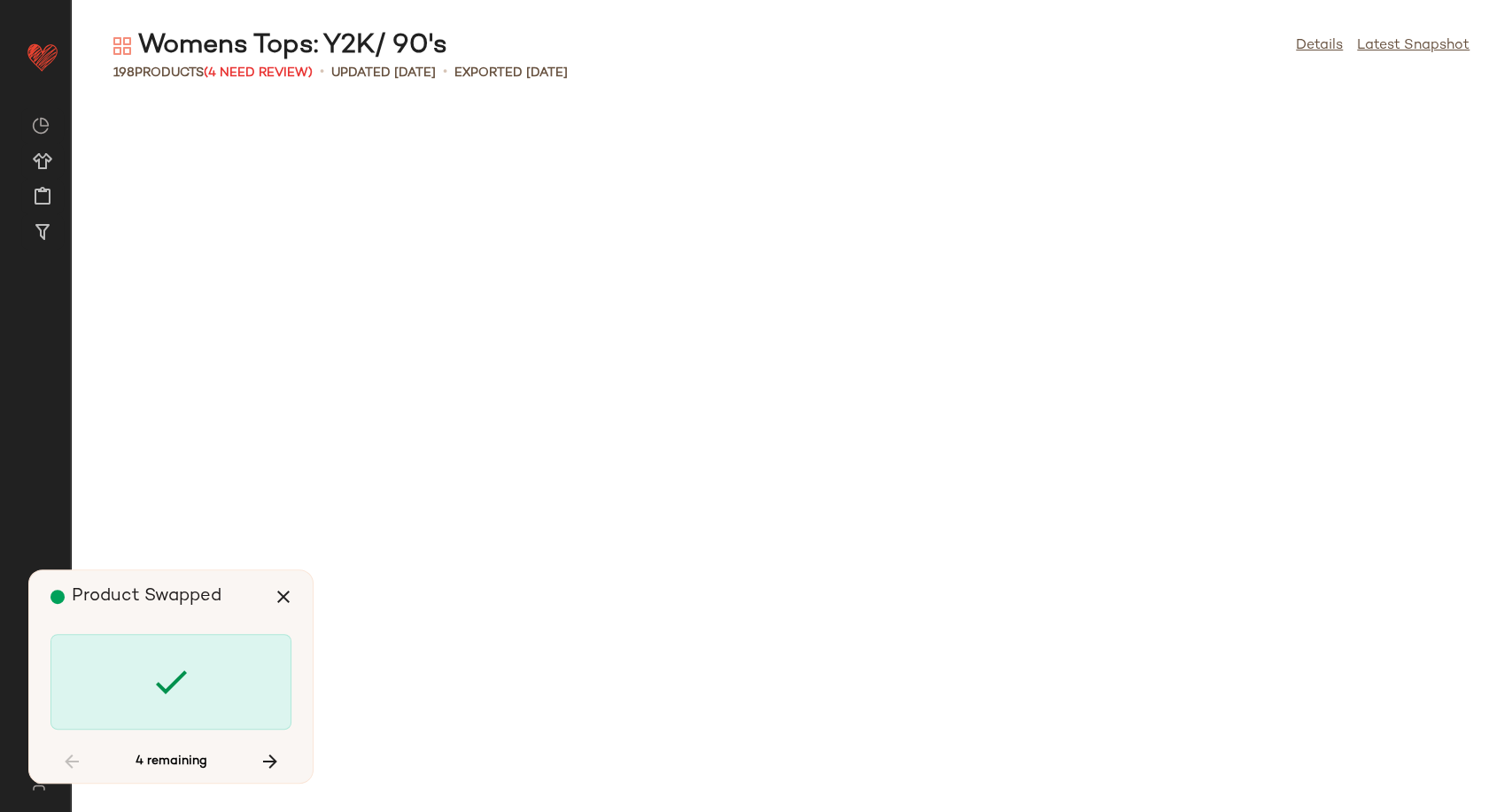
scroll to position [8428, 0]
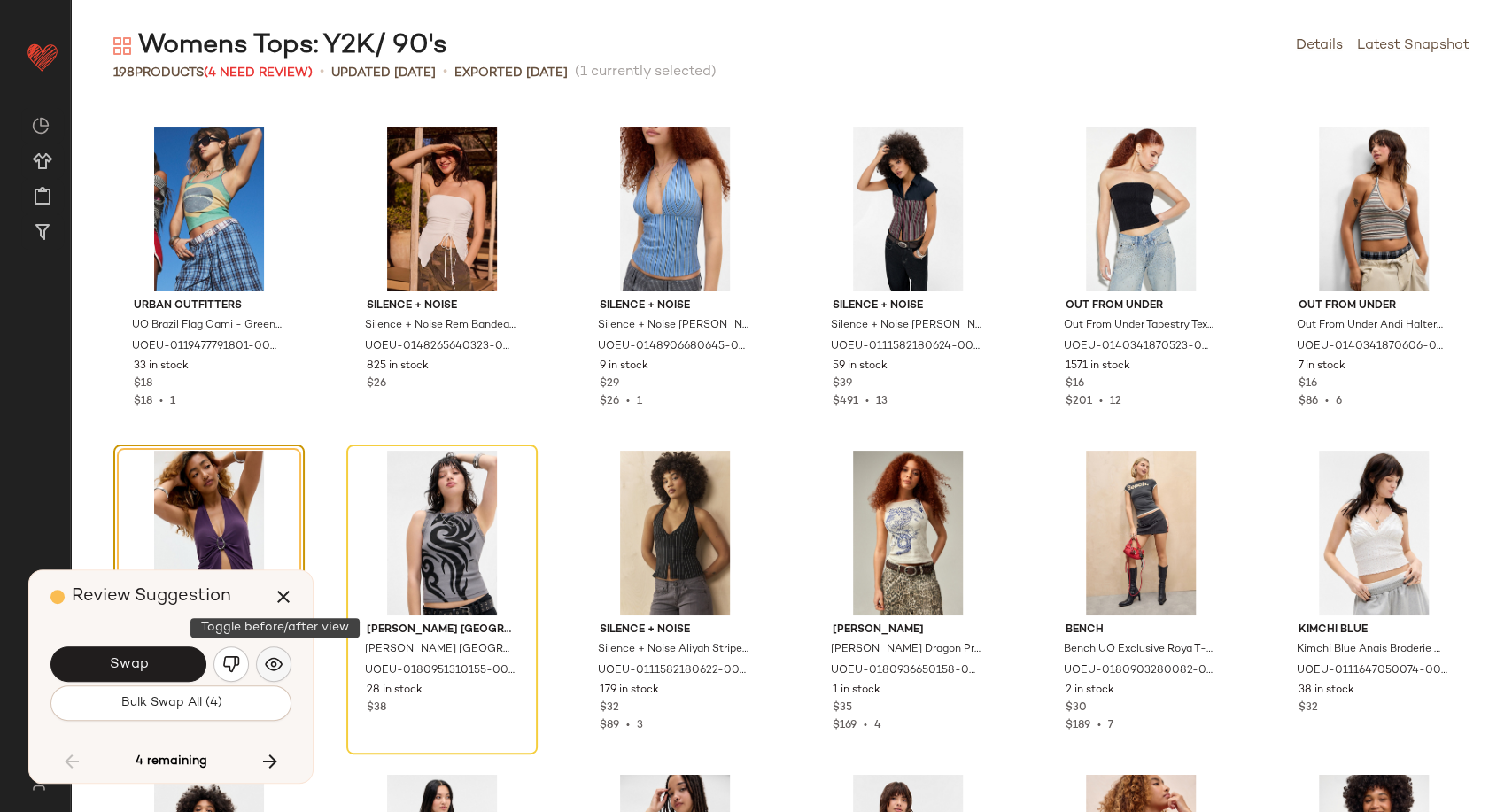
click at [270, 658] on img "button" at bounding box center [273, 664] width 18 height 18
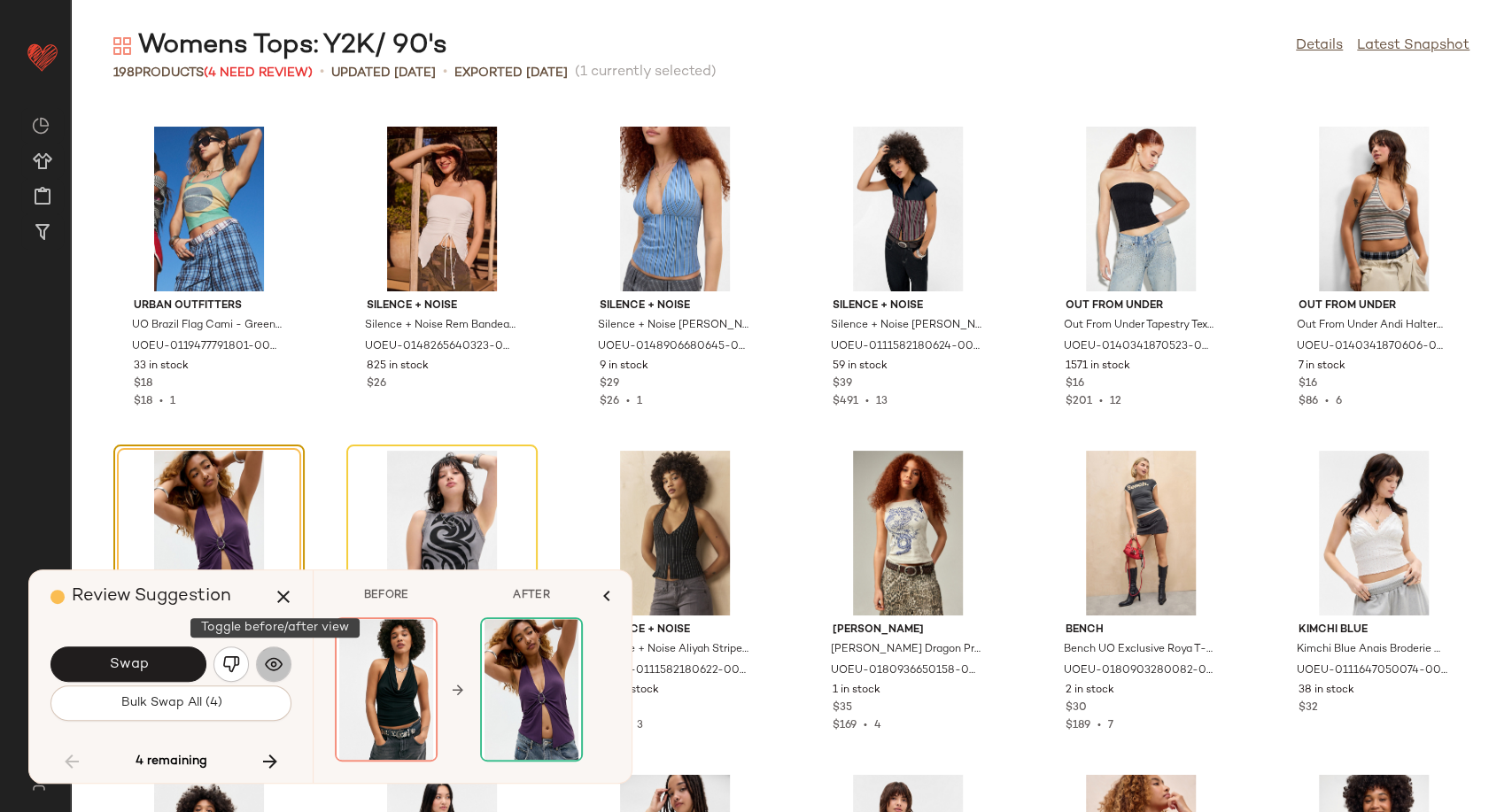
click at [264, 661] on img "button" at bounding box center [273, 664] width 18 height 18
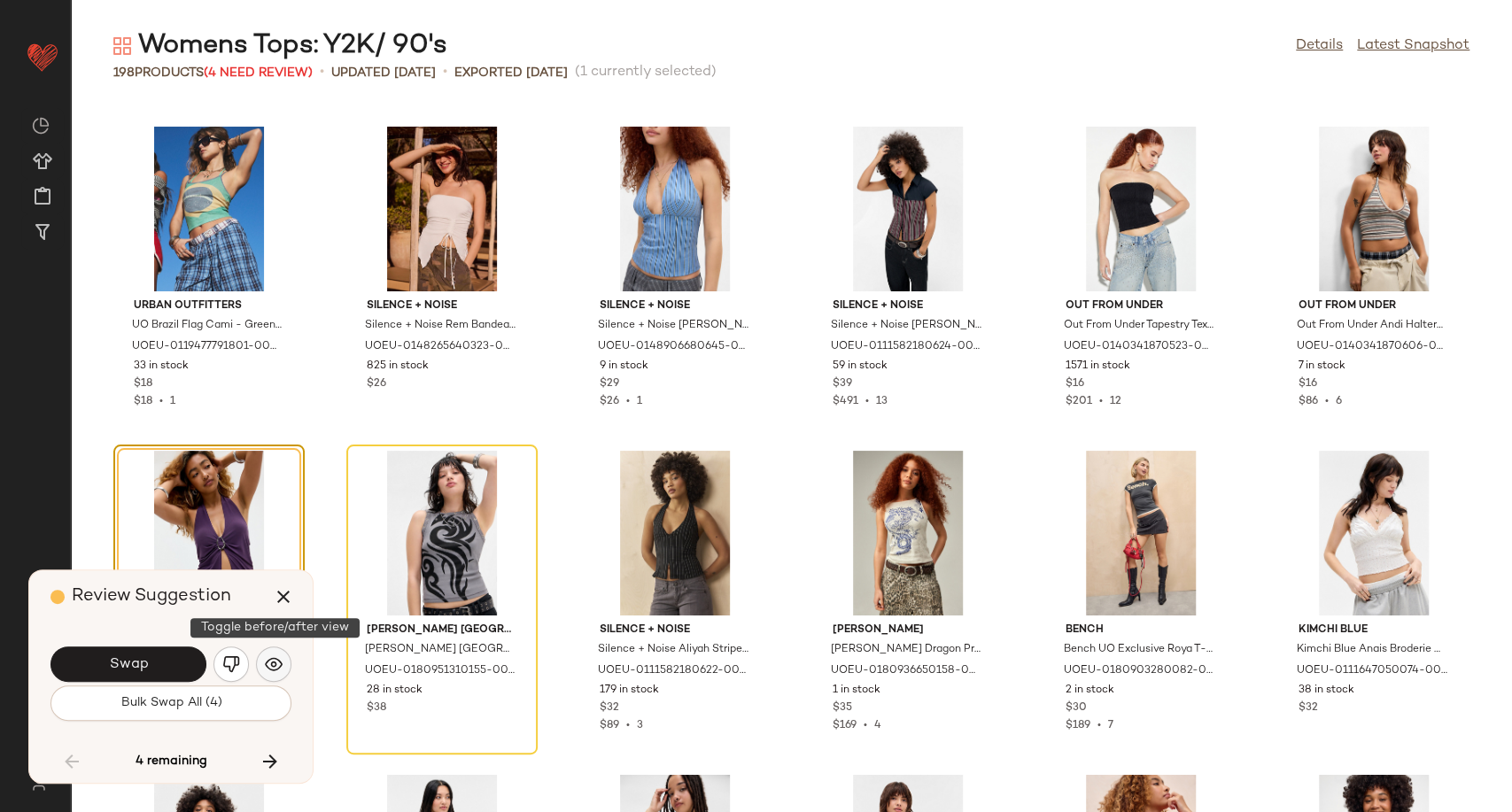
click at [272, 666] on img "button" at bounding box center [273, 664] width 18 height 18
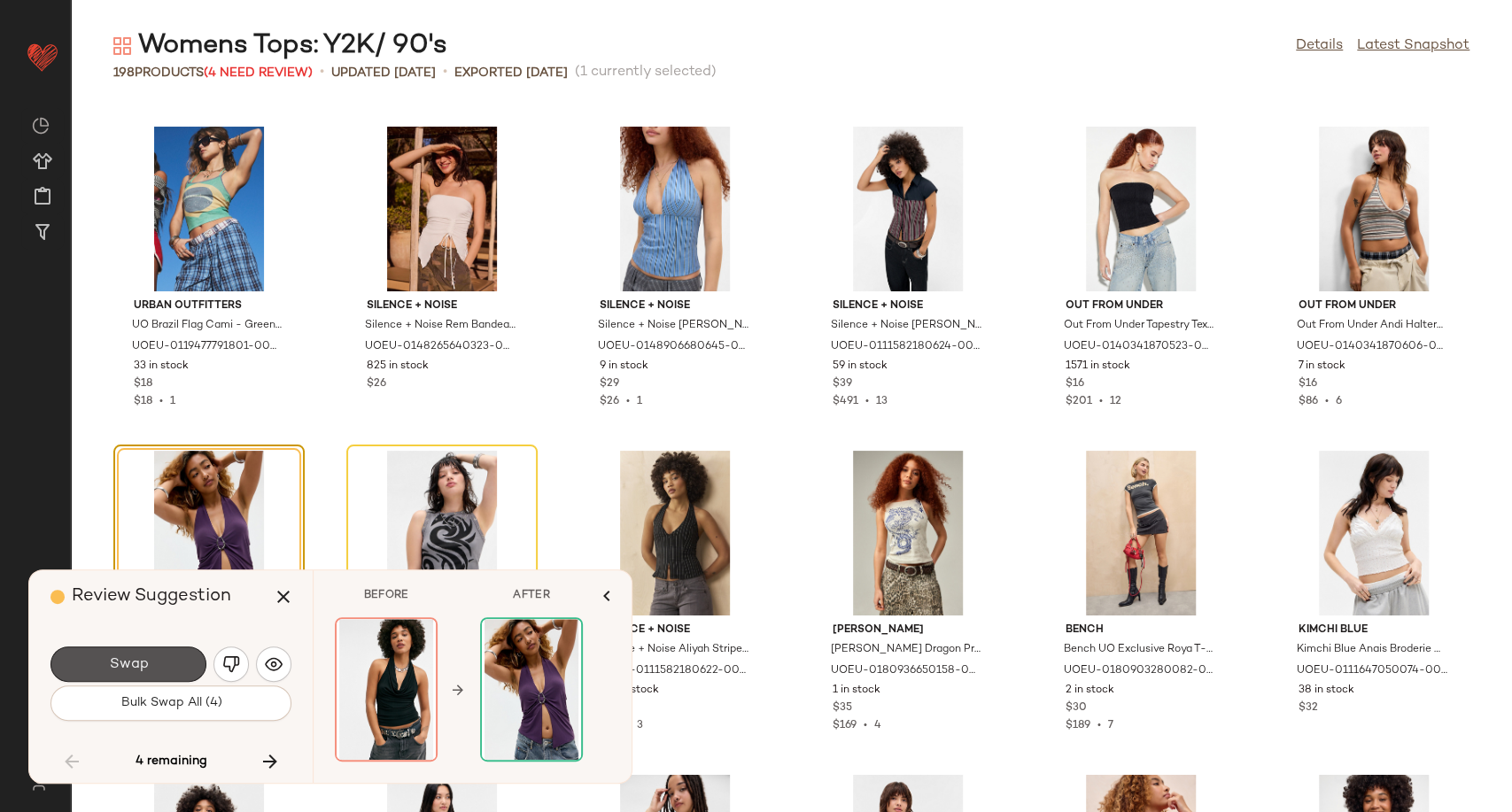
click at [114, 671] on span "Swap" at bounding box center [128, 665] width 40 height 17
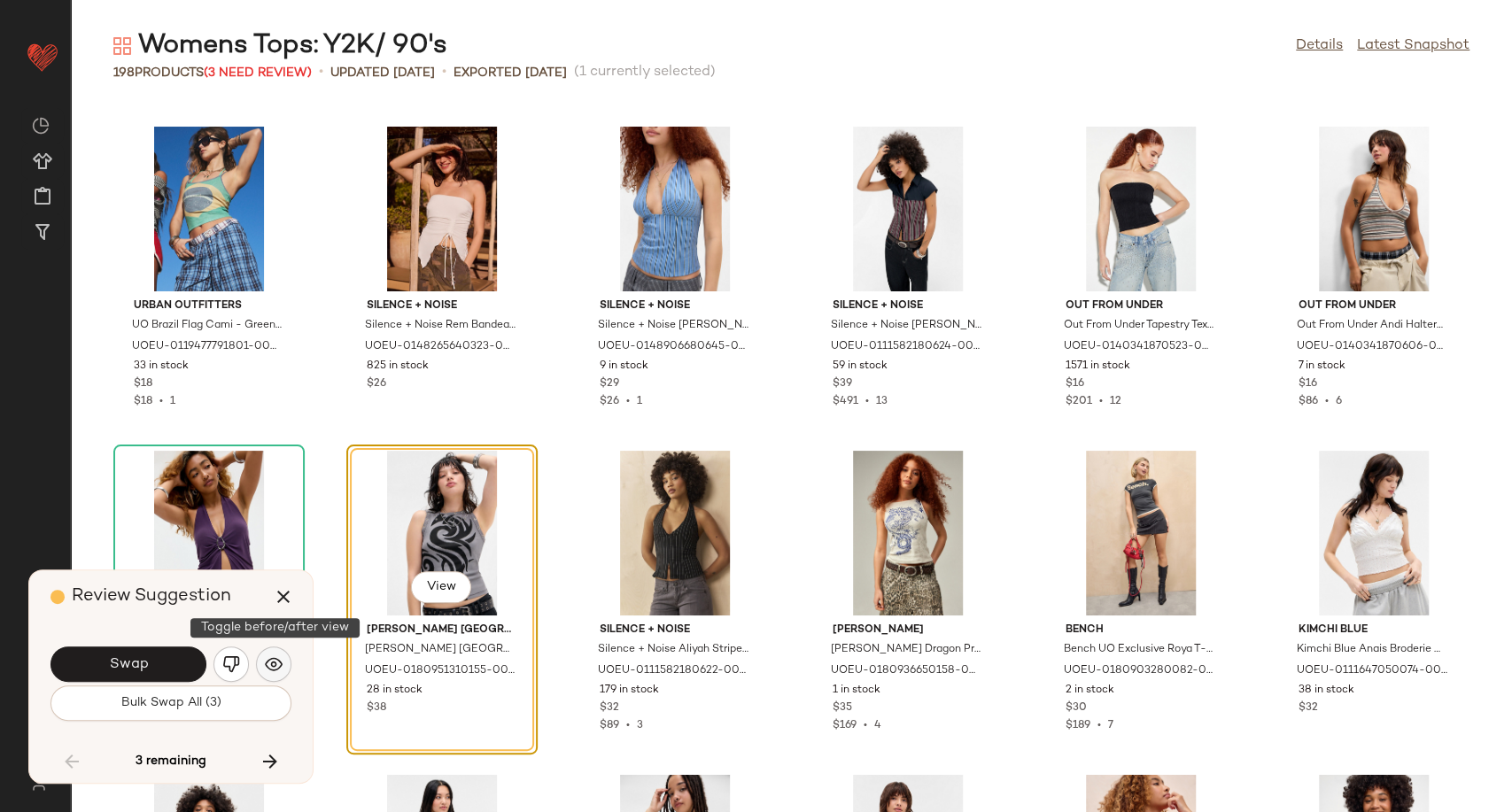
click at [277, 672] on img "button" at bounding box center [273, 664] width 18 height 18
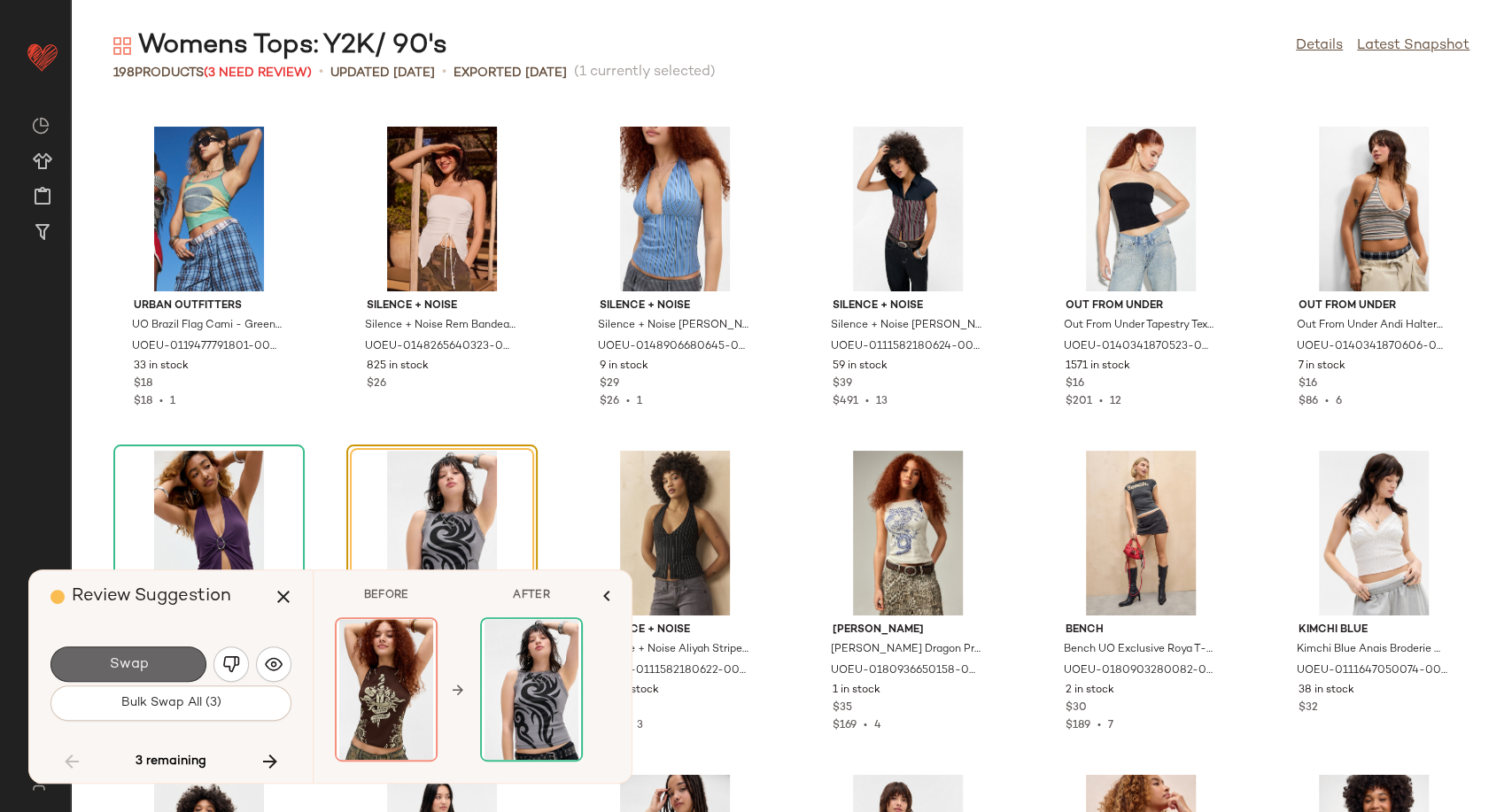
click at [136, 671] on span "Swap" at bounding box center [128, 665] width 40 height 17
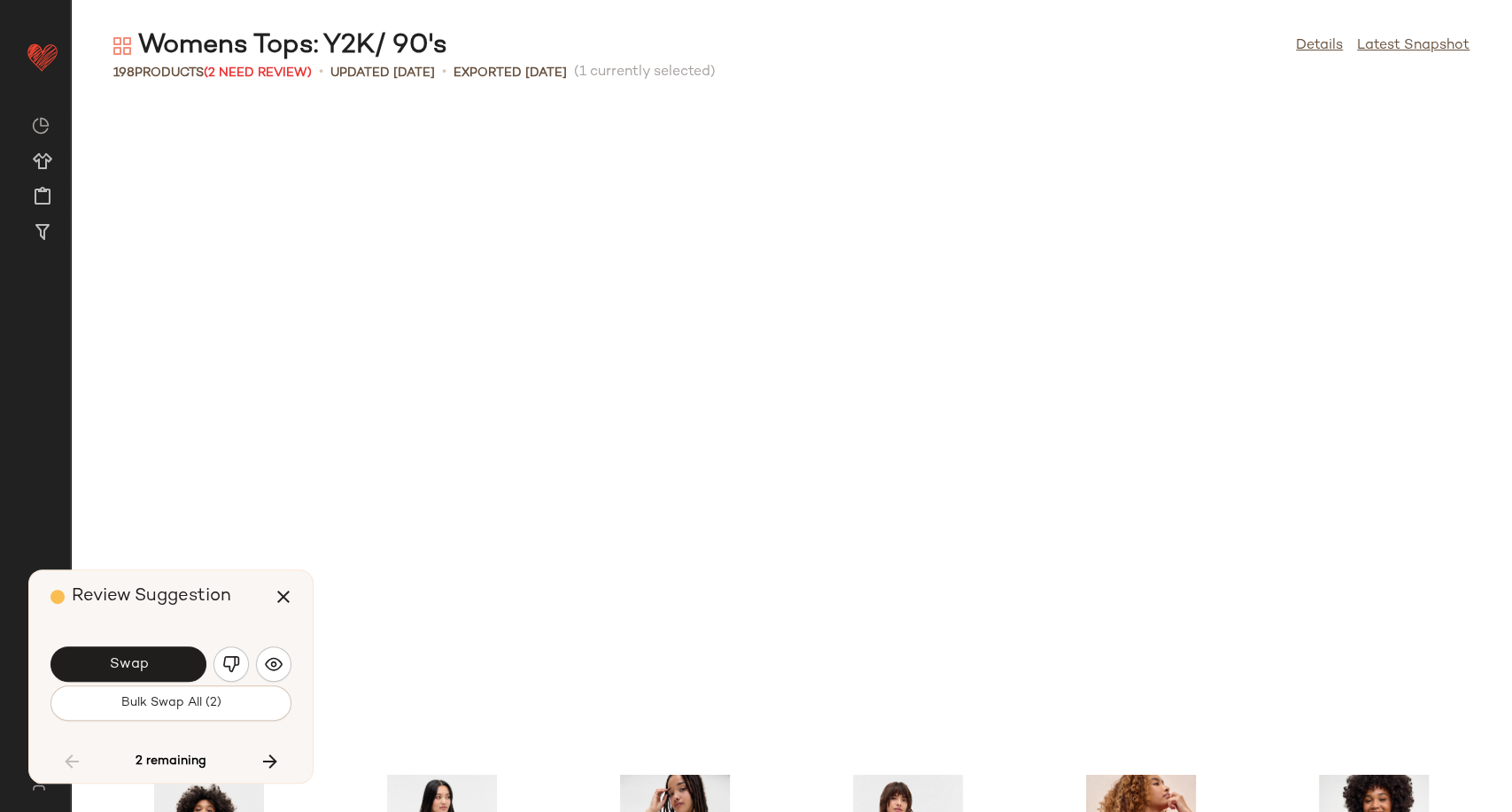
scroll to position [9076, 0]
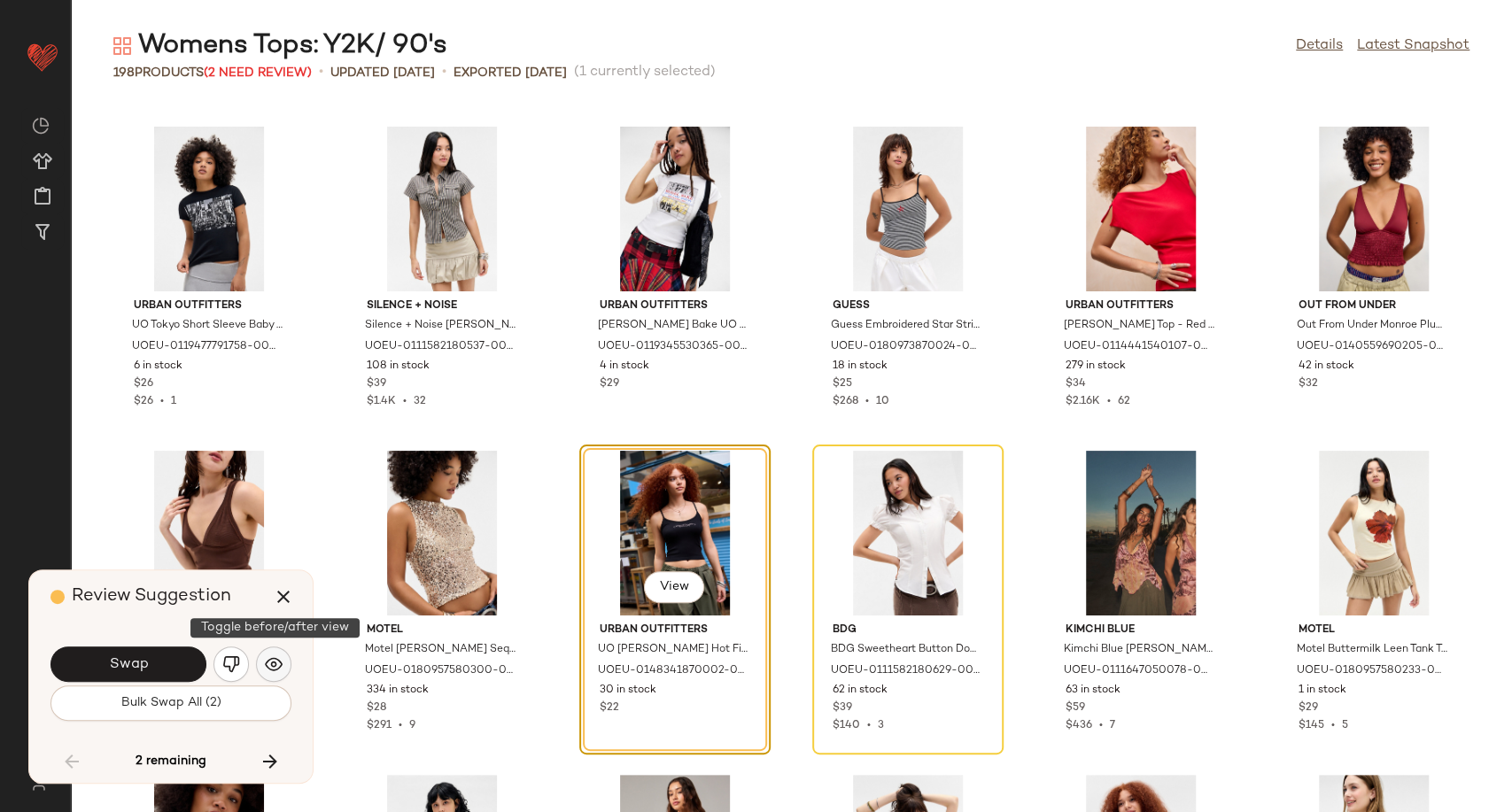
click at [279, 673] on img "button" at bounding box center [273, 664] width 18 height 18
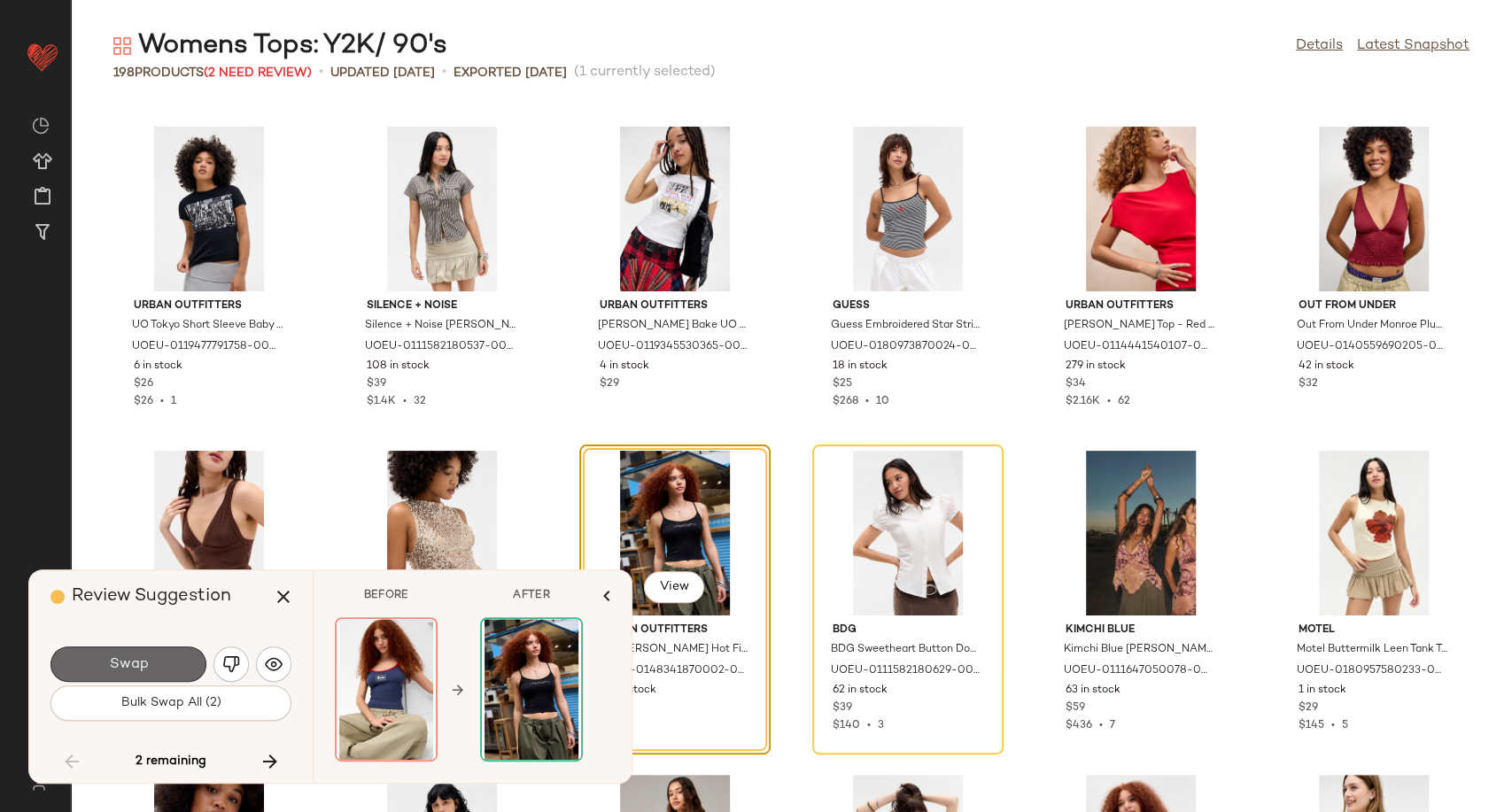
click at [173, 660] on button "Swap" at bounding box center [129, 664] width 156 height 35
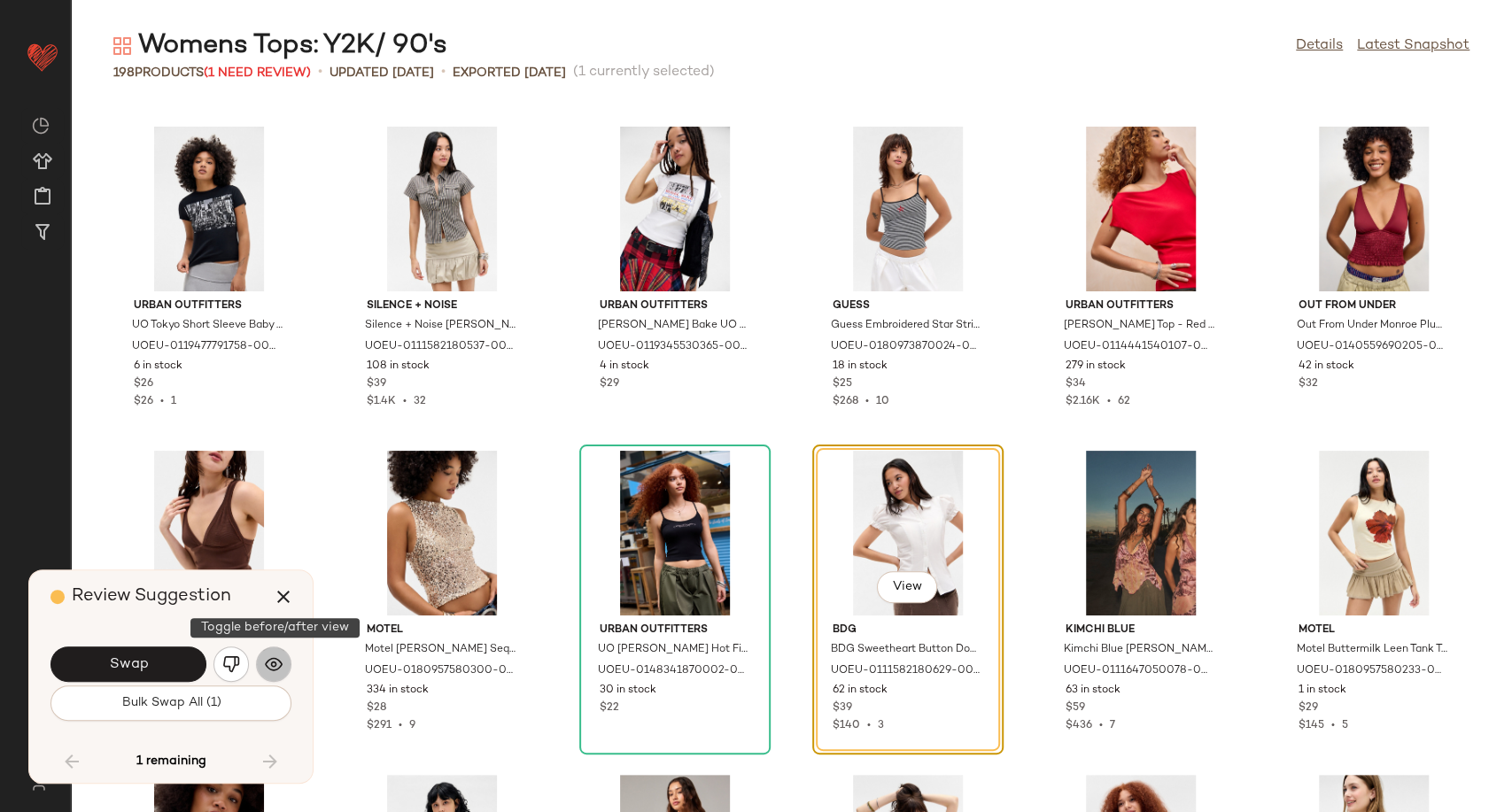
click at [277, 666] on img "button" at bounding box center [273, 664] width 18 height 18
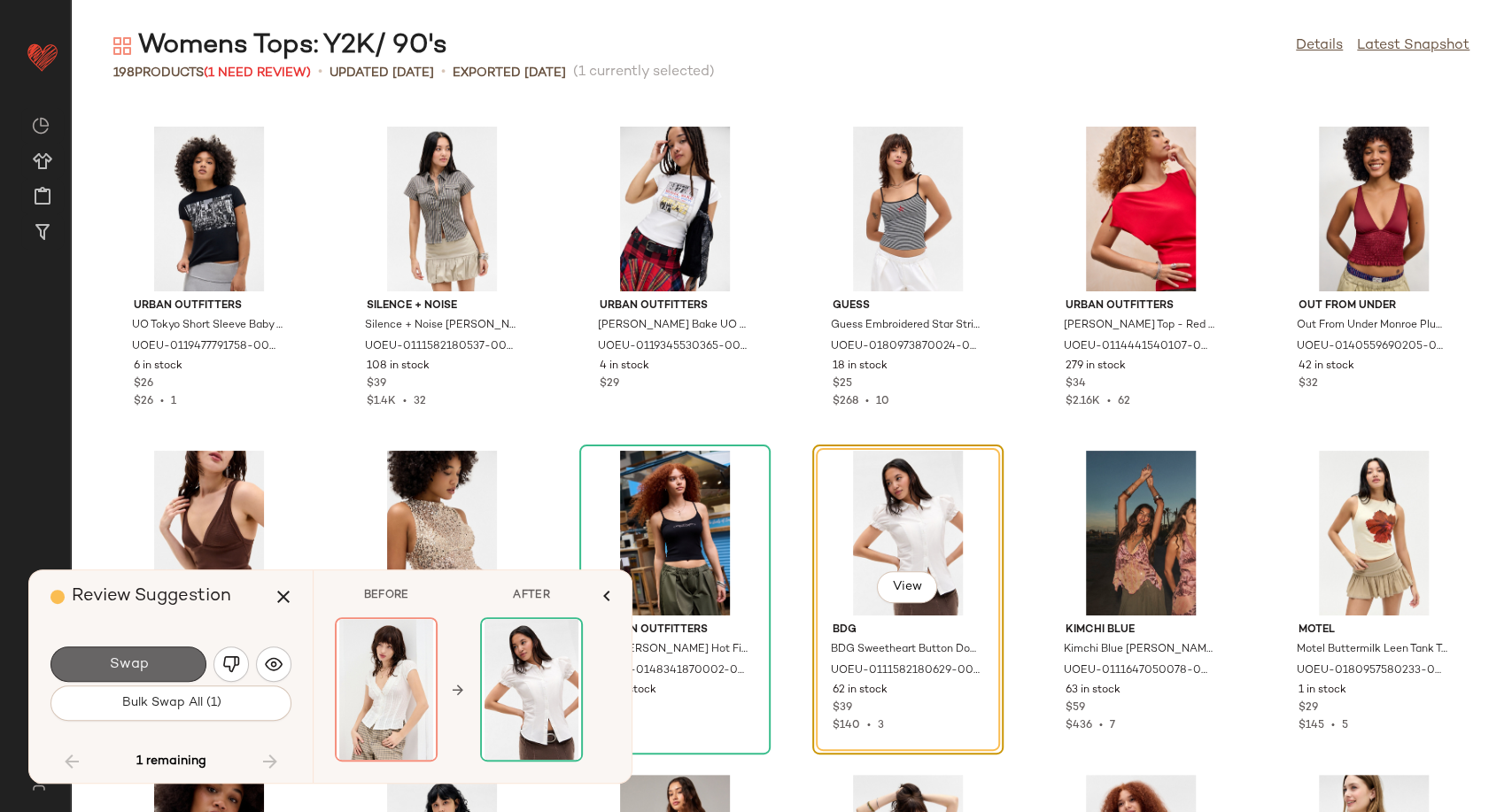
click at [167, 666] on button "Swap" at bounding box center [129, 664] width 156 height 35
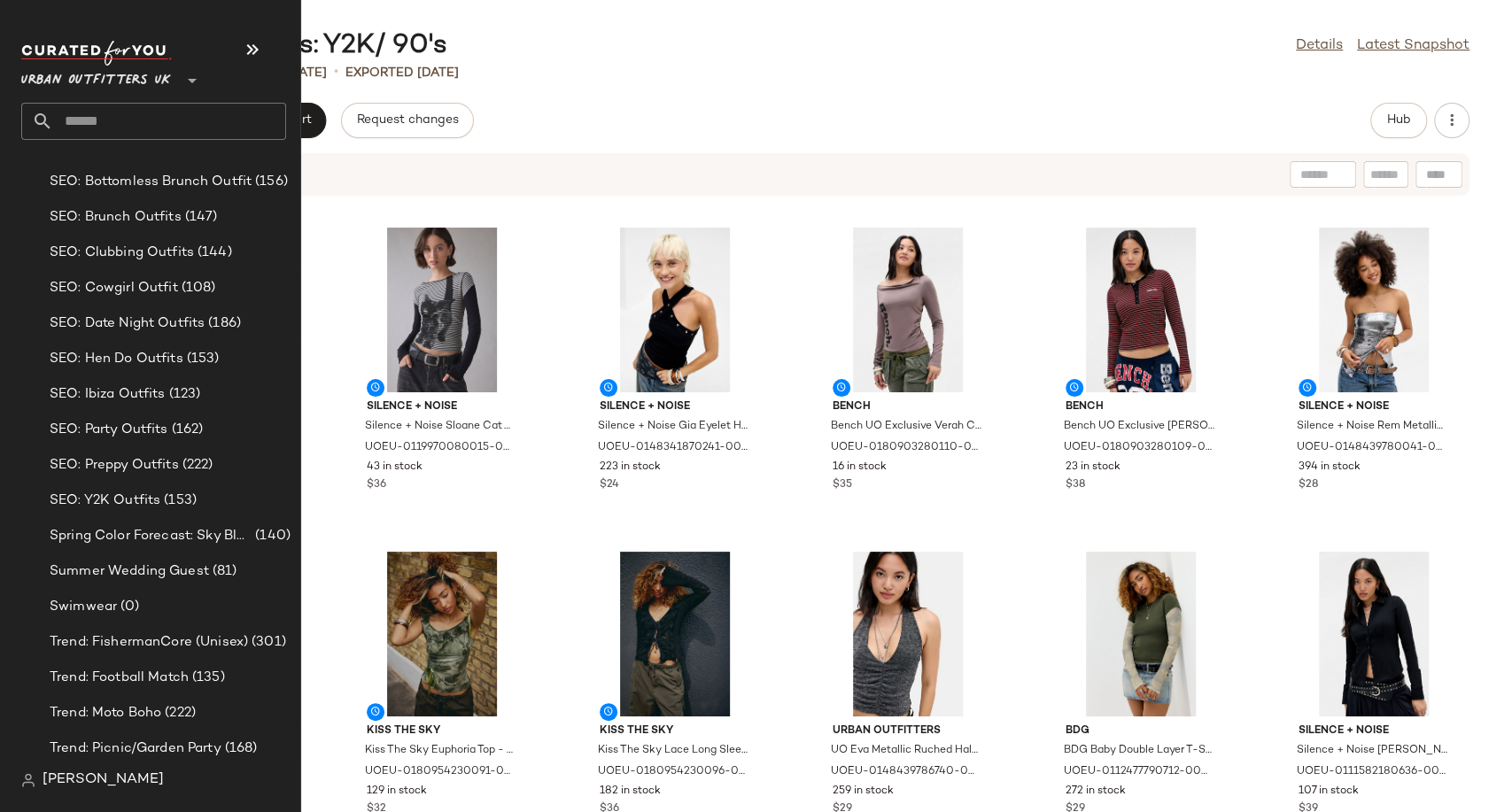
scroll to position [4929, 0]
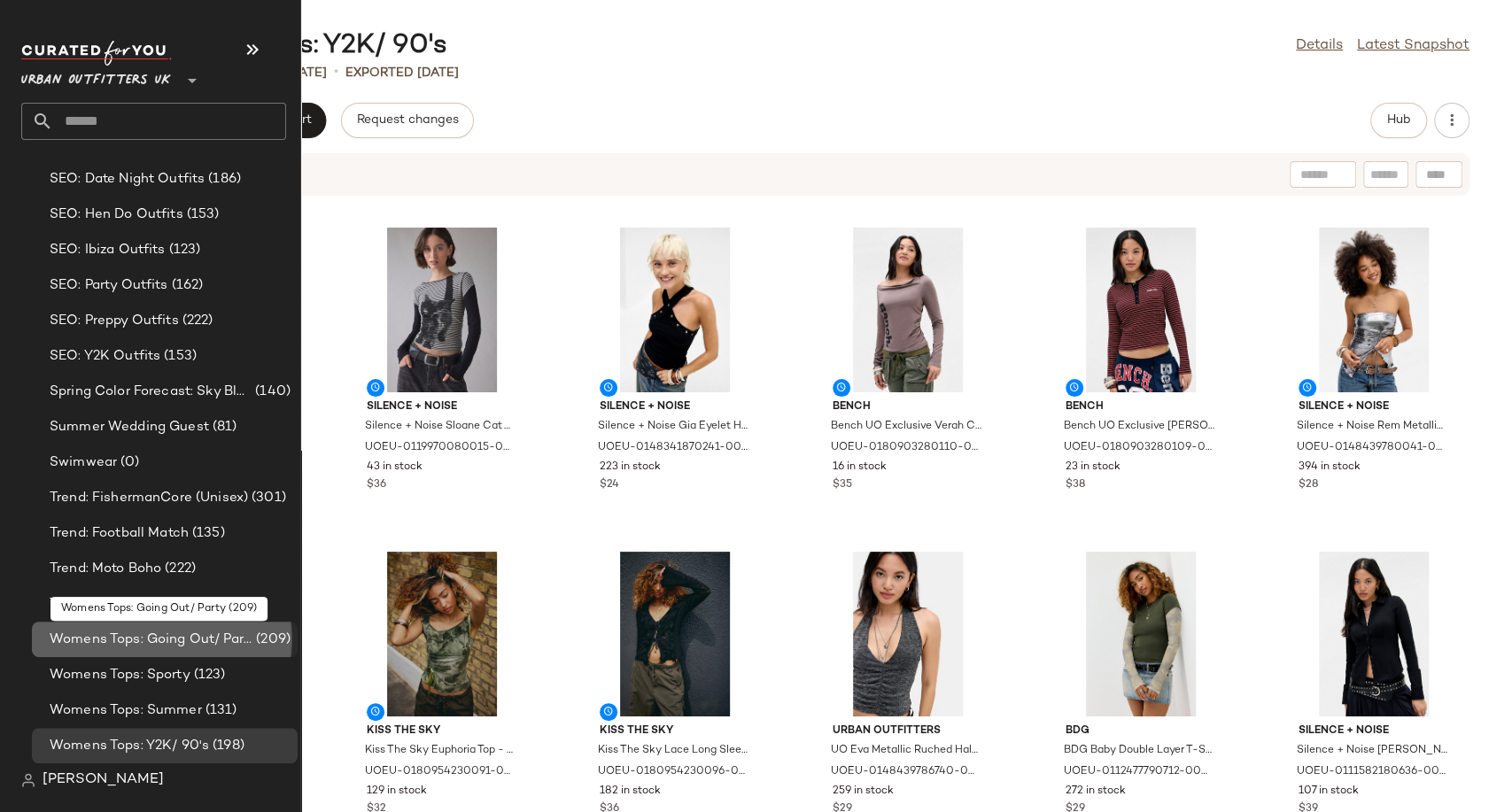
click at [149, 647] on div "Womens Tops: Going Out/ Party (209)" at bounding box center [164, 639] width 265 height 35
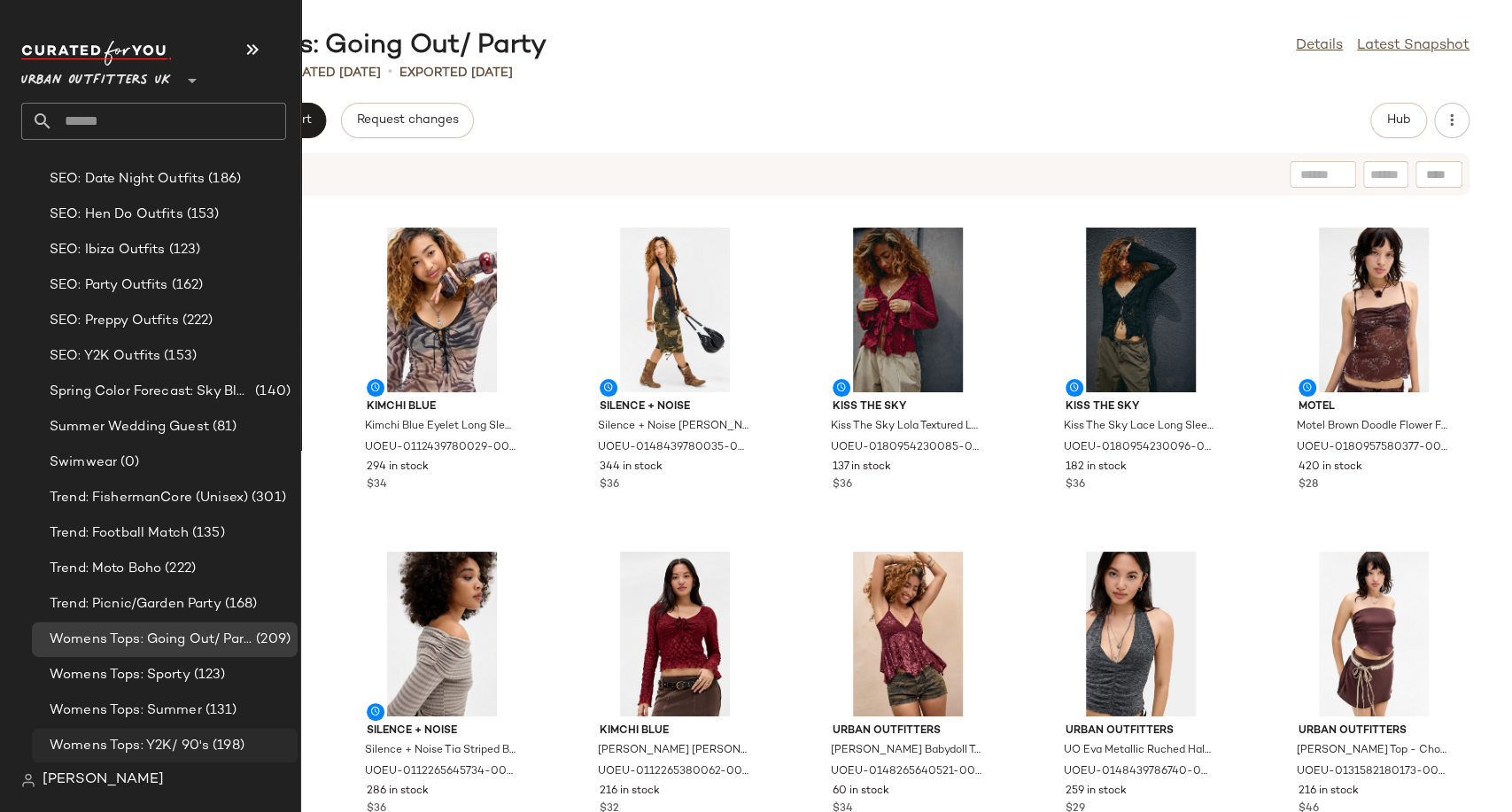
click at [135, 753] on span "Womens Tops: Y2K/ 90's" at bounding box center [129, 746] width 159 height 20
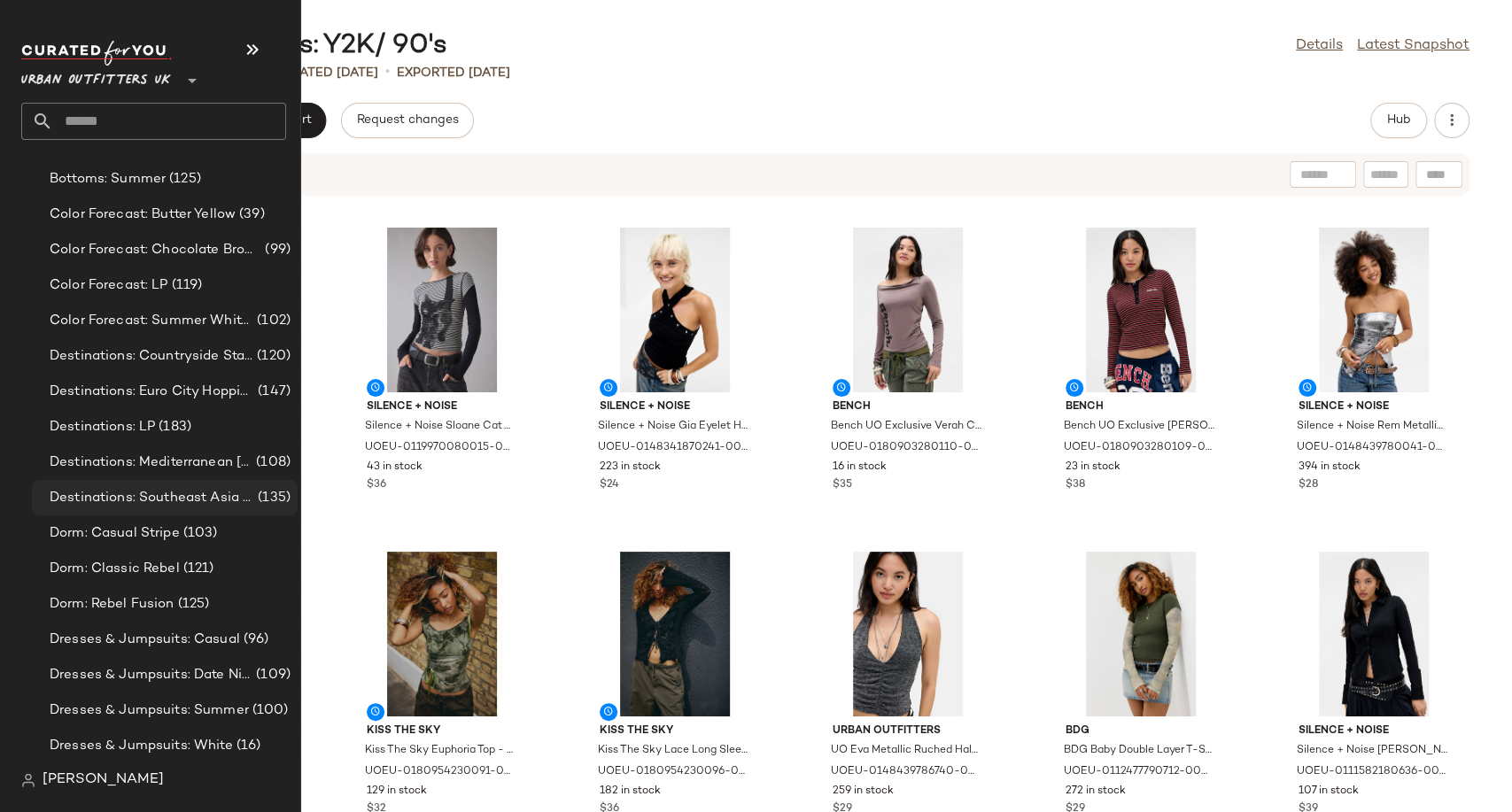
scroll to position [3443, 0]
click at [227, 634] on span "Dresses & Jumpsuits: Casual" at bounding box center [145, 638] width 191 height 20
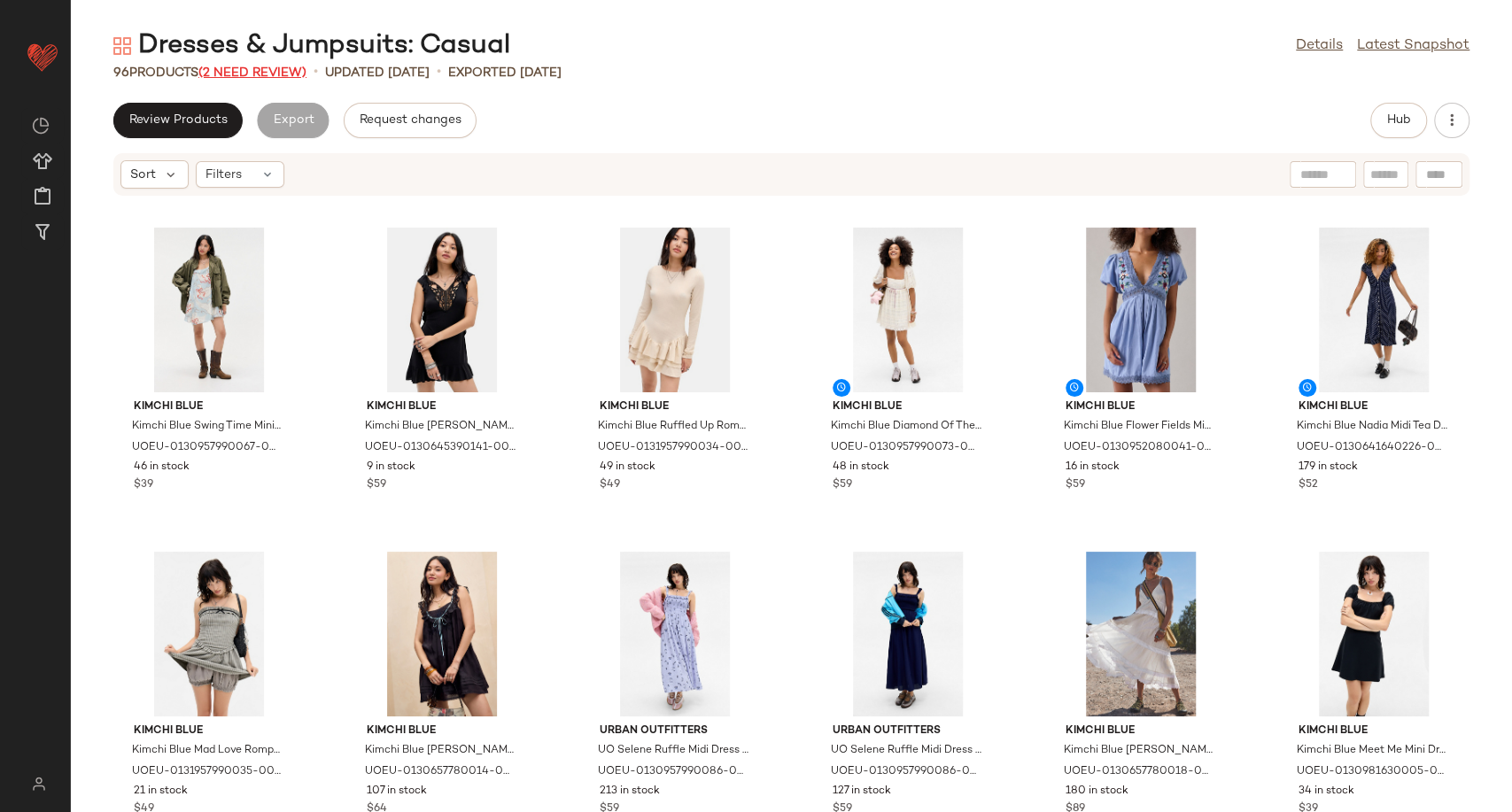
click at [266, 77] on span "(2 Need Review)" at bounding box center [252, 73] width 108 height 13
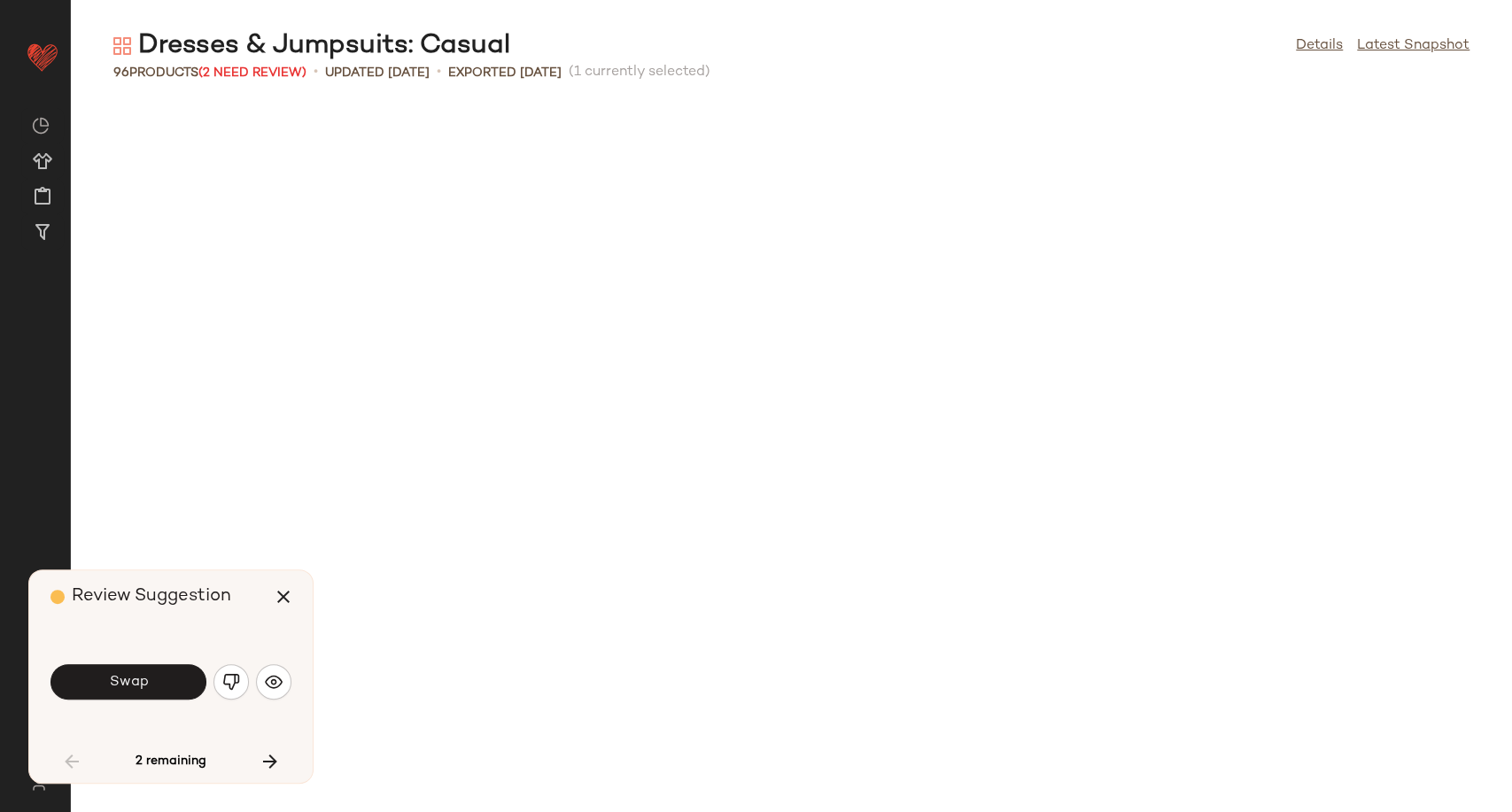
scroll to position [662, 0]
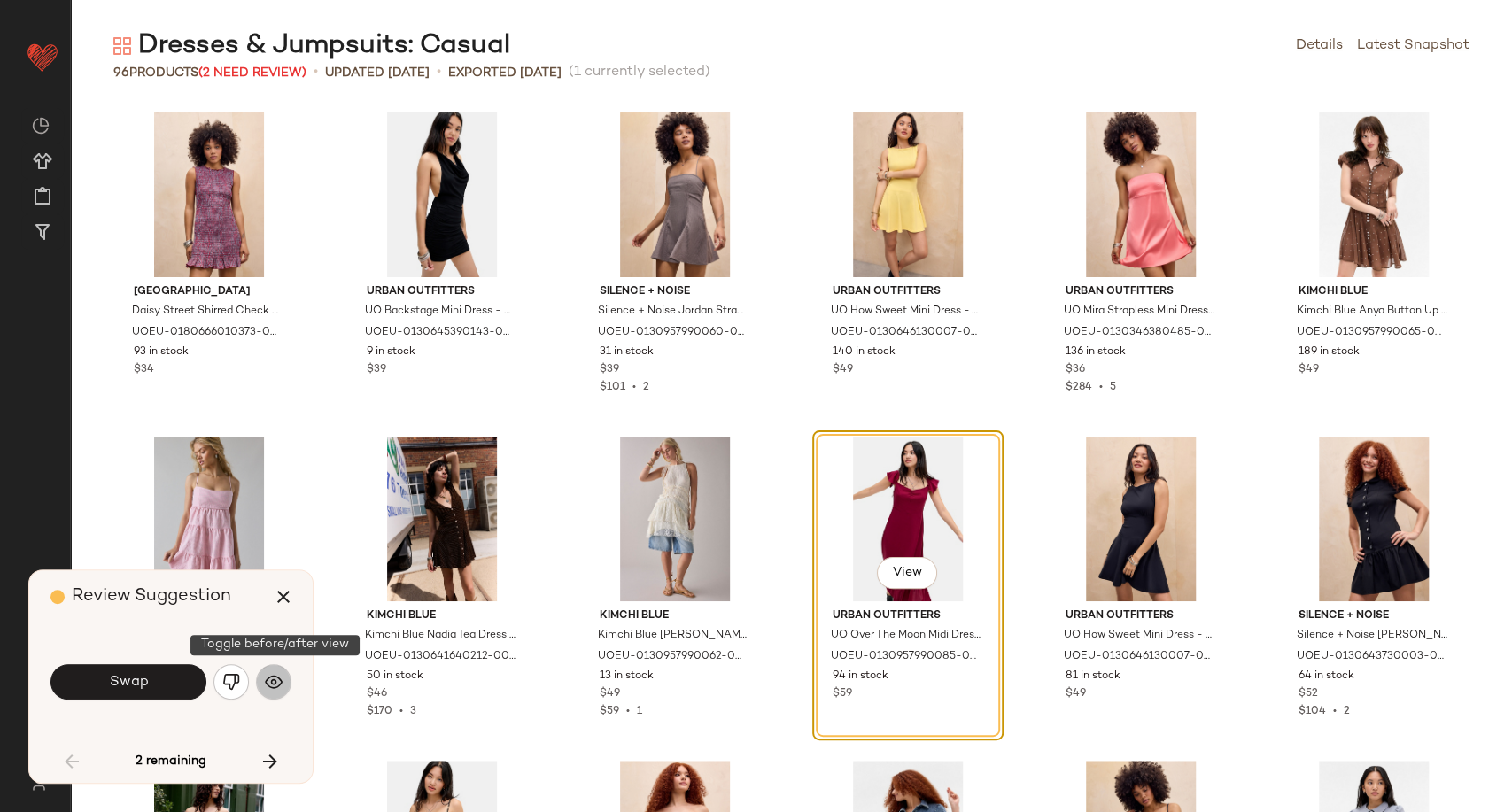
click at [267, 684] on img "button" at bounding box center [273, 682] width 18 height 18
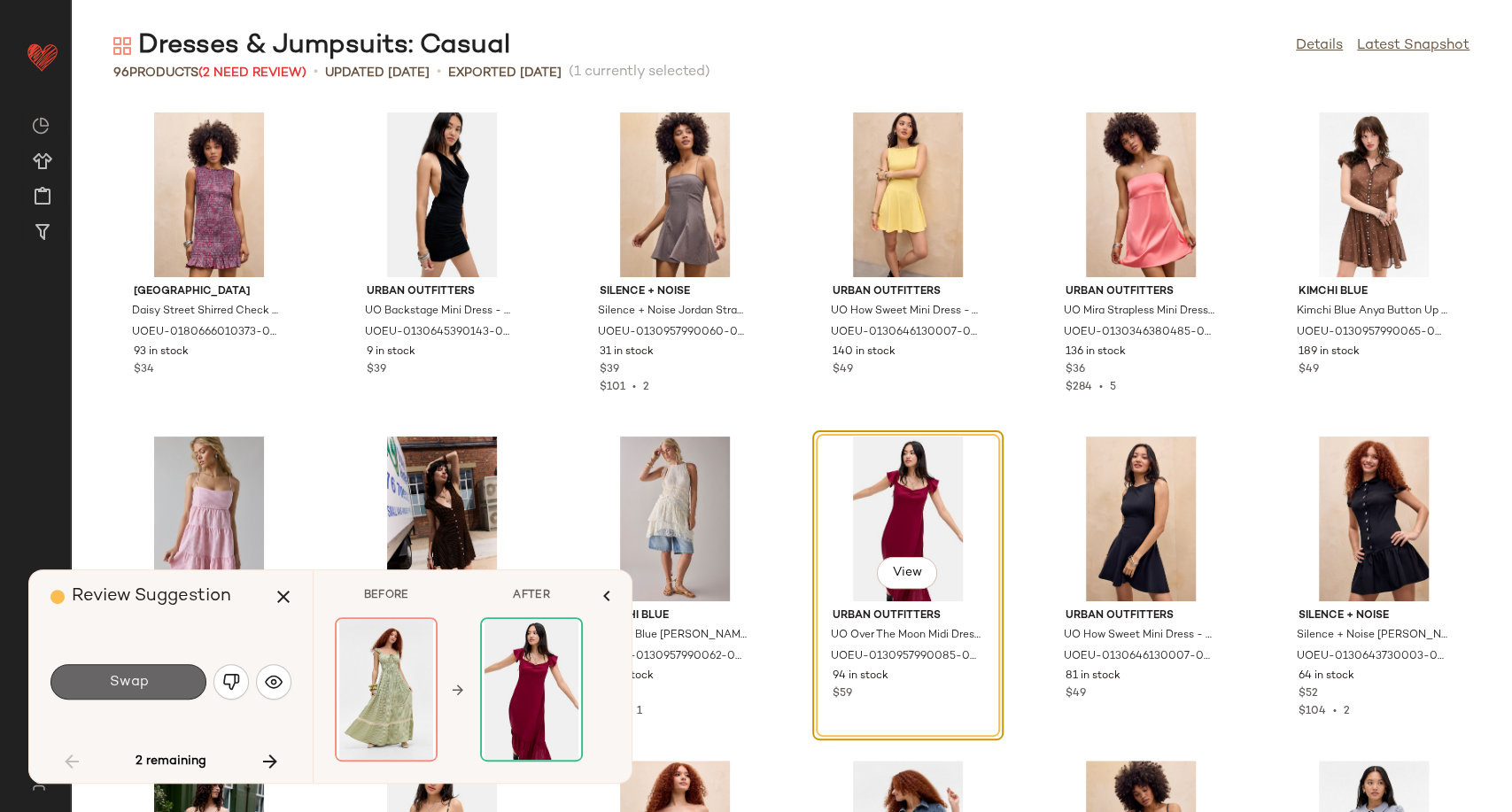
click at [157, 680] on button "Swap" at bounding box center [129, 682] width 156 height 35
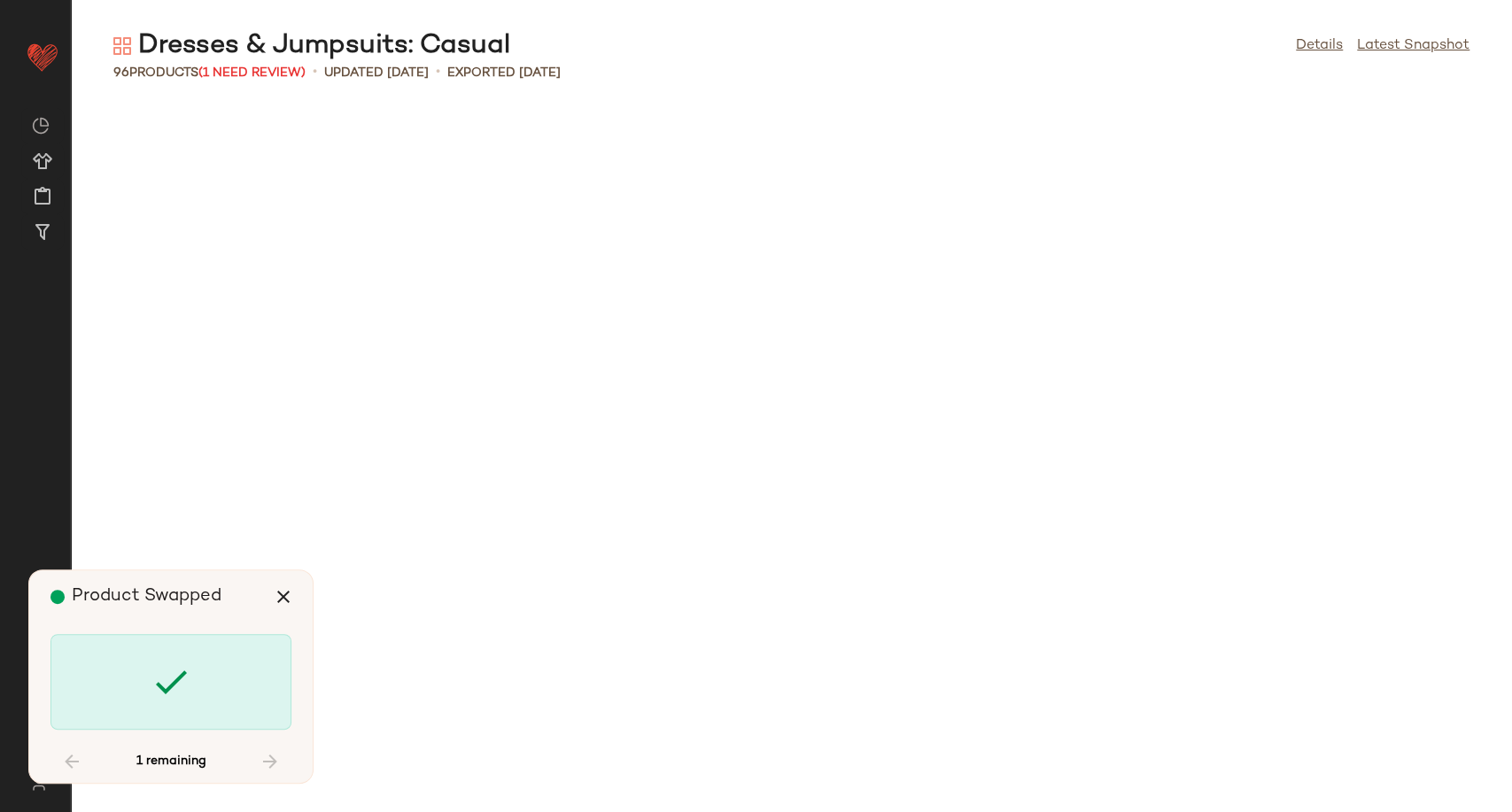
scroll to position [3890, 0]
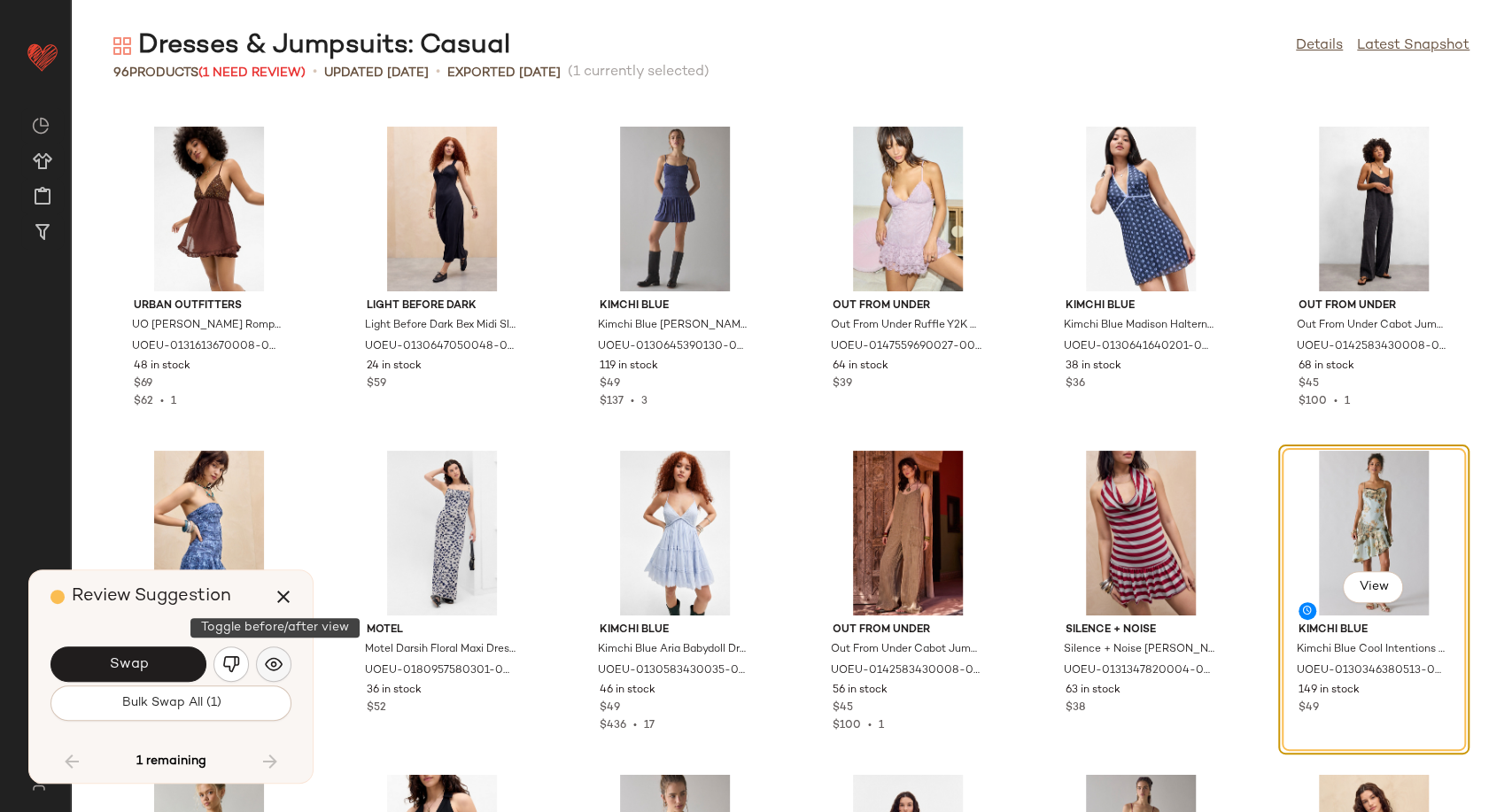
click at [260, 664] on button "button" at bounding box center [274, 664] width 35 height 35
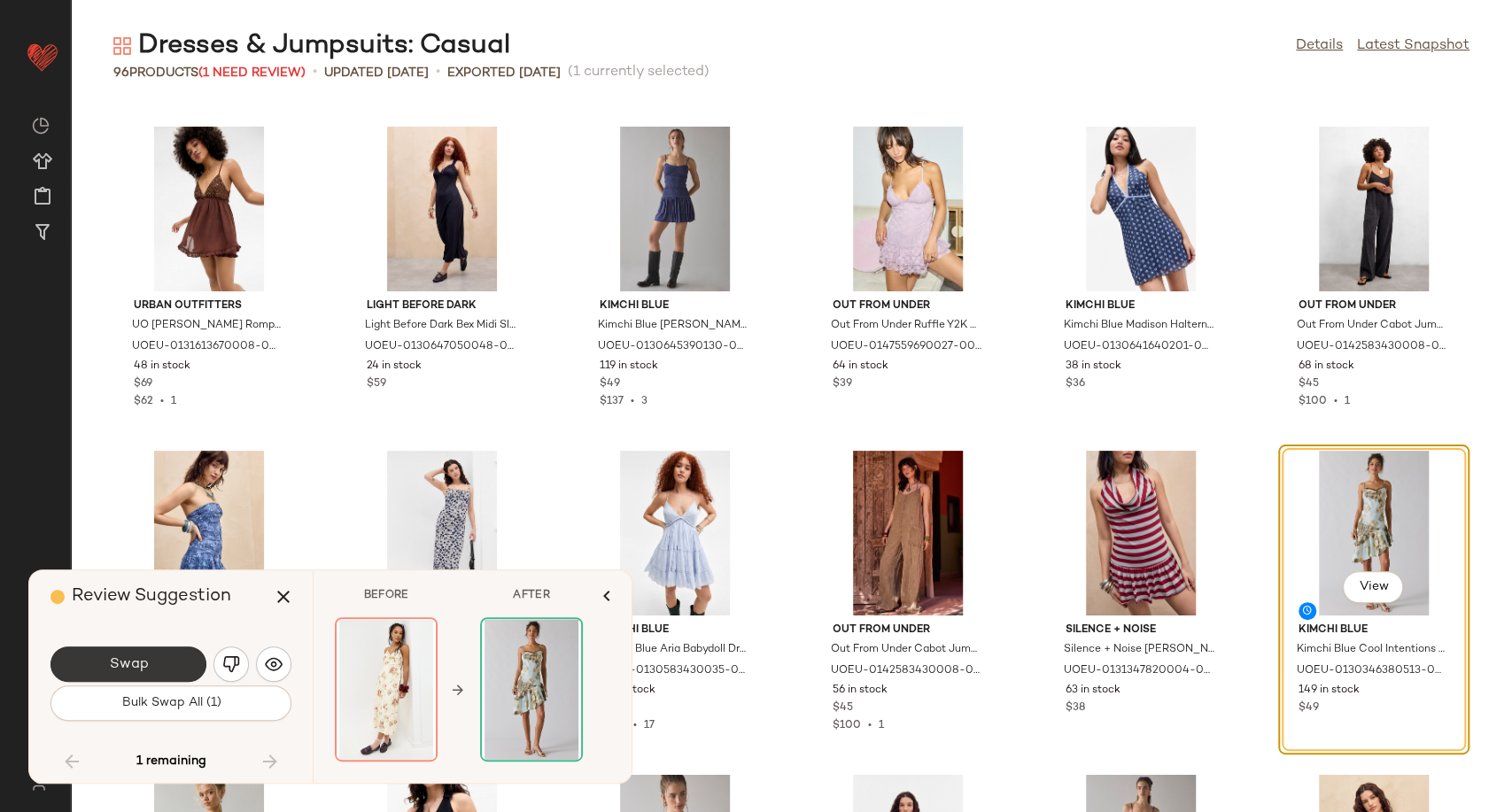
click at [170, 659] on button "Swap" at bounding box center [129, 664] width 156 height 35
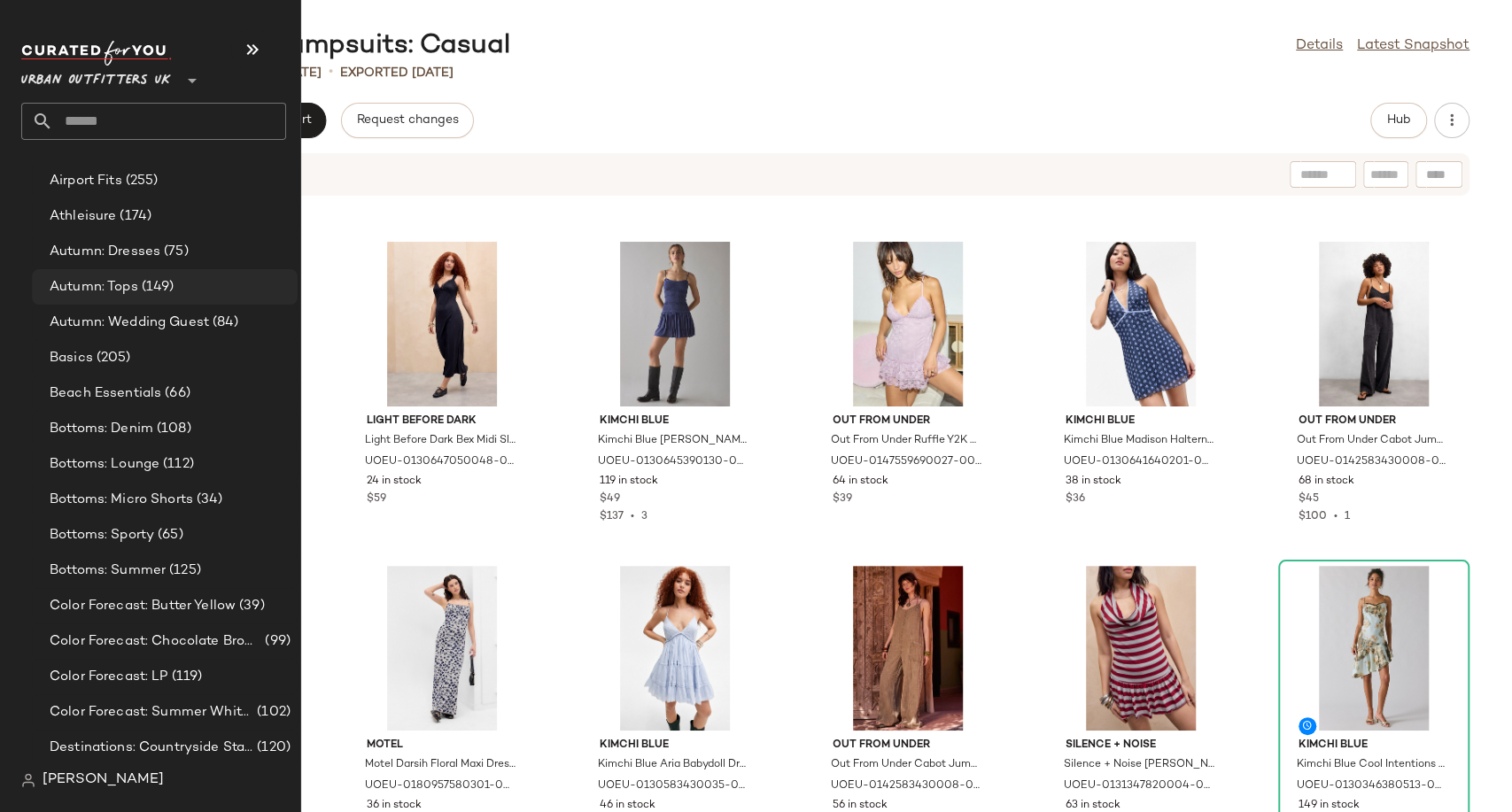
scroll to position [3641, 0]
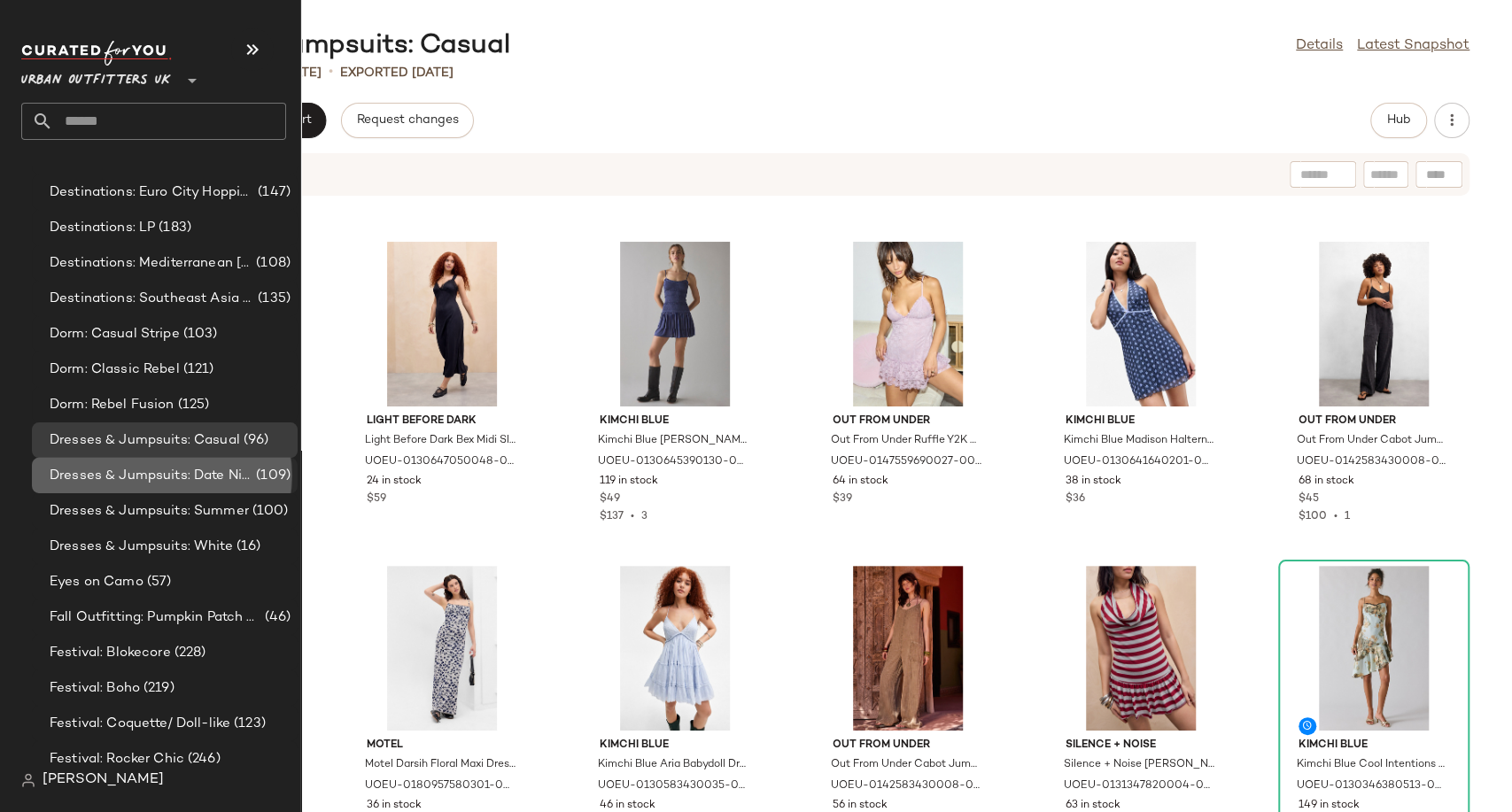
click at [136, 477] on span "Dresses & Jumpsuits: Date Night/ Night Out" at bounding box center [151, 476] width 203 height 20
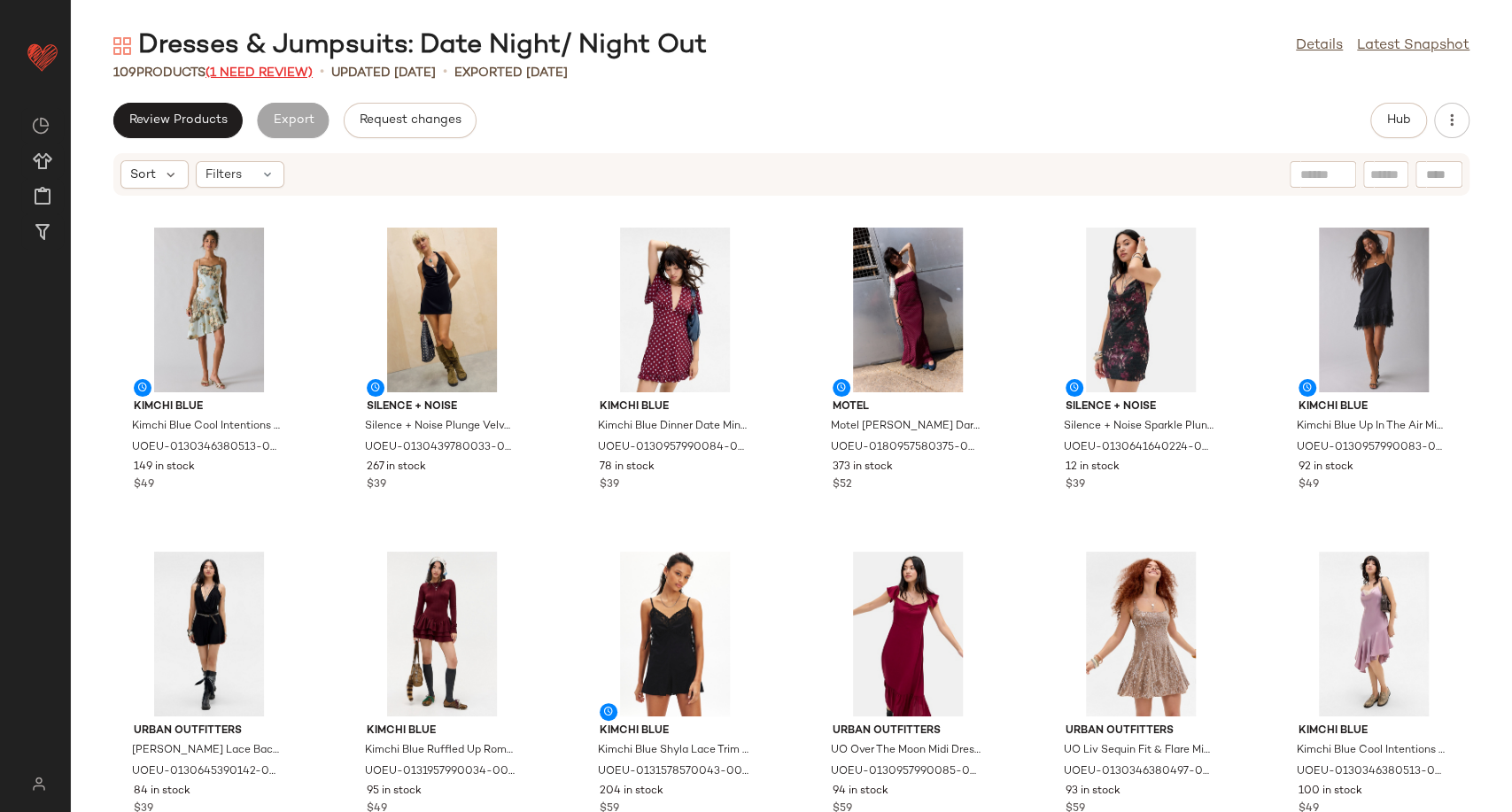
click at [264, 70] on span "(1 Need Review)" at bounding box center [259, 73] width 107 height 13
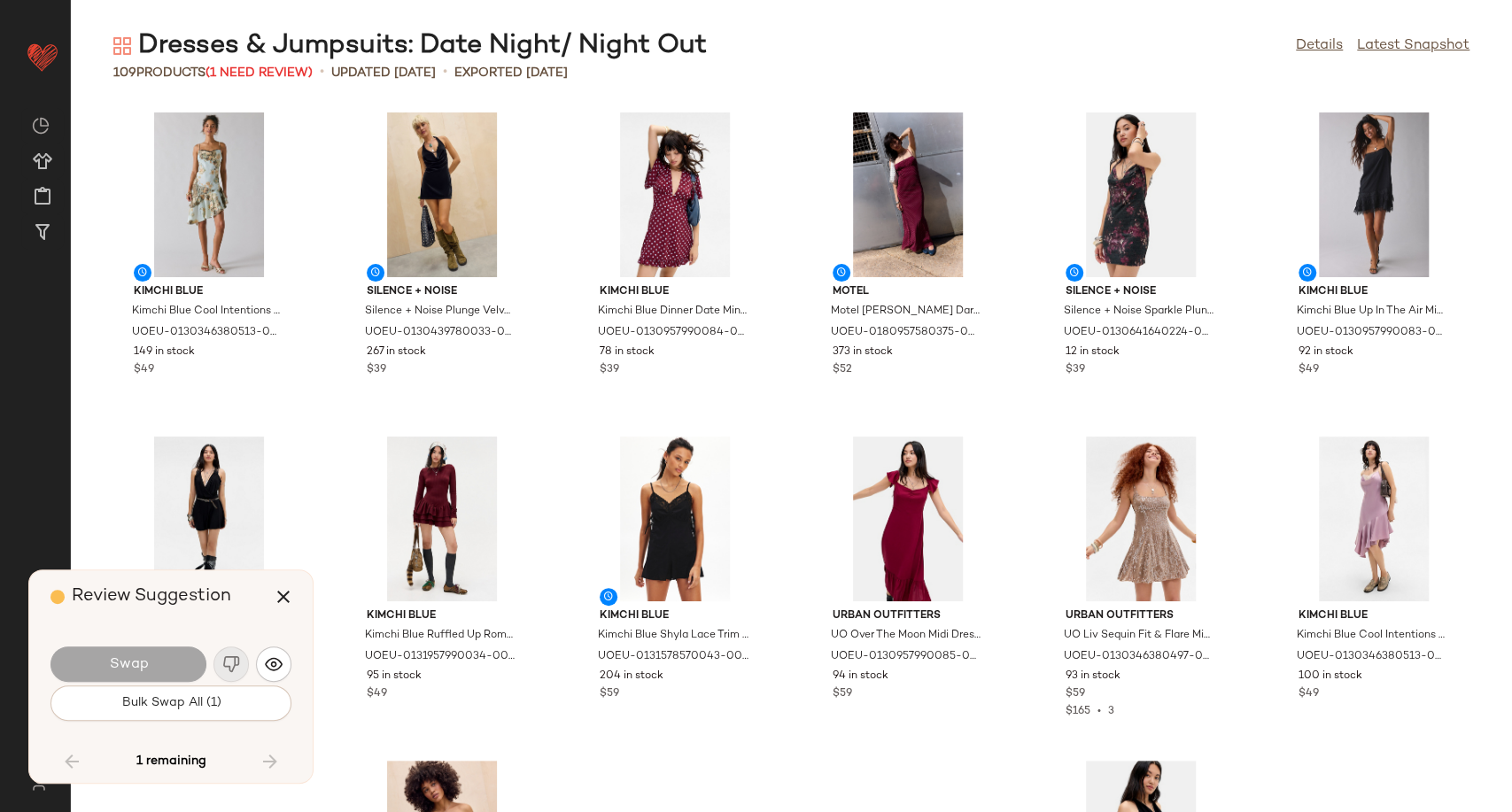
scroll to position [3890, 0]
